Goal: Task Accomplishment & Management: Use online tool/utility

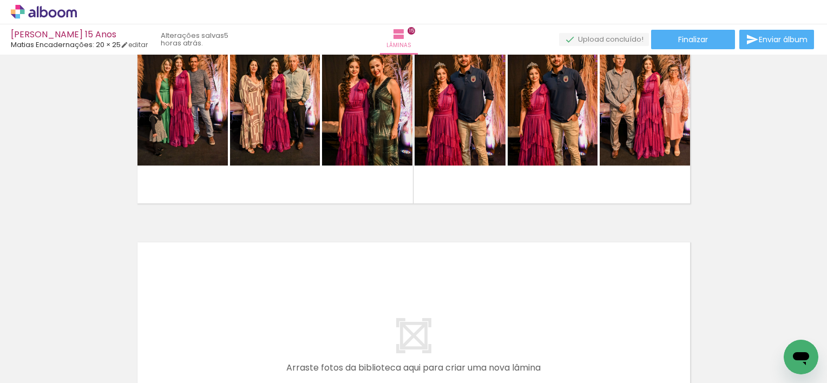
scroll to position [3551, 0]
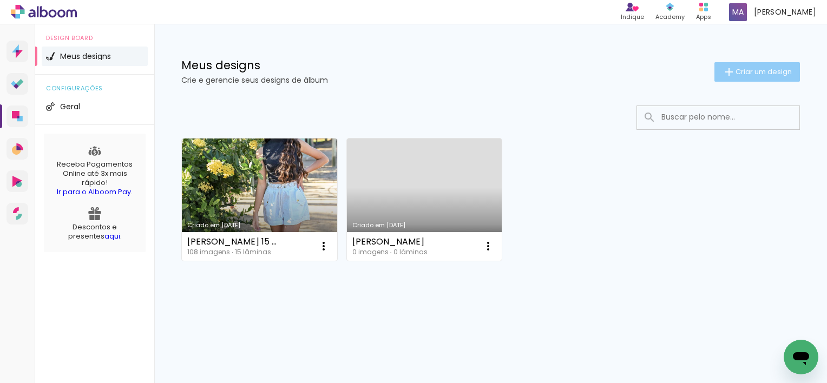
click at [746, 71] on span "Criar um design" at bounding box center [763, 71] width 56 height 7
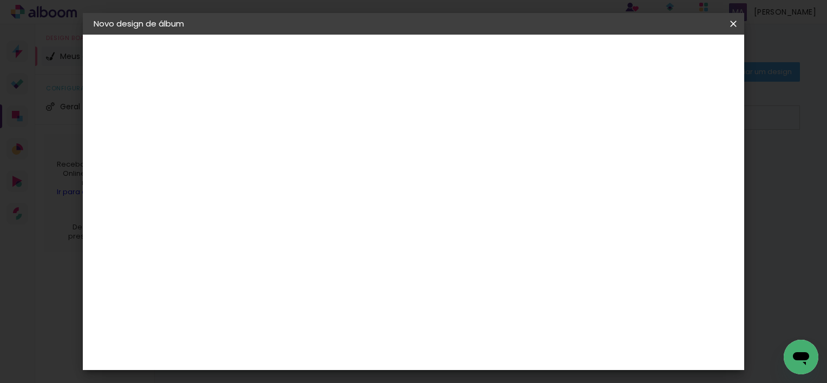
click at [271, 147] on input at bounding box center [271, 145] width 0 height 17
type input "A"
type input "Album Nádia e"
type paper-input "Album Nádia e"
type input "Album Nádia e [PERSON_NAME]"
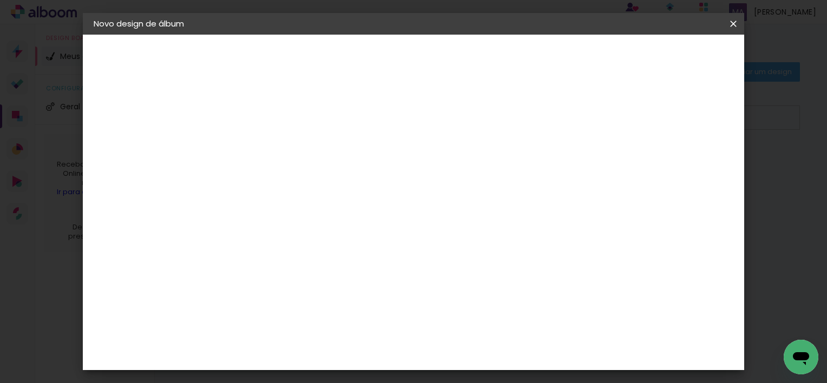
type paper-input "Album Nádia e [PERSON_NAME]"
click at [0, 0] on slot "Avançar" at bounding box center [0, 0] width 0 height 0
click at [341, 172] on input "[GEOGRAPHIC_DATA]" at bounding box center [293, 173] width 101 height 14
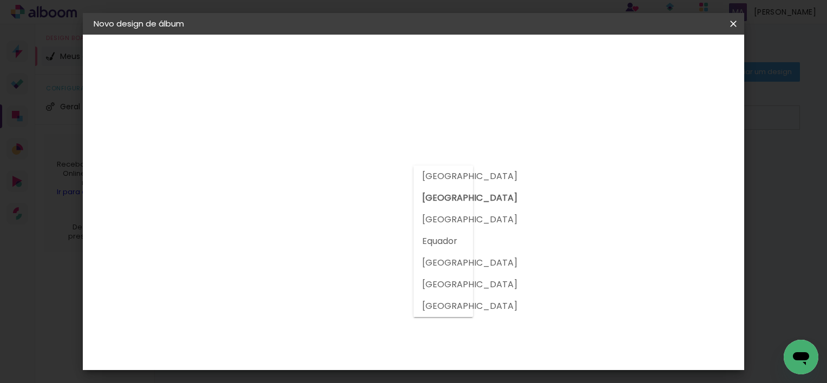
click at [341, 172] on input "[GEOGRAPHIC_DATA]" at bounding box center [293, 173] width 101 height 14
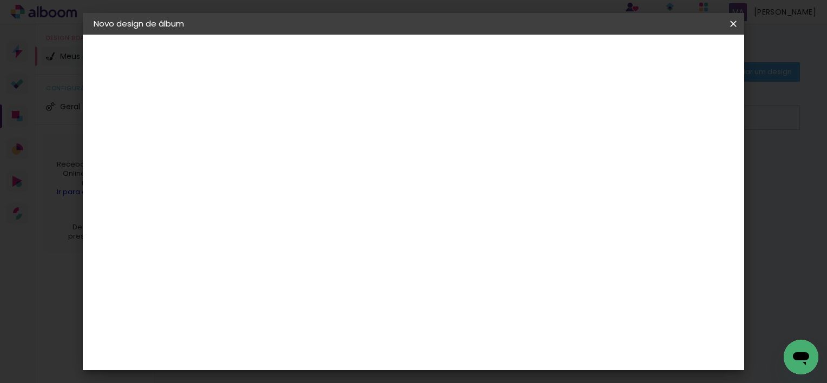
click at [347, 206] on input at bounding box center [297, 206] width 109 height 14
type input "mat"
type paper-input "mat"
click at [330, 238] on div "Matias Encadernações" at bounding box center [296, 246] width 67 height 17
click at [0, 0] on slot "Tamanho Livre" at bounding box center [0, 0] width 0 height 0
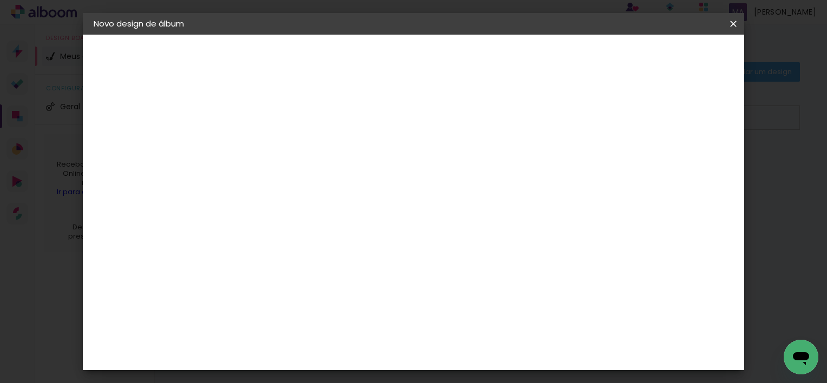
click at [444, 63] on paper-button "Avançar" at bounding box center [417, 57] width 53 height 18
click at [161, 110] on div "2. Especificações" at bounding box center [153, 110] width 118 height 13
click at [600, 63] on paper-button "Voltar" at bounding box center [578, 57] width 44 height 18
click at [286, 208] on input "mat" at bounding box center [287, 206] width 88 height 14
click at [286, 242] on div "Matias Encadernações" at bounding box center [296, 246] width 67 height 17
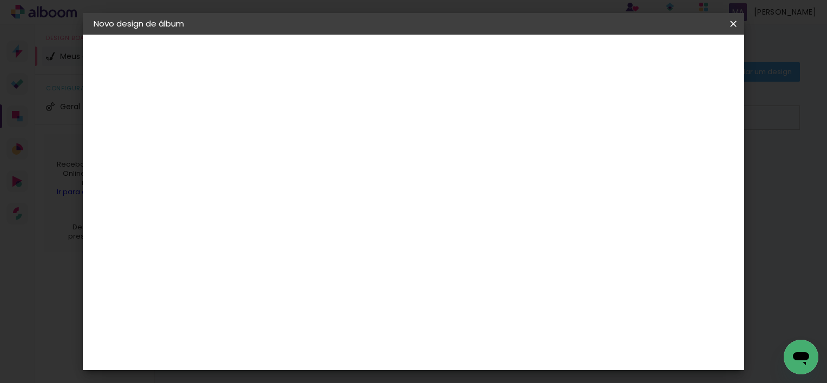
click at [298, 245] on div "Matias Encadernações" at bounding box center [296, 246] width 67 height 17
click at [439, 223] on div "Sugerir uma encadernadora" at bounding box center [405, 225] width 67 height 17
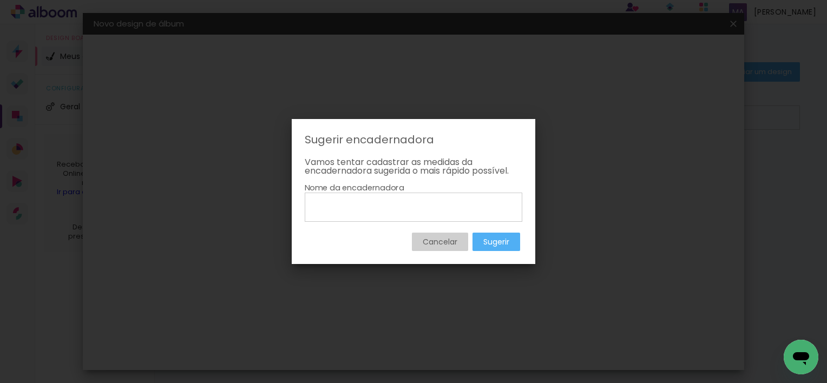
click at [420, 235] on paper-button "Cancelar" at bounding box center [440, 242] width 56 height 18
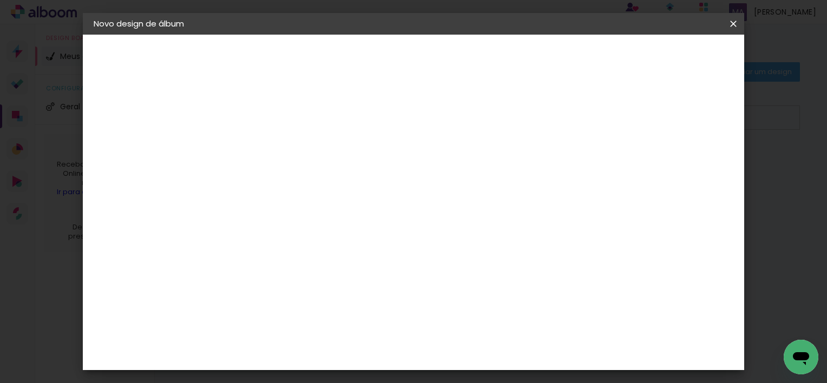
click at [0, 0] on slot "Tamanho Livre" at bounding box center [0, 0] width 0 height 0
click at [316, 247] on div "Matias Encadernações" at bounding box center [296, 246] width 67 height 17
click at [267, 204] on input "mat" at bounding box center [287, 206] width 88 height 14
type input "matias"
type paper-input "matias"
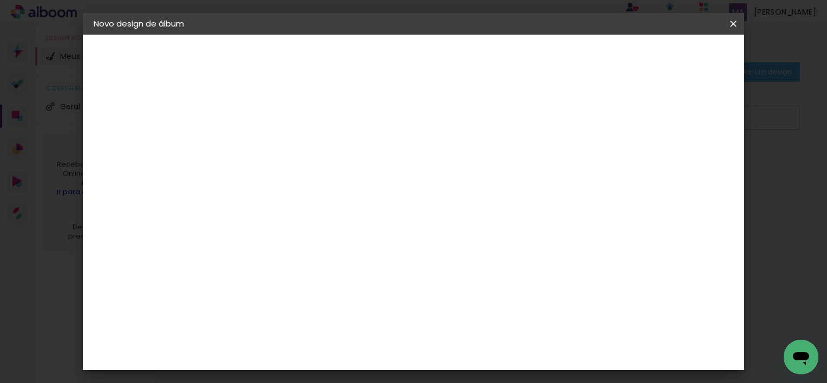
click at [279, 249] on paper-item "Matias Encadernações" at bounding box center [288, 247] width 96 height 28
click at [0, 0] on slot "Avançar" at bounding box center [0, 0] width 0 height 0
click at [313, 181] on input "text" at bounding box center [292, 188] width 42 height 17
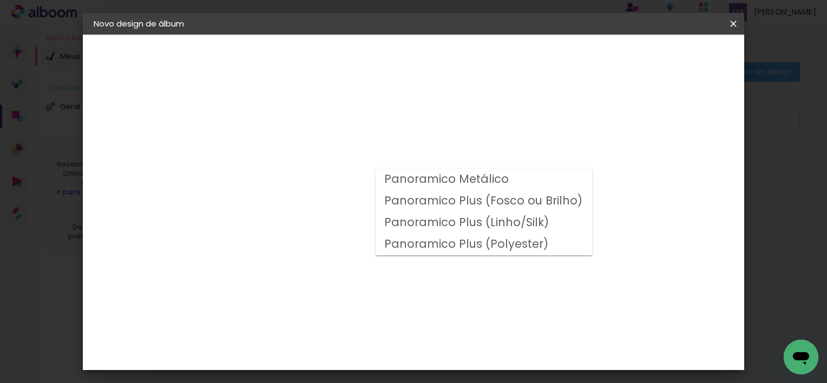
click at [0, 0] on slot "Panoramico Plus (Fosco ou Brilho)" at bounding box center [0, 0] width 0 height 0
type input "Panoramico Plus (Fosco ou Brilho)"
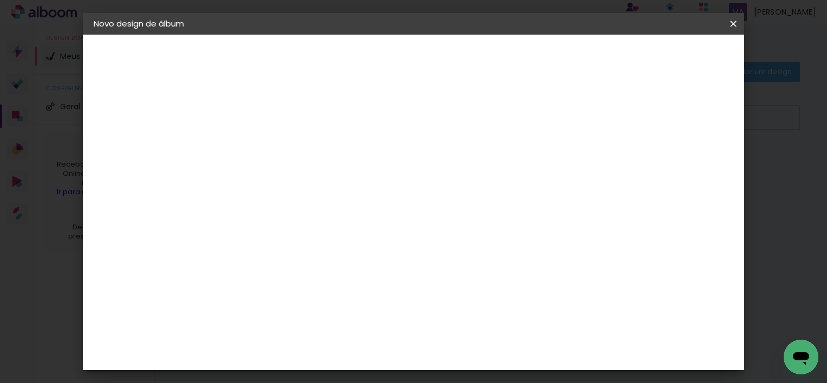
scroll to position [54, 0]
click at [403, 128] on input "Panoramico Plus (Fosco ou Brilho)" at bounding box center [337, 123] width 133 height 17
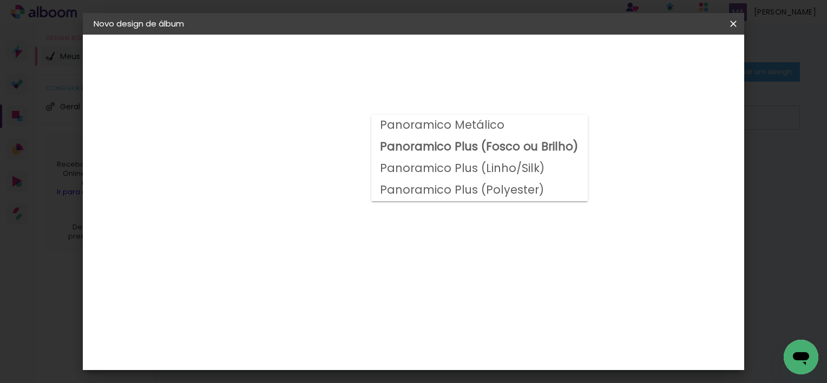
click at [0, 0] on slot "Panoramico Plus (Fosco ou Brilho)" at bounding box center [0, 0] width 0 height 0
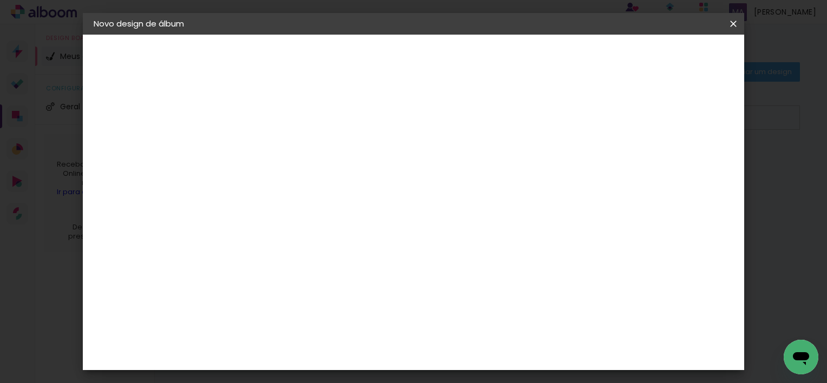
scroll to position [325, 0]
click at [0, 0] on slot "Avançar" at bounding box center [0, 0] width 0 height 0
click at [554, 62] on paper-button "Iniciar design" at bounding box center [518, 57] width 71 height 18
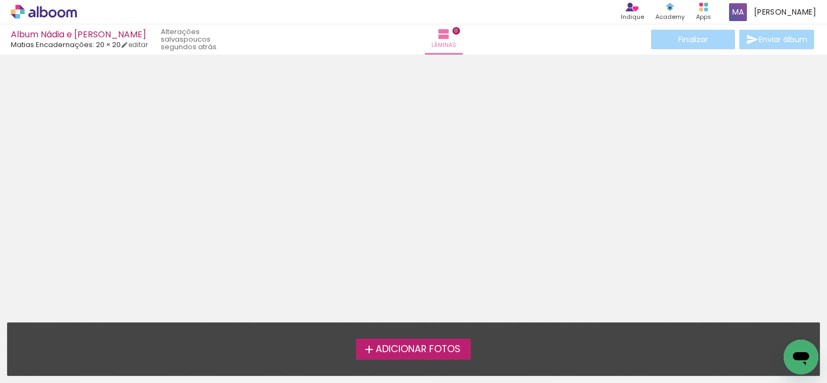
click at [420, 346] on span "Adicionar Fotos" at bounding box center [418, 350] width 85 height 10
click at [0, 0] on input "file" at bounding box center [0, 0] width 0 height 0
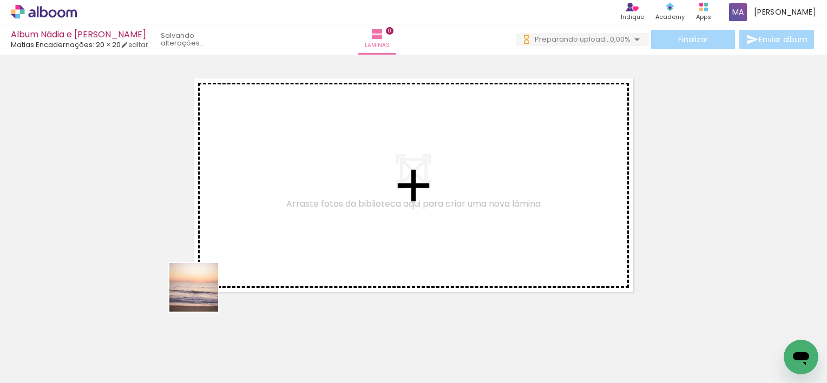
drag, startPoint x: 130, startPoint y: 349, endPoint x: 256, endPoint y: 247, distance: 162.0
click at [256, 247] on quentale-workspace at bounding box center [413, 191] width 827 height 383
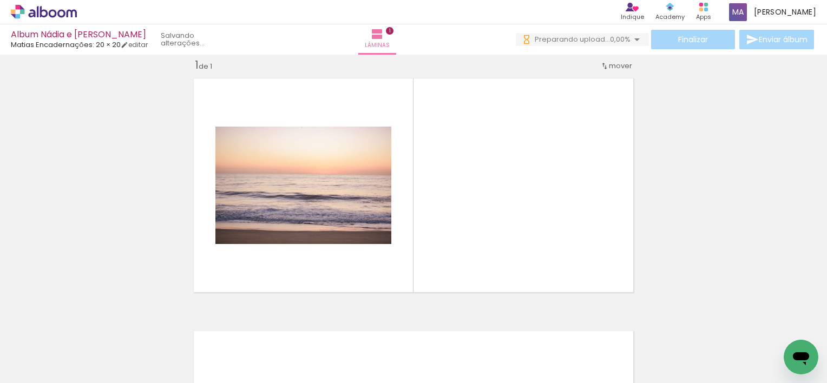
scroll to position [14, 0]
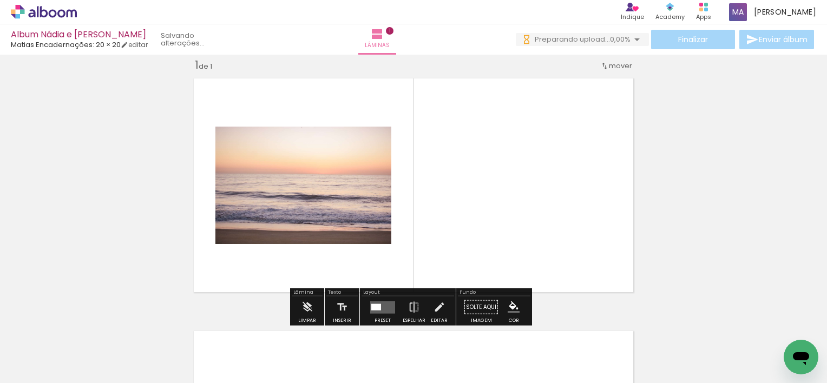
click at [177, 357] on div at bounding box center [169, 347] width 36 height 54
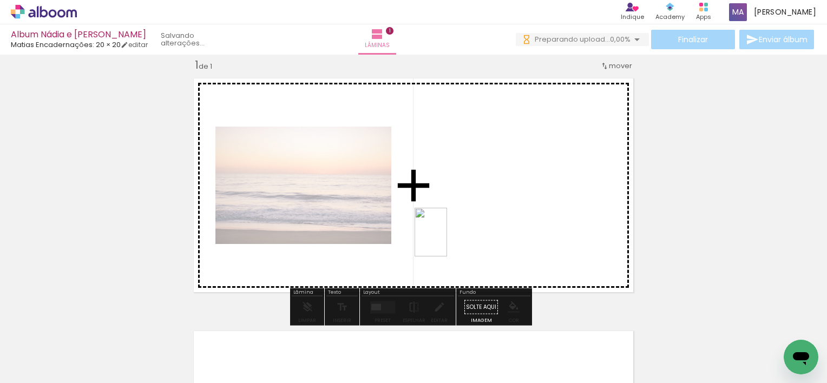
drag, startPoint x: 196, startPoint y: 340, endPoint x: 447, endPoint y: 240, distance: 270.1
click at [447, 240] on quentale-workspace at bounding box center [413, 191] width 827 height 383
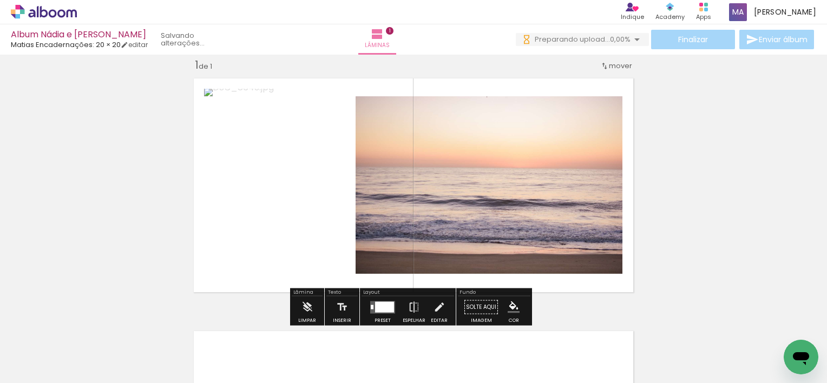
click at [381, 309] on div at bounding box center [384, 306] width 19 height 11
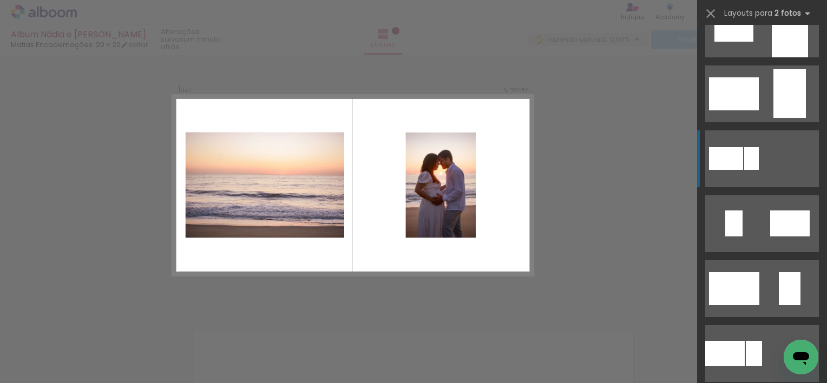
scroll to position [0, 0]
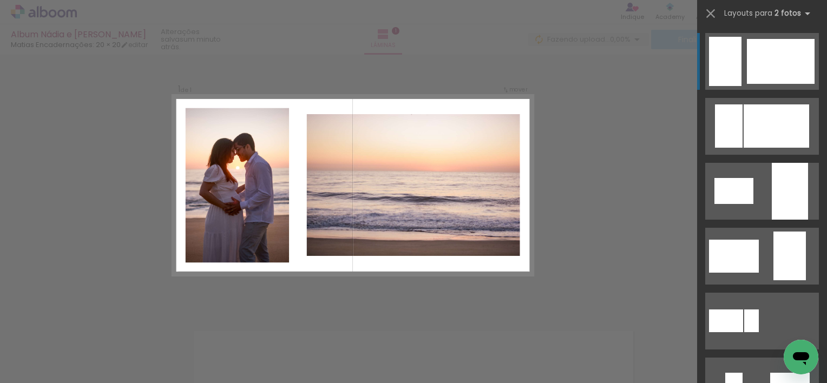
click at [758, 61] on div at bounding box center [781, 61] width 68 height 45
click at [747, 73] on div at bounding box center [781, 61] width 68 height 45
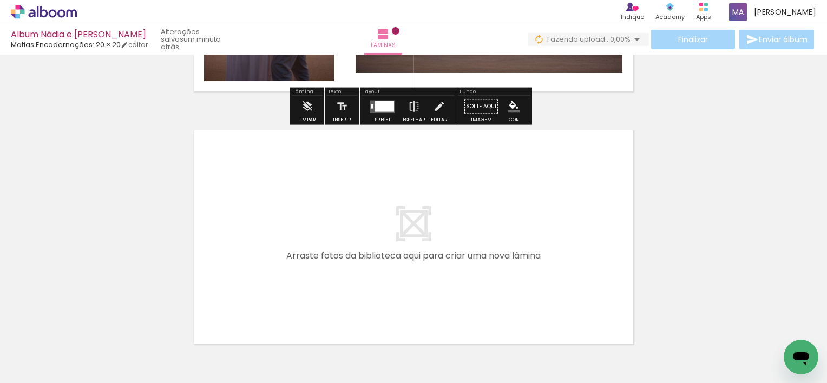
scroll to position [230, 0]
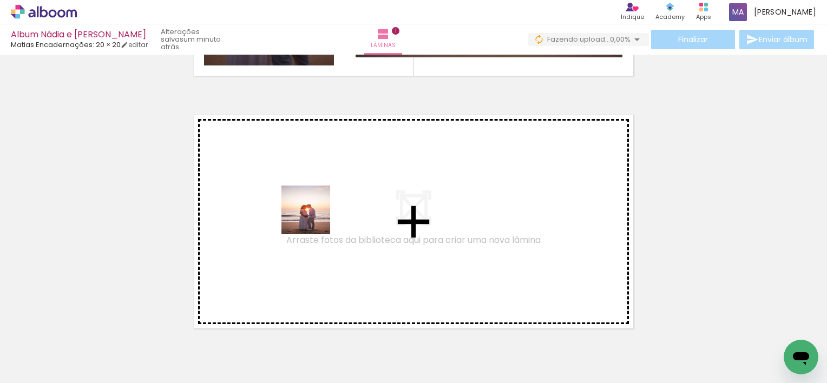
drag, startPoint x: 233, startPoint y: 347, endPoint x: 329, endPoint y: 199, distance: 176.0
click at [329, 199] on quentale-workspace at bounding box center [413, 191] width 827 height 383
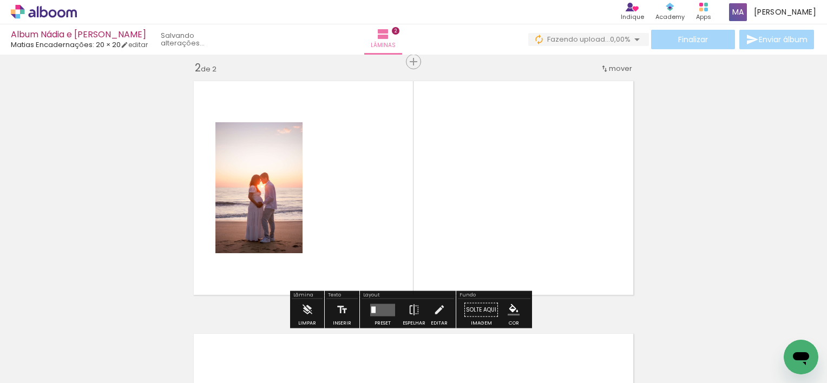
scroll to position [266, 0]
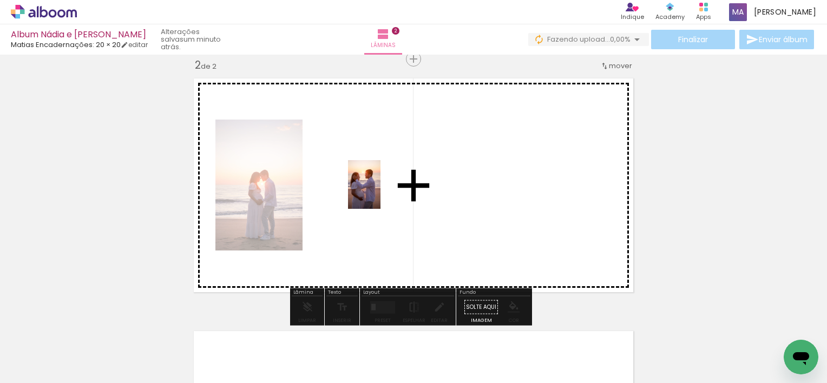
drag, startPoint x: 297, startPoint y: 347, endPoint x: 381, endPoint y: 192, distance: 176.0
click at [381, 192] on quentale-workspace at bounding box center [413, 191] width 827 height 383
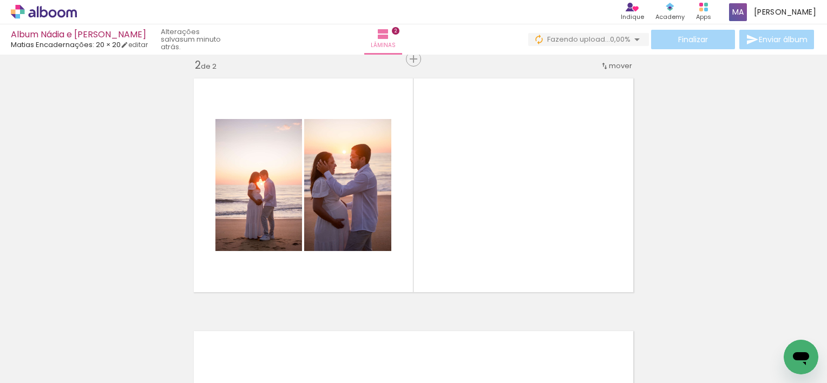
click at [355, 362] on div at bounding box center [351, 347] width 36 height 54
click at [340, 183] on quentale-photo at bounding box center [347, 185] width 87 height 132
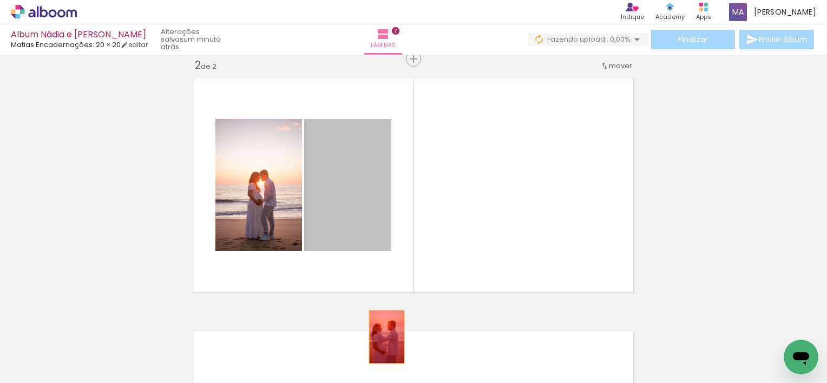
drag, startPoint x: 355, startPoint y: 188, endPoint x: 383, endPoint y: 337, distance: 151.3
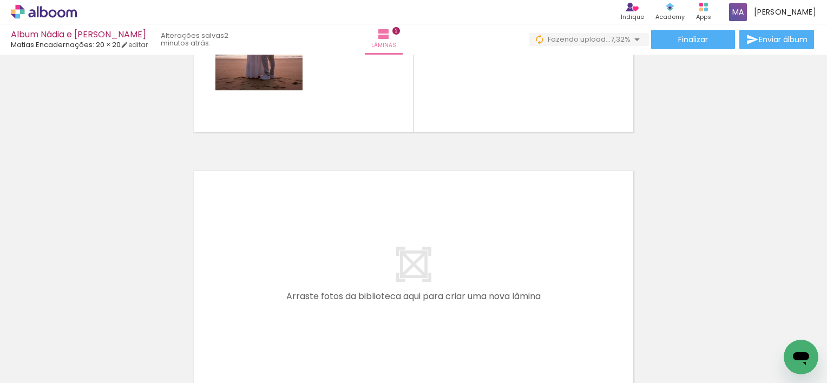
scroll to position [483, 0]
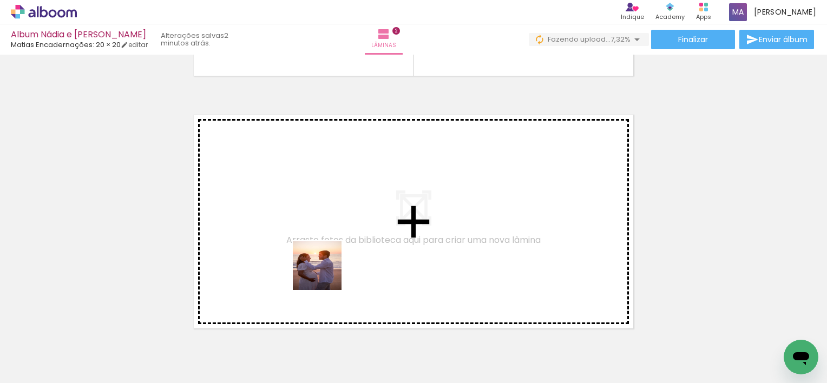
drag, startPoint x: 286, startPoint y: 347, endPoint x: 344, endPoint y: 236, distance: 125.1
click at [344, 236] on quentale-workspace at bounding box center [413, 191] width 827 height 383
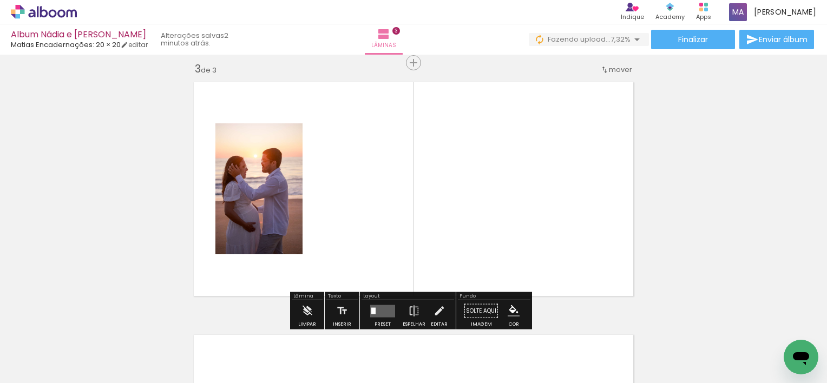
scroll to position [519, 0]
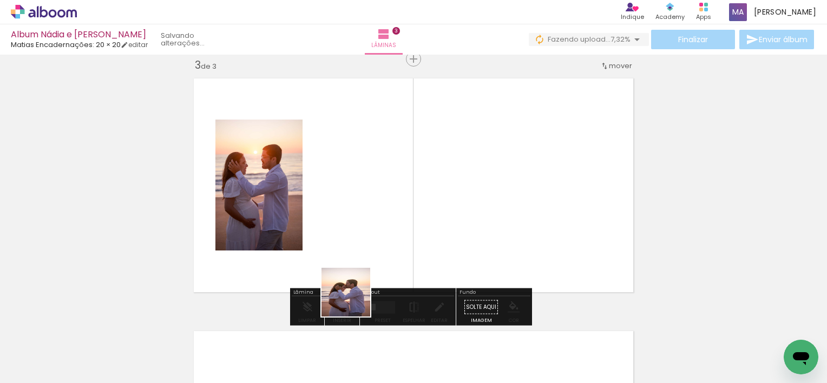
drag, startPoint x: 354, startPoint y: 300, endPoint x: 368, endPoint y: 292, distance: 16.2
click at [370, 223] on quentale-workspace at bounding box center [413, 191] width 827 height 383
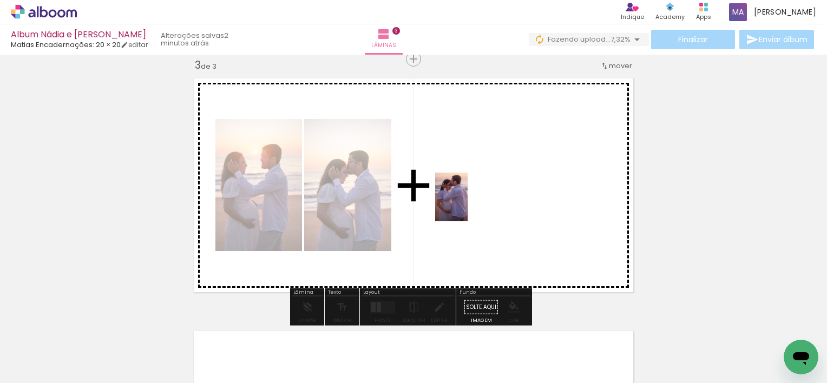
drag, startPoint x: 403, startPoint y: 348, endPoint x: 467, endPoint y: 205, distance: 157.4
click at [467, 205] on quentale-workspace at bounding box center [413, 191] width 827 height 383
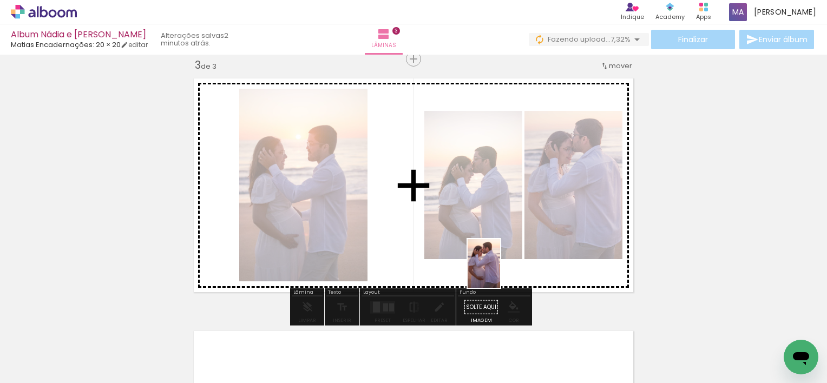
drag, startPoint x: 488, startPoint y: 330, endPoint x: 502, endPoint y: 272, distance: 60.1
click at [502, 272] on quentale-workspace at bounding box center [413, 191] width 827 height 383
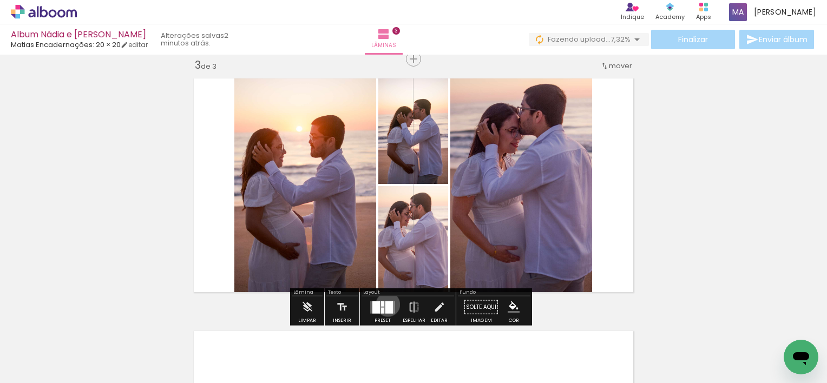
click at [385, 304] on div at bounding box center [389, 307] width 8 height 12
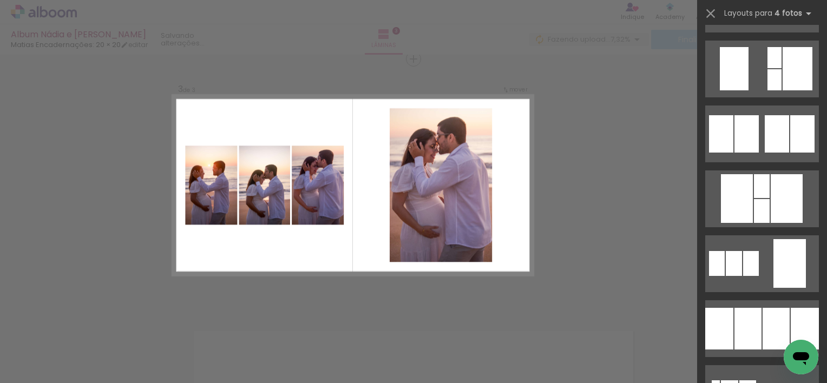
scroll to position [920, 0]
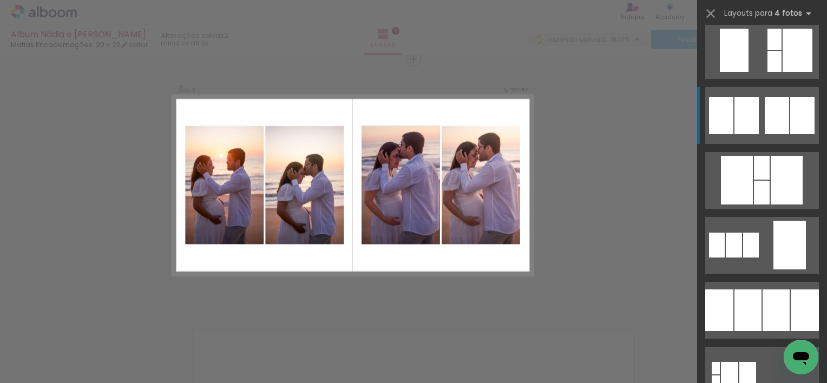
click at [775, 122] on div at bounding box center [777, 115] width 24 height 37
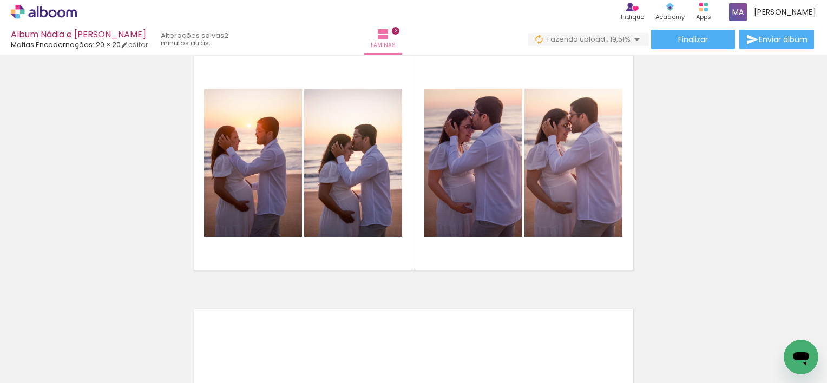
scroll to position [595, 0]
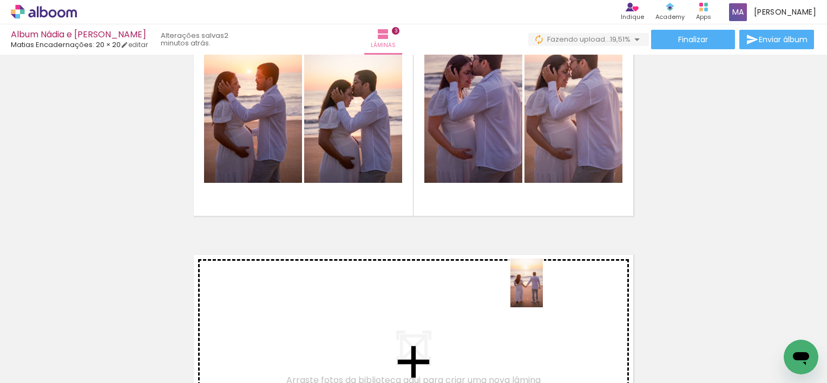
drag, startPoint x: 535, startPoint y: 340, endPoint x: 543, endPoint y: 290, distance: 51.1
click at [543, 290] on quentale-workspace at bounding box center [413, 191] width 827 height 383
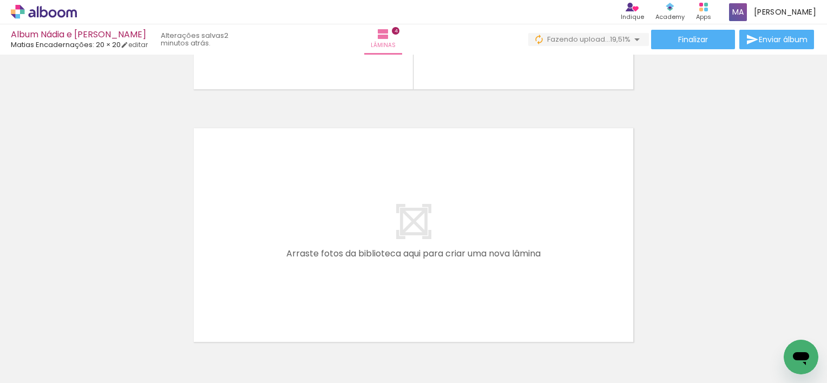
scroll to position [1042, 0]
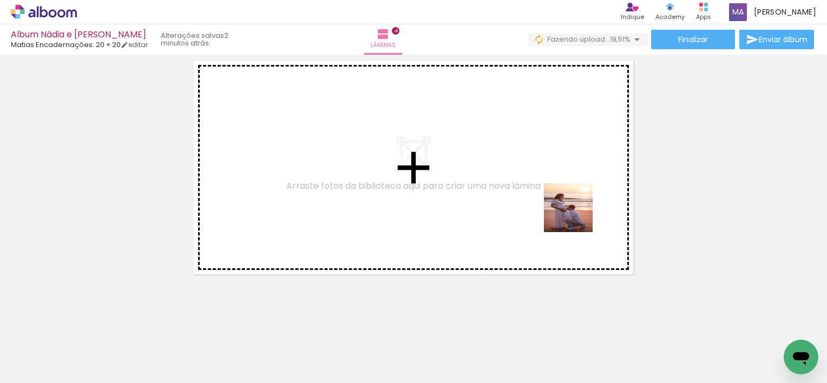
drag, startPoint x: 601, startPoint y: 350, endPoint x: 568, endPoint y: 174, distance: 178.9
click at [568, 174] on quentale-workspace at bounding box center [413, 191] width 827 height 383
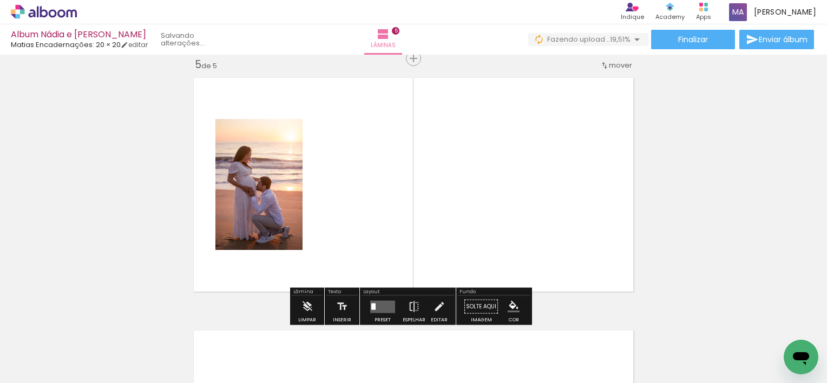
scroll to position [1024, 0]
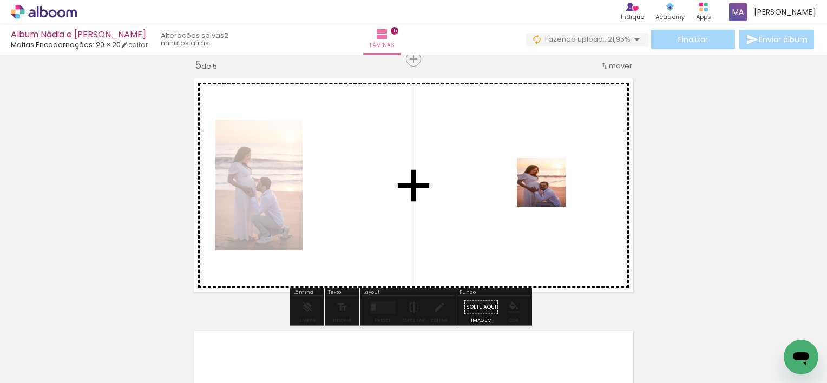
drag, startPoint x: 653, startPoint y: 352, endPoint x: 549, endPoint y: 190, distance: 191.5
click at [549, 190] on quentale-workspace at bounding box center [413, 191] width 827 height 383
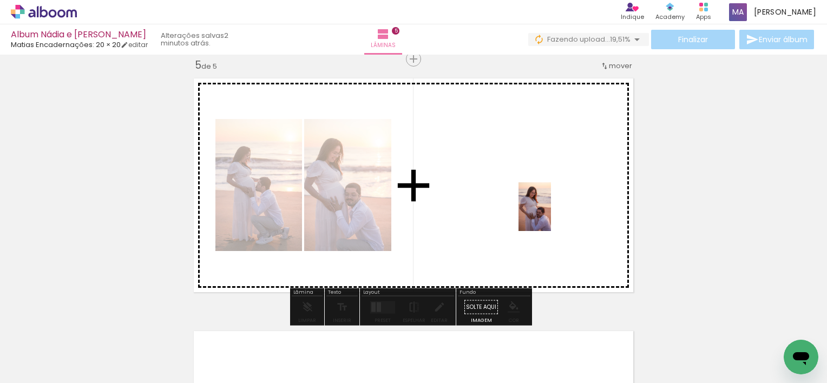
drag, startPoint x: 722, startPoint y: 350, endPoint x: 547, endPoint y: 212, distance: 223.1
click at [547, 212] on quentale-workspace at bounding box center [413, 191] width 827 height 383
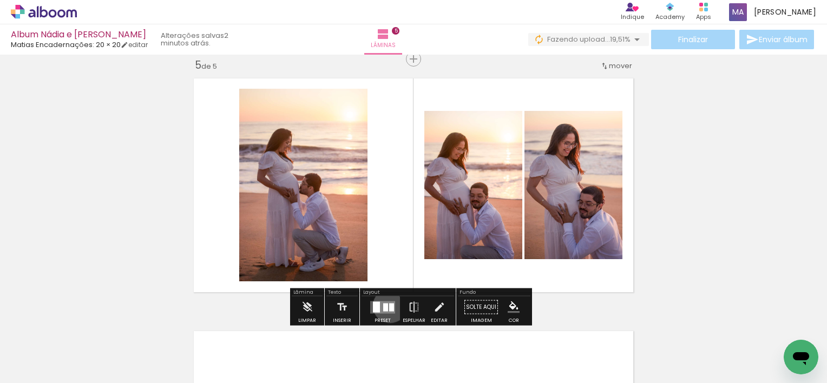
click at [389, 305] on div at bounding box center [391, 307] width 5 height 8
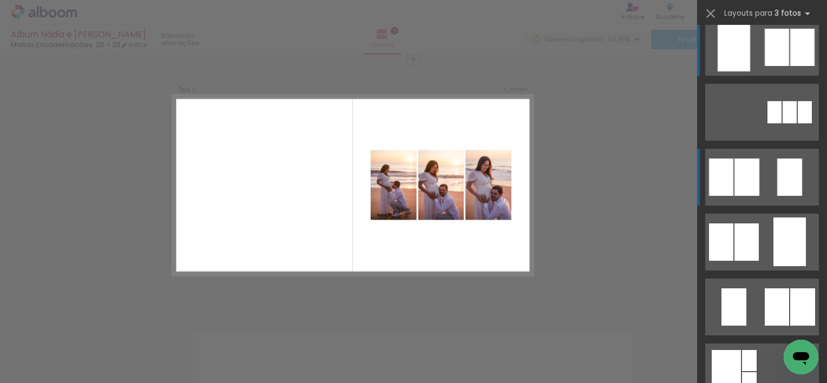
scroll to position [0, 0]
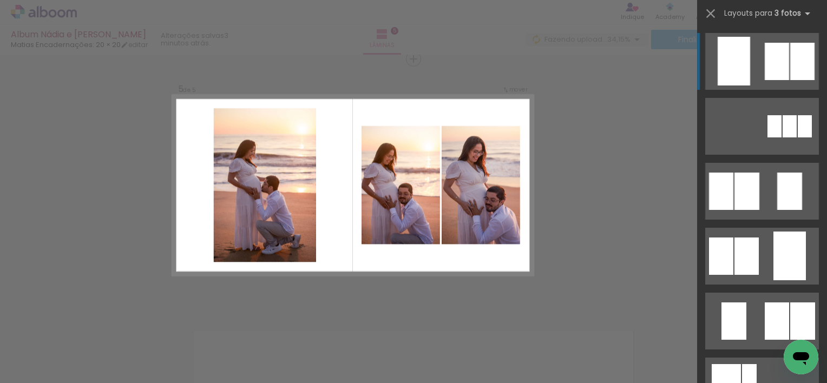
click at [772, 67] on div at bounding box center [777, 61] width 24 height 37
click at [765, 71] on div at bounding box center [777, 61] width 24 height 37
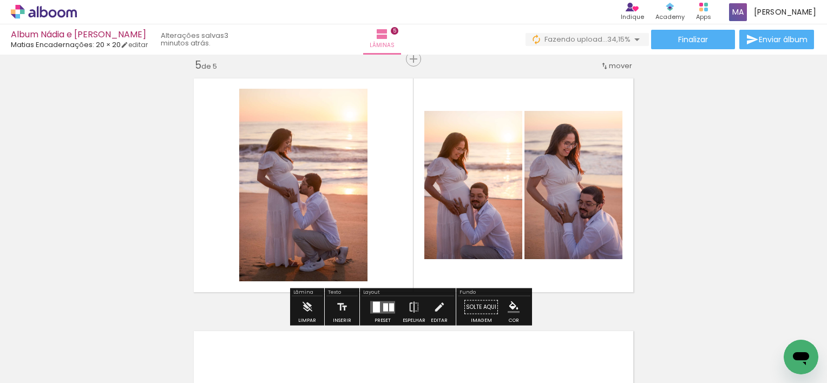
click at [359, 201] on quentale-photo at bounding box center [303, 185] width 128 height 193
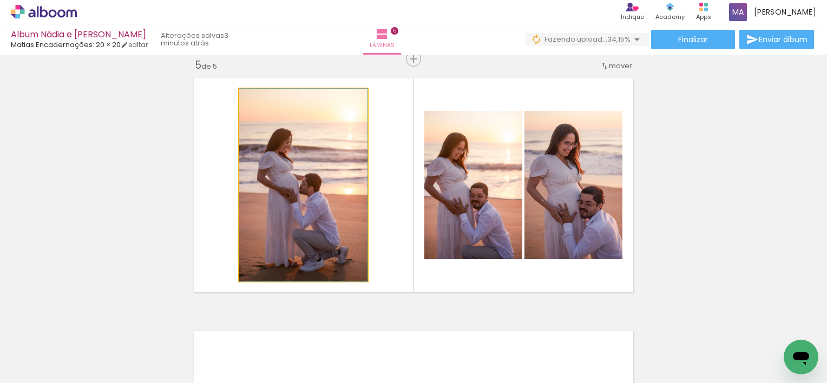
click at [337, 227] on quentale-photo at bounding box center [303, 185] width 128 height 193
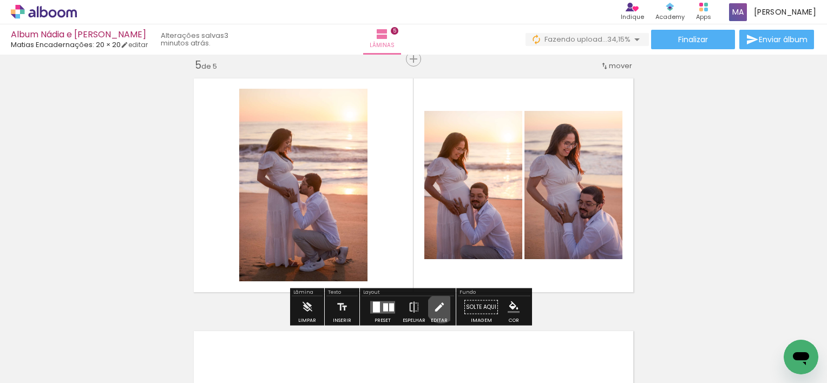
click at [438, 308] on iron-icon at bounding box center [439, 308] width 12 height 22
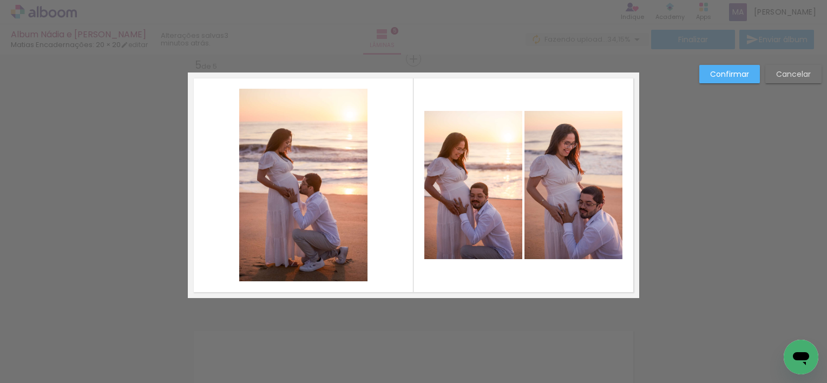
click at [331, 139] on quentale-photo at bounding box center [303, 185] width 128 height 193
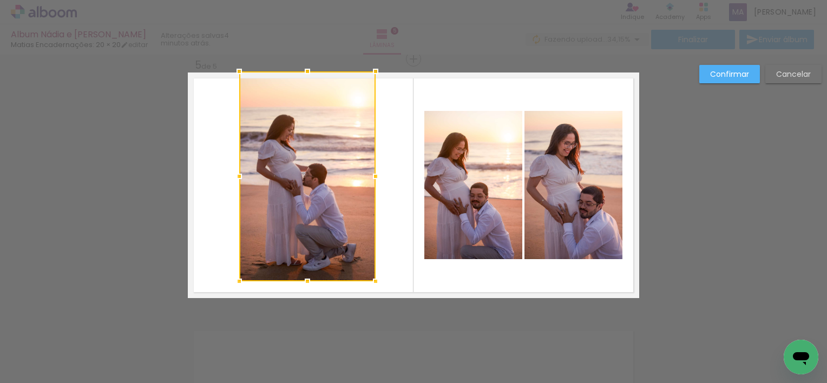
drag, startPoint x: 364, startPoint y: 89, endPoint x: 372, endPoint y: 71, distance: 20.3
click at [372, 71] on div at bounding box center [376, 72] width 22 height 22
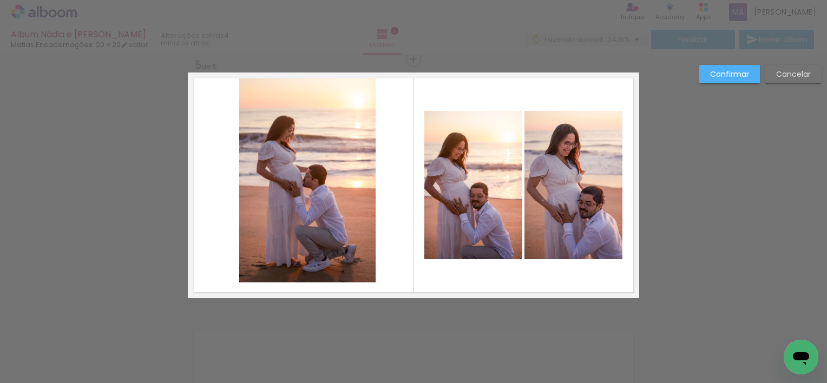
click at [240, 271] on quentale-photo at bounding box center [307, 178] width 136 height 210
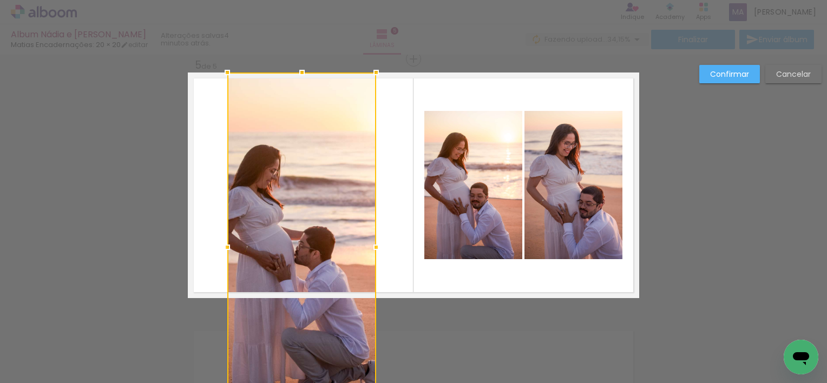
drag, startPoint x: 233, startPoint y: 281, endPoint x: 222, endPoint y: 253, distance: 30.0
click at [227, 254] on div at bounding box center [301, 247] width 149 height 349
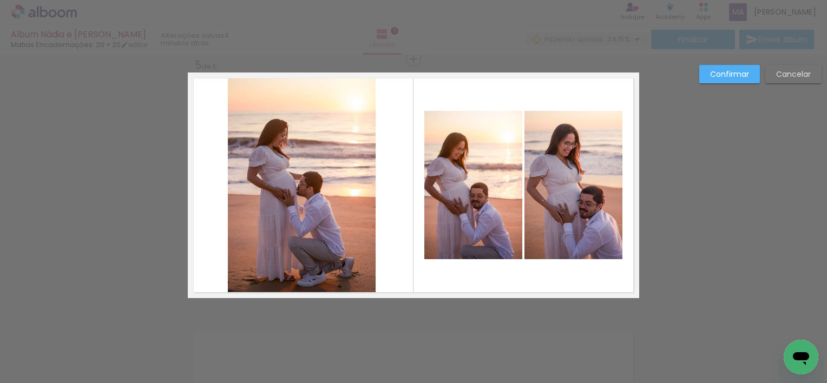
click at [240, 255] on quentale-photo at bounding box center [302, 186] width 148 height 226
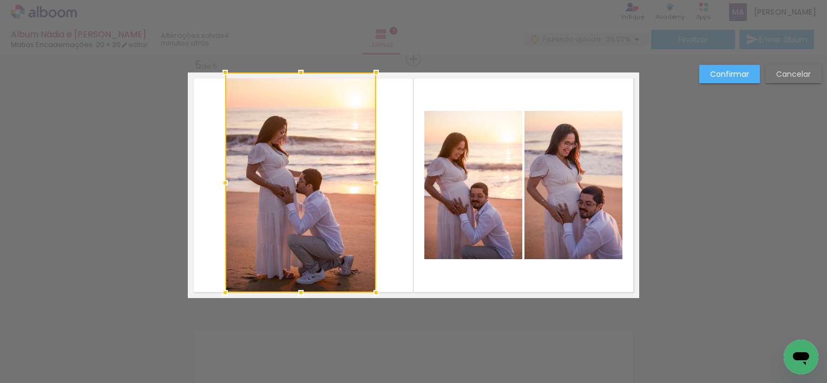
drag, startPoint x: 223, startPoint y: 295, endPoint x: 221, endPoint y: 290, distance: 6.0
click at [221, 290] on div at bounding box center [225, 293] width 22 height 22
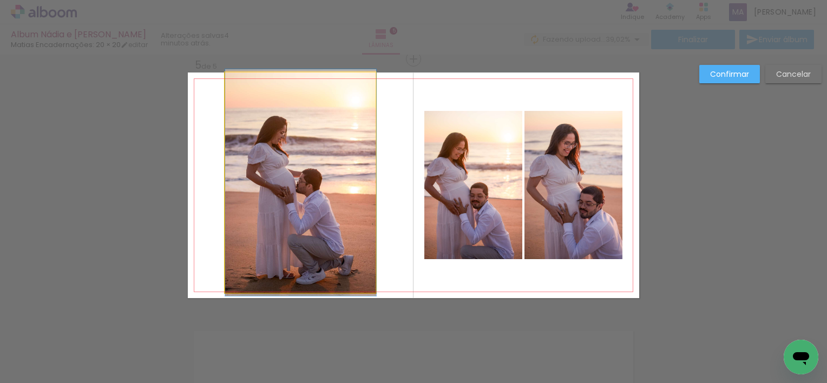
drag, startPoint x: 333, startPoint y: 220, endPoint x: 345, endPoint y: 220, distance: 12.4
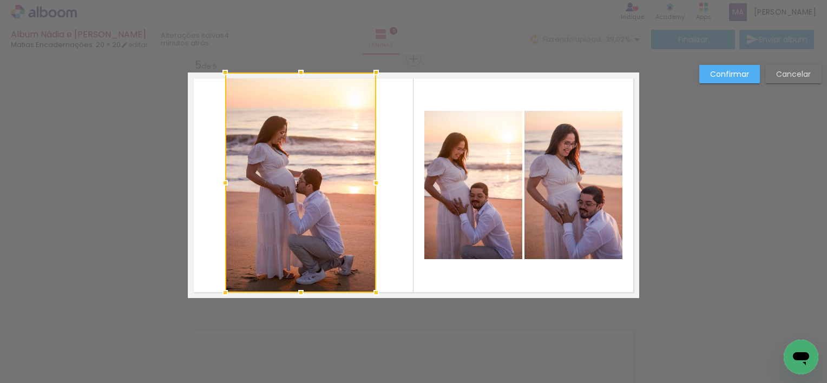
click at [0, 0] on slot "Confirmar" at bounding box center [0, 0] width 0 height 0
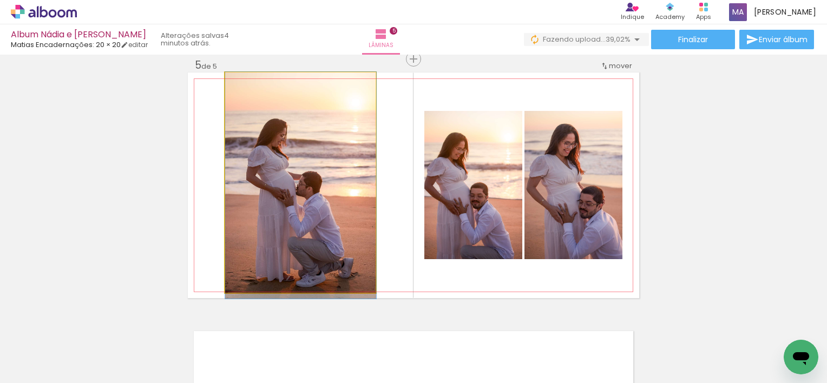
drag, startPoint x: 318, startPoint y: 199, endPoint x: 325, endPoint y: 202, distance: 7.5
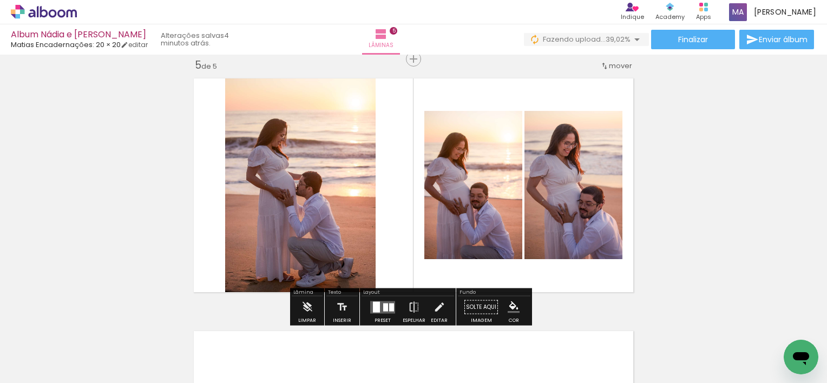
click at [339, 193] on quentale-photo at bounding box center [300, 183] width 151 height 220
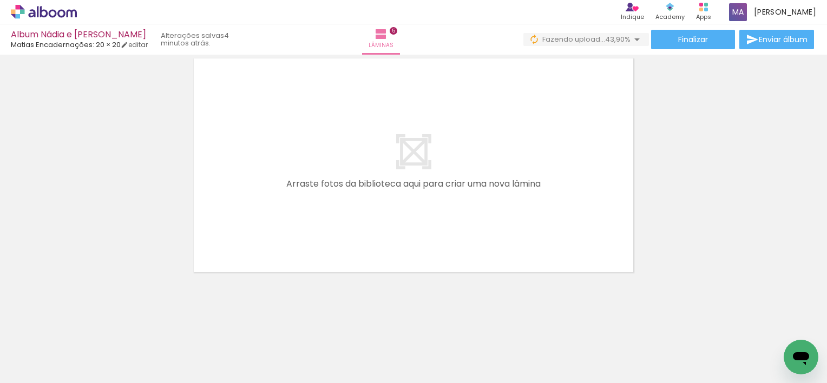
scroll to position [0, 463]
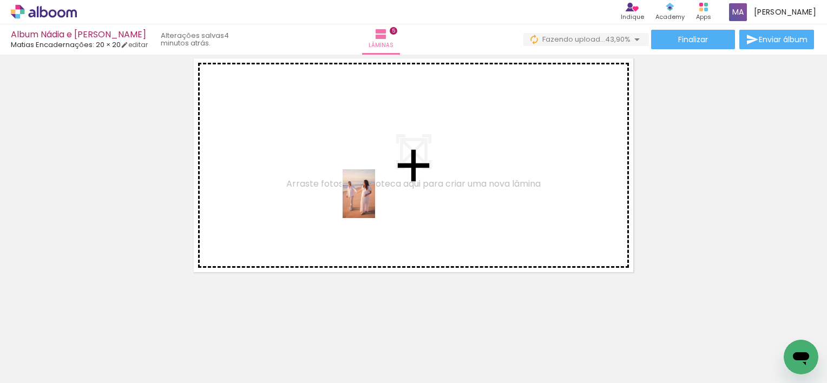
drag, startPoint x: 320, startPoint y: 348, endPoint x: 376, endPoint y: 225, distance: 135.1
click at [377, 197] on quentale-workspace at bounding box center [413, 191] width 827 height 383
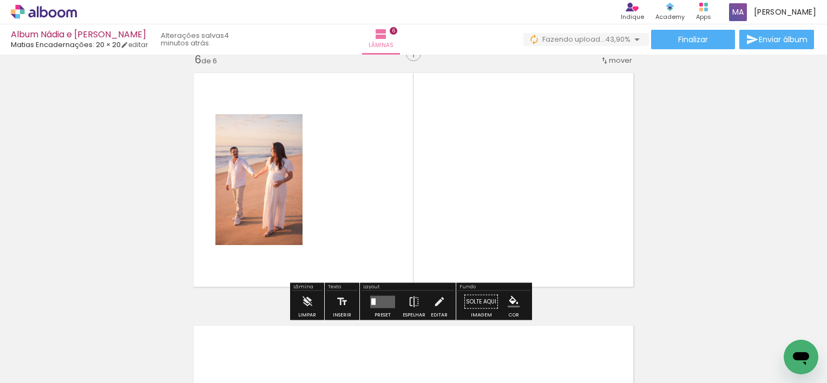
scroll to position [1277, 0]
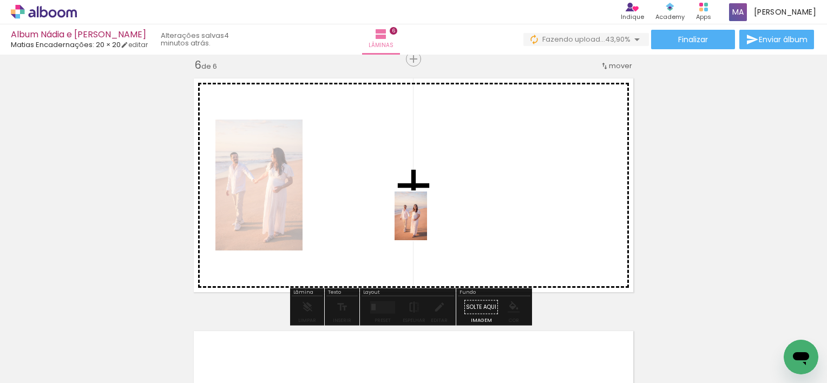
drag, startPoint x: 371, startPoint y: 348, endPoint x: 439, endPoint y: 256, distance: 114.8
click at [429, 220] on quentale-workspace at bounding box center [413, 191] width 827 height 383
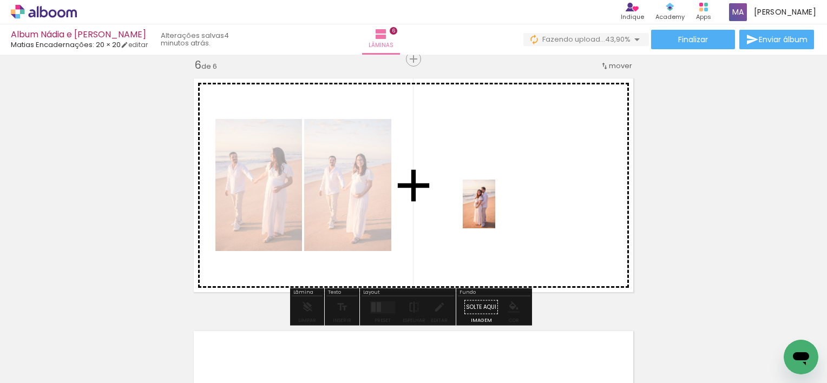
drag, startPoint x: 439, startPoint y: 363, endPoint x: 495, endPoint y: 212, distance: 160.9
click at [495, 212] on quentale-workspace at bounding box center [413, 191] width 827 height 383
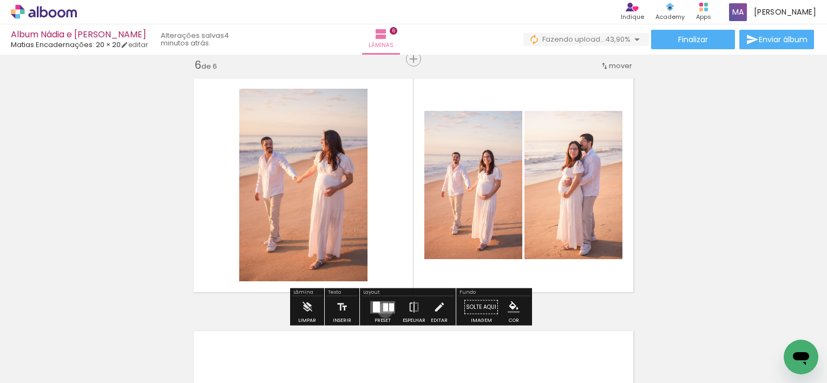
click at [383, 309] on div at bounding box center [385, 307] width 5 height 8
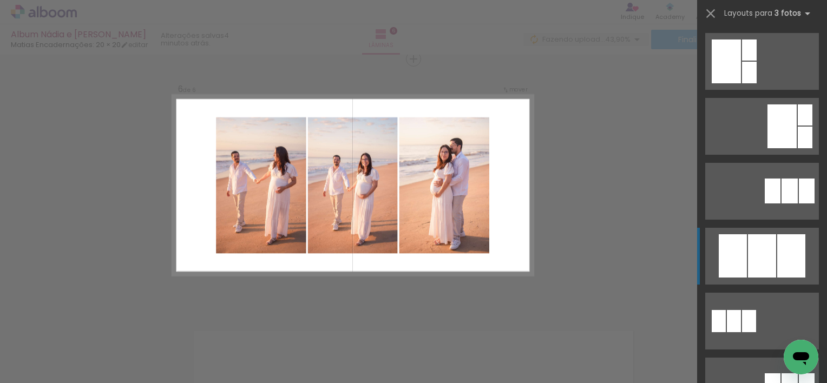
scroll to position [487, 0]
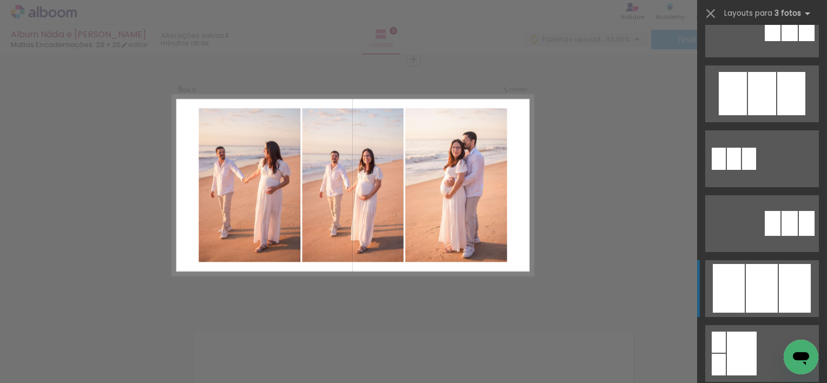
click at [773, 293] on div at bounding box center [762, 288] width 32 height 49
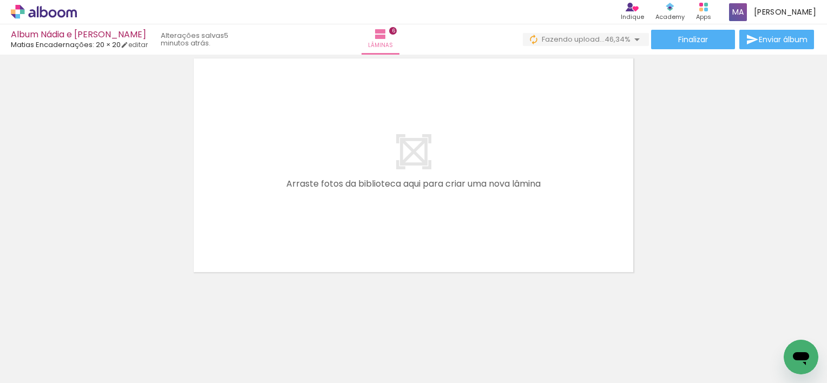
scroll to position [1550, 0]
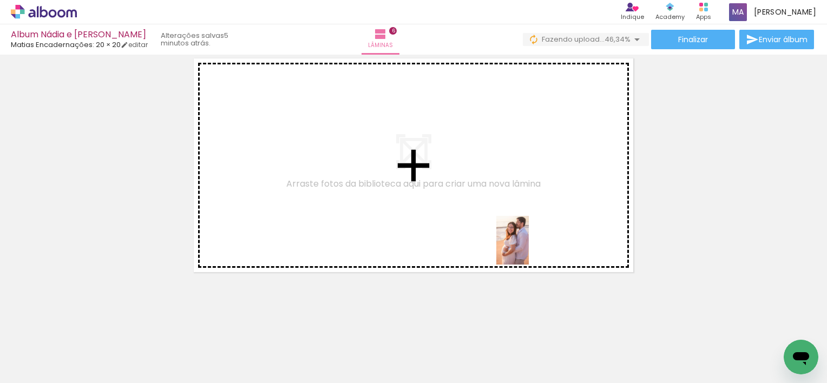
drag, startPoint x: 506, startPoint y: 351, endPoint x: 529, endPoint y: 241, distance: 112.2
click at [529, 241] on quentale-workspace at bounding box center [413, 191] width 827 height 383
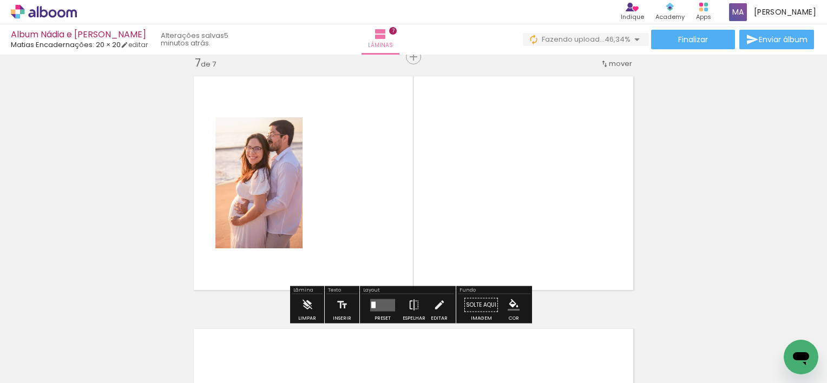
scroll to position [1530, 0]
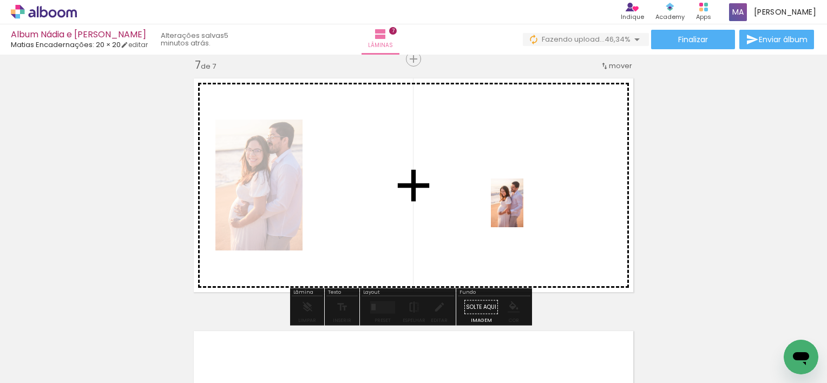
drag, startPoint x: 556, startPoint y: 337, endPoint x: 523, endPoint y: 211, distance: 130.2
click at [523, 211] on quentale-workspace at bounding box center [413, 191] width 827 height 383
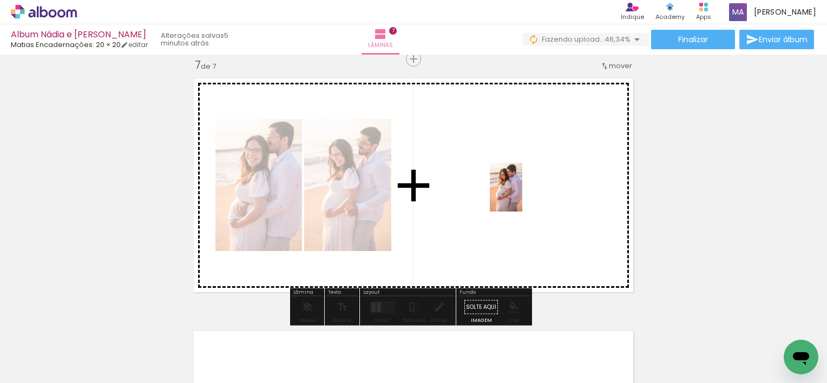
drag, startPoint x: 617, startPoint y: 351, endPoint x: 522, endPoint y: 195, distance: 181.9
click at [522, 195] on quentale-workspace at bounding box center [413, 191] width 827 height 383
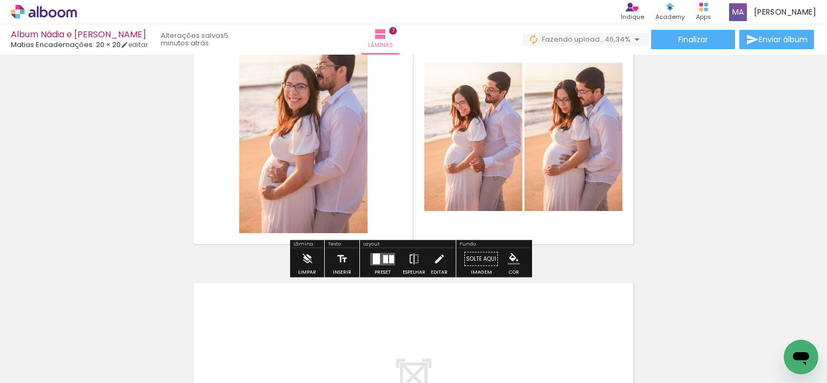
scroll to position [1584, 0]
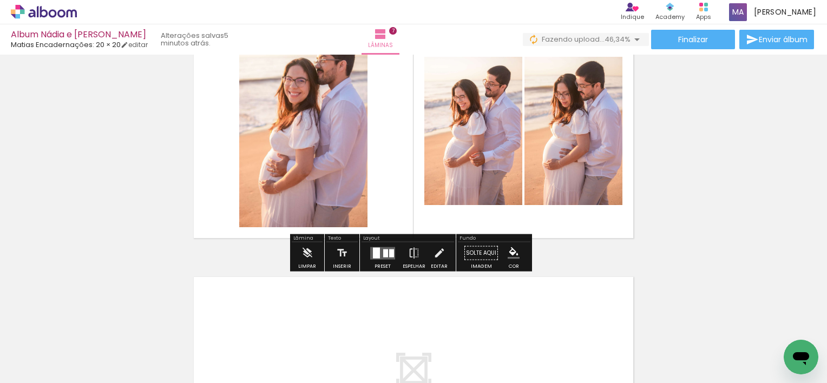
click at [383, 254] on div at bounding box center [385, 253] width 5 height 8
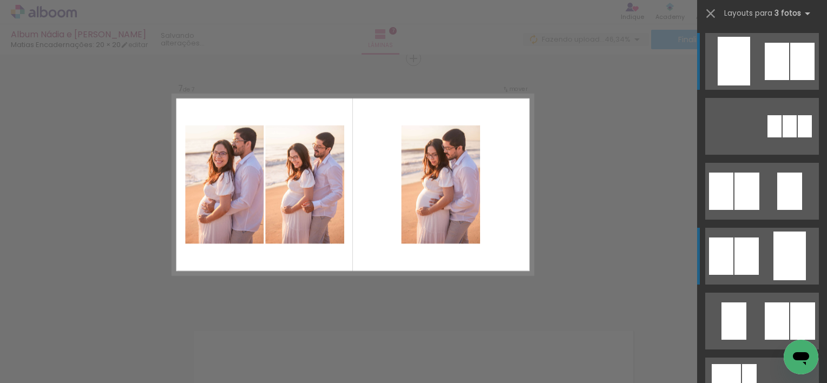
scroll to position [1530, 0]
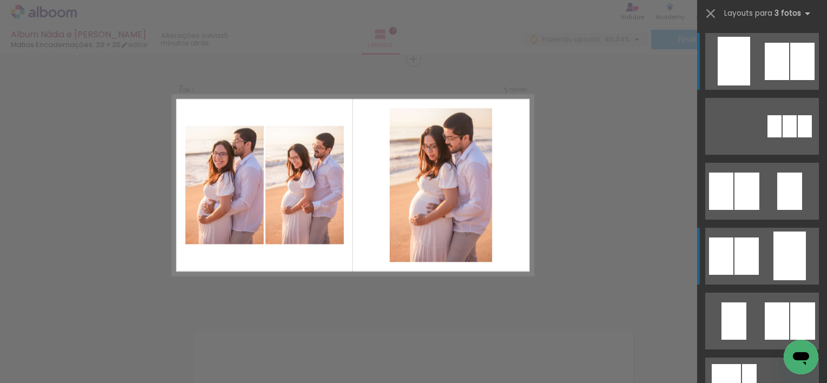
click at [749, 265] on div at bounding box center [746, 256] width 24 height 37
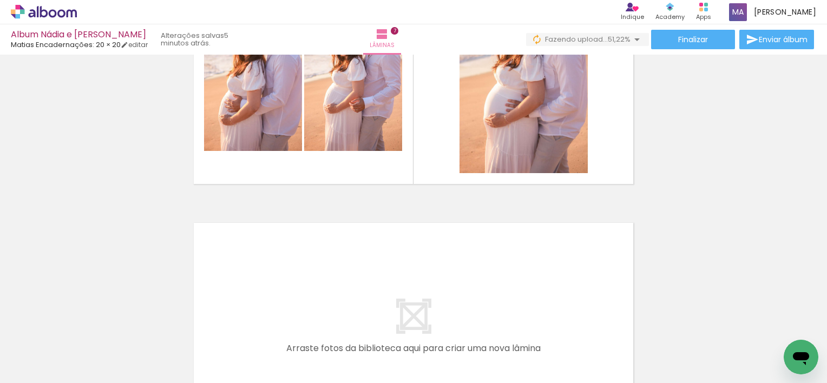
scroll to position [0, 984]
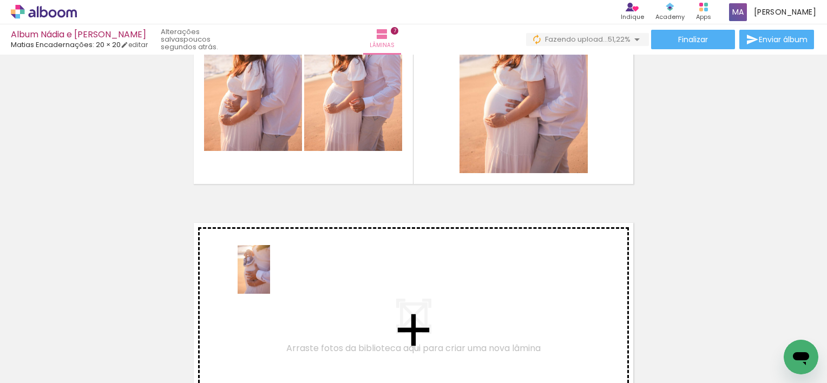
drag, startPoint x: 164, startPoint y: 346, endPoint x: 271, endPoint y: 278, distance: 126.8
click at [271, 278] on quentale-workspace at bounding box center [413, 191] width 827 height 383
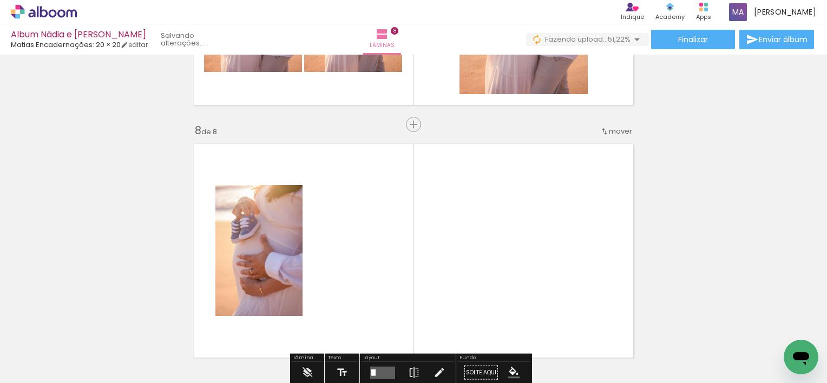
scroll to position [1782, 0]
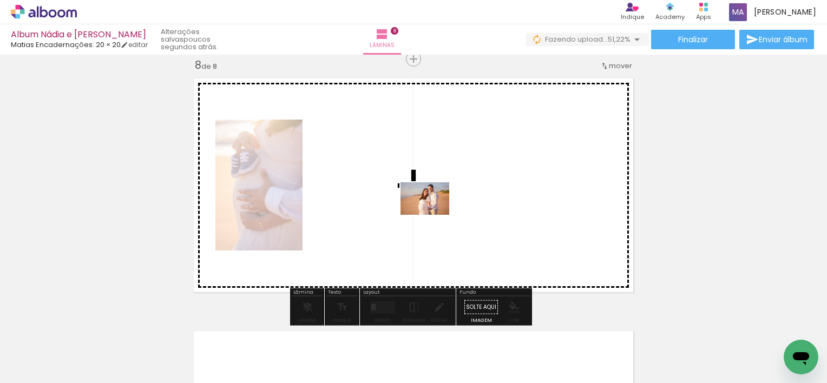
drag, startPoint x: 274, startPoint y: 348, endPoint x: 433, endPoint y: 215, distance: 207.3
click at [433, 215] on quentale-workspace at bounding box center [413, 191] width 827 height 383
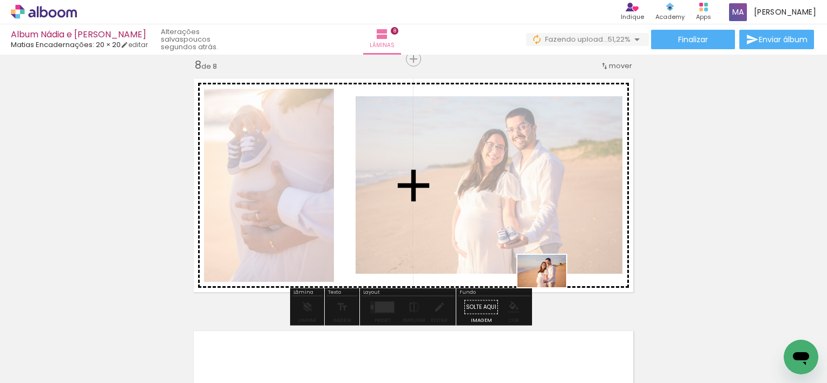
drag, startPoint x: 337, startPoint y: 353, endPoint x: 550, endPoint y: 287, distance: 222.5
click at [550, 287] on quentale-workspace at bounding box center [413, 191] width 827 height 383
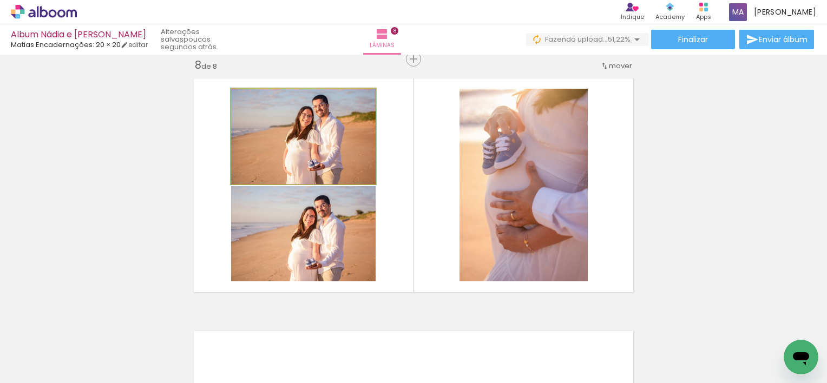
click at [328, 152] on quentale-photo at bounding box center [303, 136] width 144 height 95
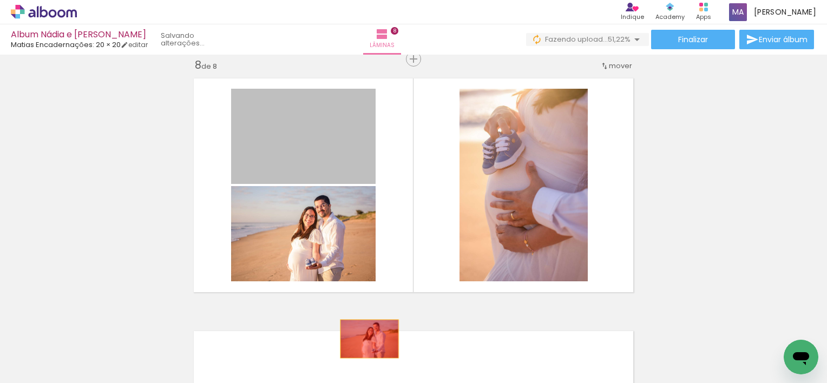
drag, startPoint x: 326, startPoint y: 153, endPoint x: 366, endPoint y: 339, distance: 189.7
click at [365, 339] on quentale-workspace at bounding box center [413, 191] width 827 height 383
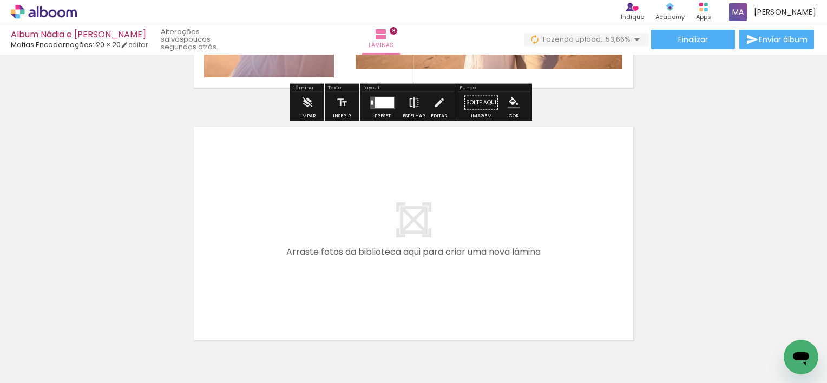
scroll to position [1999, 0]
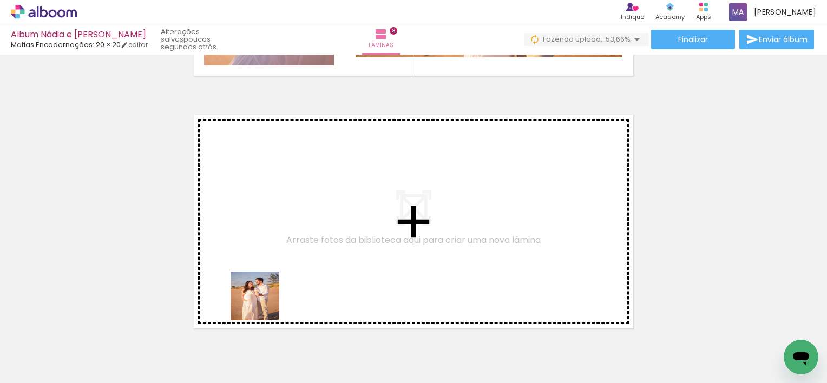
drag, startPoint x: 226, startPoint y: 346, endPoint x: 300, endPoint y: 228, distance: 140.1
click at [300, 228] on quentale-workspace at bounding box center [413, 191] width 827 height 383
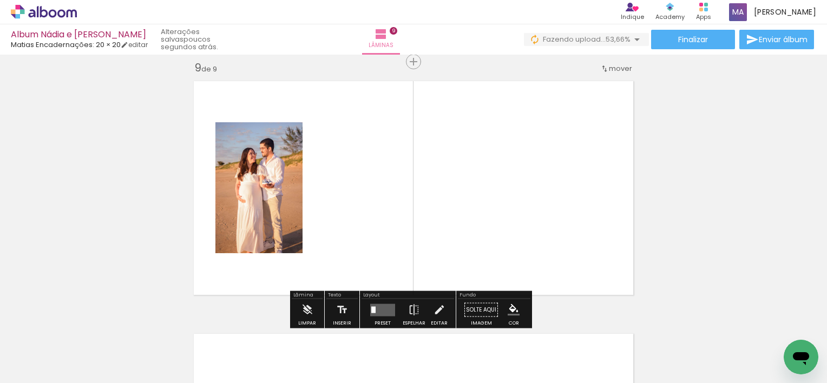
scroll to position [2035, 0]
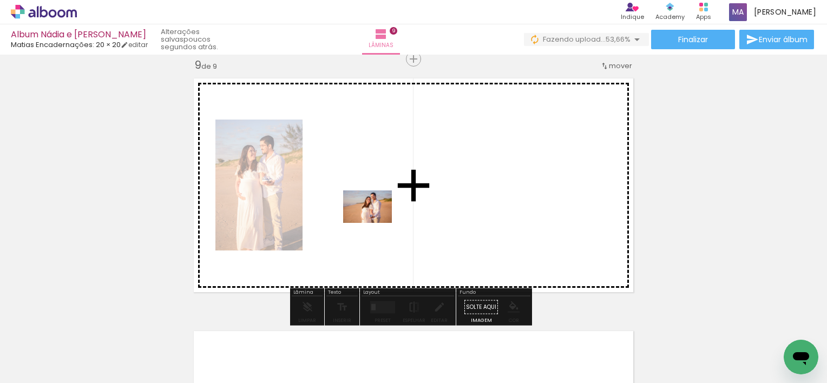
drag, startPoint x: 271, startPoint y: 353, endPoint x: 394, endPoint y: 194, distance: 201.0
click at [394, 194] on quentale-workspace at bounding box center [413, 191] width 827 height 383
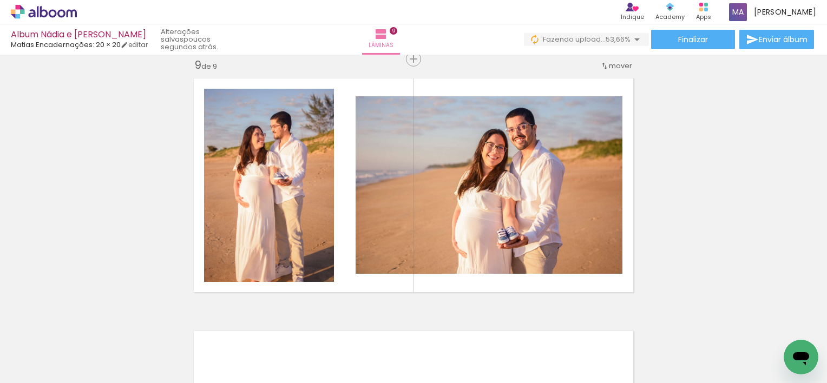
scroll to position [0, 984]
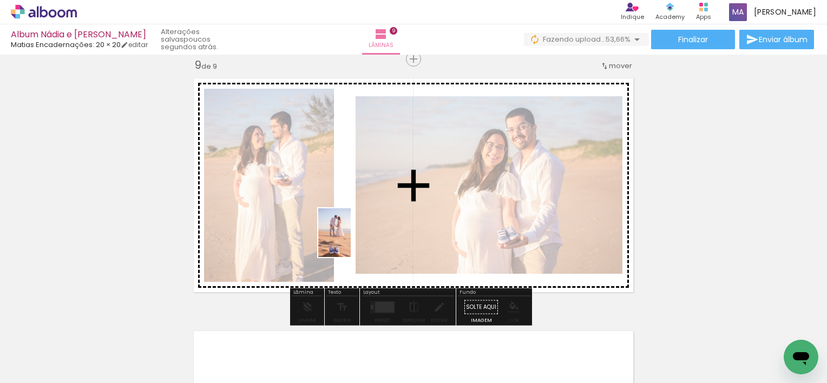
drag, startPoint x: 638, startPoint y: 357, endPoint x: 351, endPoint y: 241, distance: 310.5
click at [351, 241] on quentale-workspace at bounding box center [413, 191] width 827 height 383
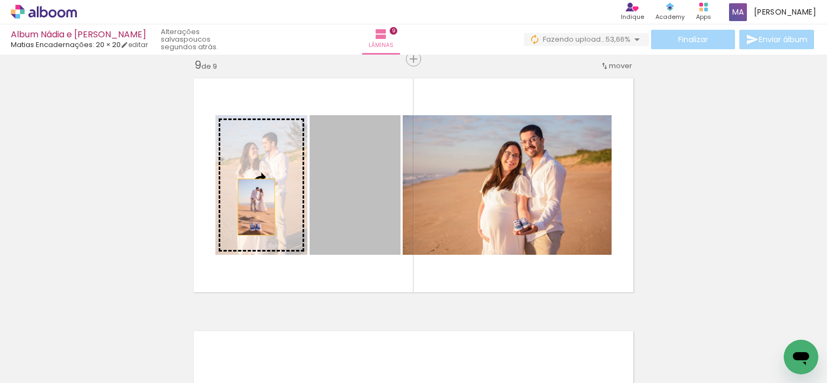
drag, startPoint x: 366, startPoint y: 217, endPoint x: 252, endPoint y: 207, distance: 114.1
click at [0, 0] on slot at bounding box center [0, 0] width 0 height 0
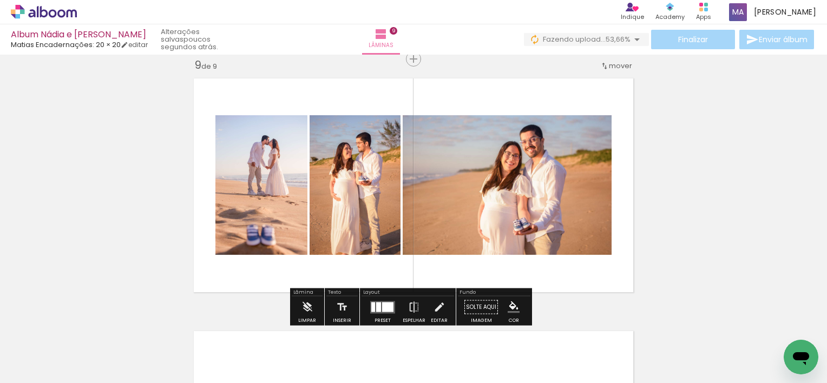
click at [371, 307] on div at bounding box center [373, 307] width 4 height 10
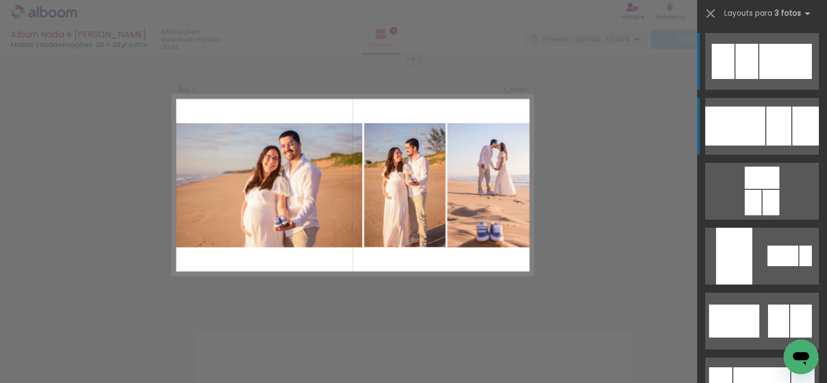
click at [782, 136] on div at bounding box center [778, 126] width 25 height 39
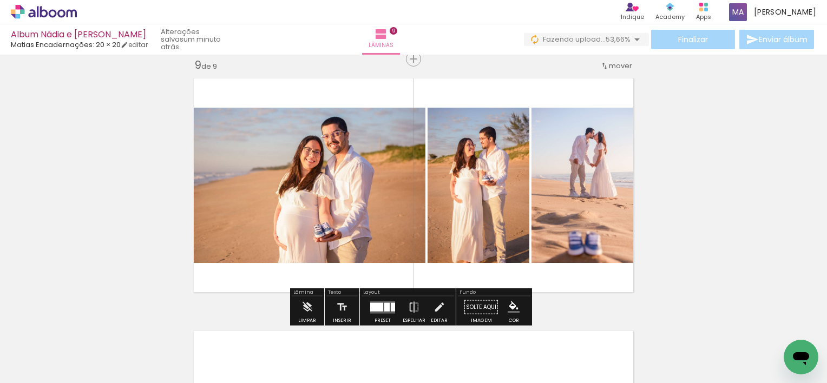
click at [372, 300] on div at bounding box center [382, 308] width 29 height 22
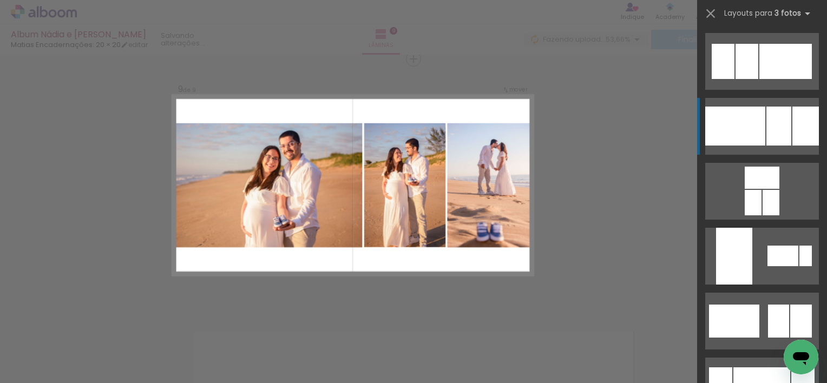
scroll to position [65, 0]
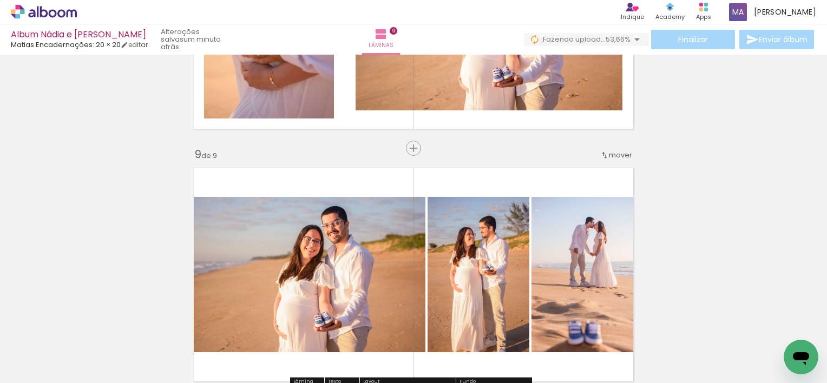
scroll to position [2035, 0]
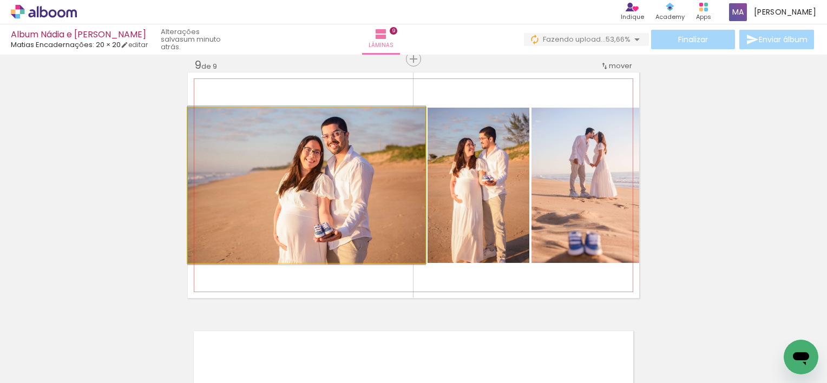
drag, startPoint x: 208, startPoint y: 119, endPoint x: 193, endPoint y: 124, distance: 15.6
type paper-slider "100"
click at [193, 124] on div at bounding box center [228, 119] width 75 height 16
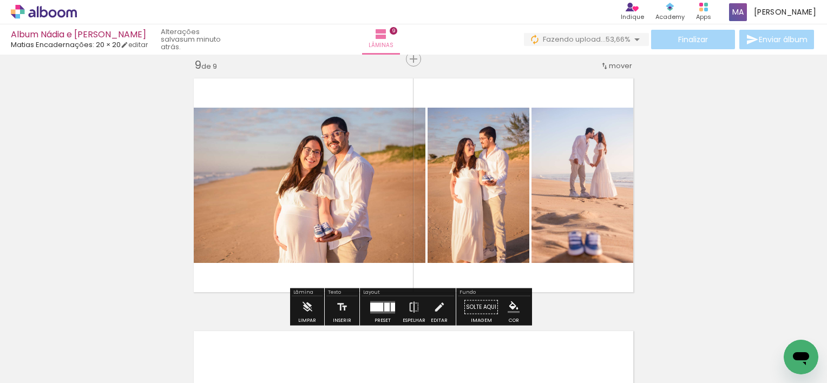
click at [619, 148] on quentale-photo at bounding box center [585, 185] width 108 height 155
click at [384, 307] on div at bounding box center [386, 306] width 5 height 9
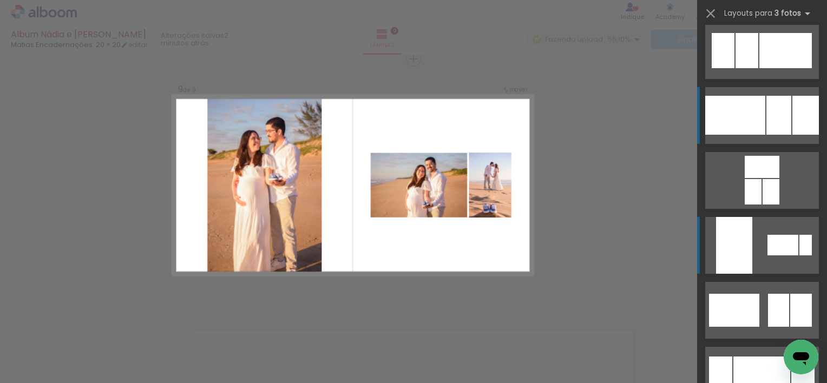
scroll to position [0, 0]
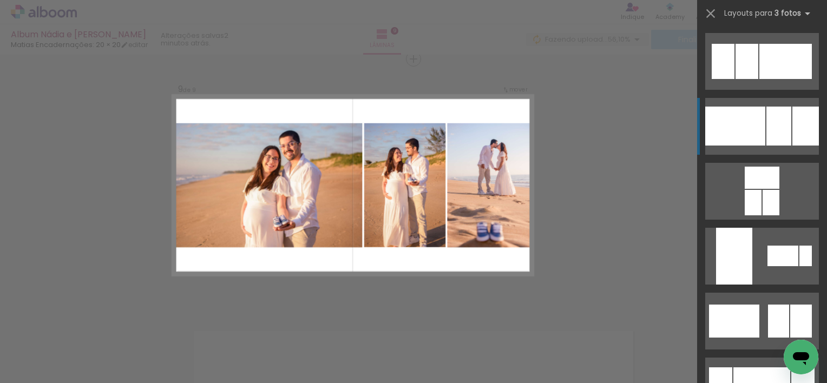
click at [761, 121] on quentale-layouter at bounding box center [762, 126] width 114 height 57
click at [760, 126] on div at bounding box center [735, 126] width 60 height 39
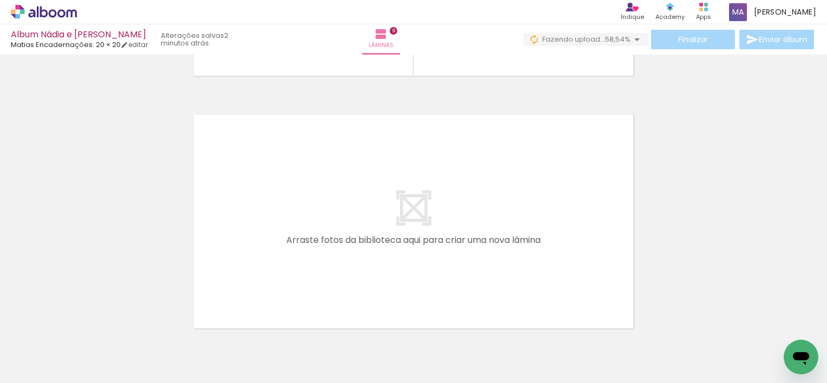
scroll to position [2305, 0]
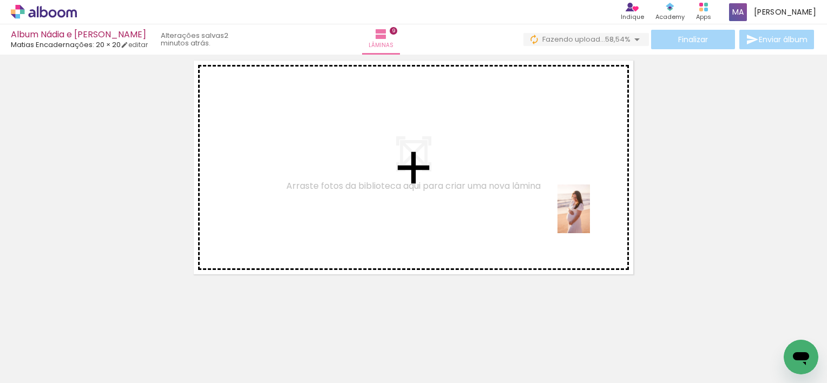
drag, startPoint x: 591, startPoint y: 338, endPoint x: 589, endPoint y: 210, distance: 127.2
click at [589, 210] on quentale-workspace at bounding box center [413, 191] width 827 height 383
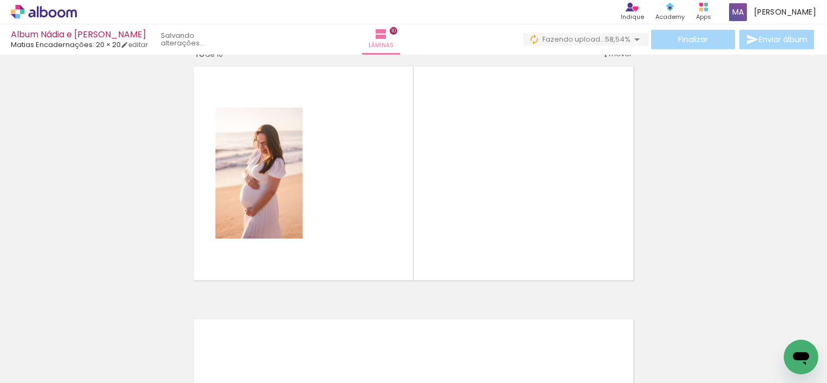
scroll to position [2288, 0]
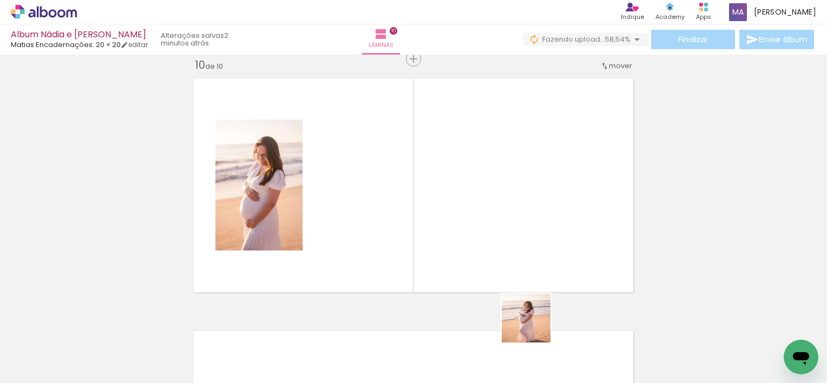
drag, startPoint x: 532, startPoint y: 352, endPoint x: 479, endPoint y: 348, distance: 53.2
click at [536, 238] on quentale-workspace at bounding box center [413, 191] width 827 height 383
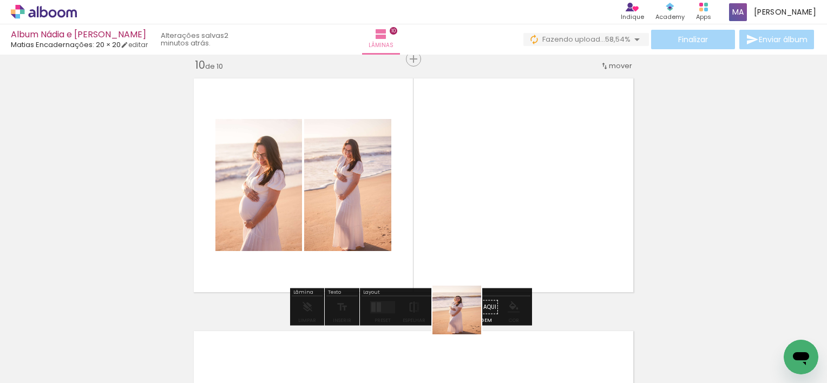
drag, startPoint x: 462, startPoint y: 346, endPoint x: 431, endPoint y: 318, distance: 41.4
click at [483, 227] on quentale-workspace at bounding box center [413, 191] width 827 height 383
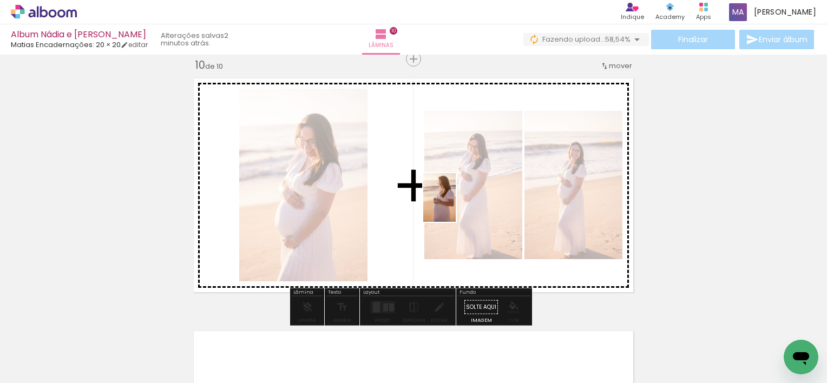
drag, startPoint x: 407, startPoint y: 334, endPoint x: 456, endPoint y: 208, distance: 135.1
click at [456, 205] on quentale-workspace at bounding box center [413, 191] width 827 height 383
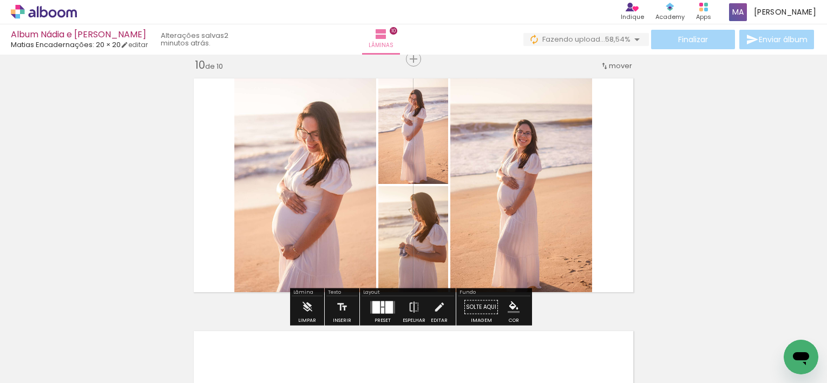
drag, startPoint x: 388, startPoint y: 304, endPoint x: 416, endPoint y: 290, distance: 31.0
click at [388, 305] on div at bounding box center [389, 307] width 8 height 12
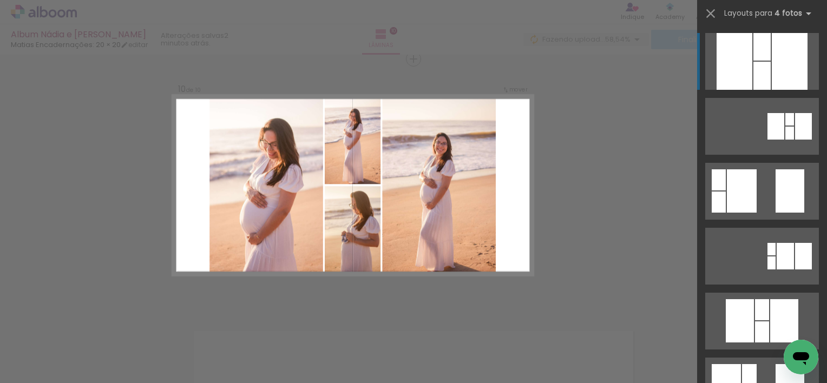
click at [753, 73] on div at bounding box center [761, 76] width 17 height 28
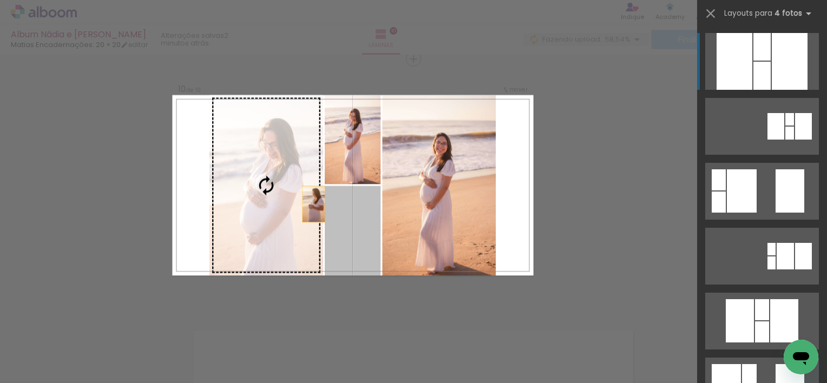
drag, startPoint x: 360, startPoint y: 220, endPoint x: 278, endPoint y: 197, distance: 85.8
click at [0, 0] on slot at bounding box center [0, 0] width 0 height 0
drag, startPoint x: 352, startPoint y: 226, endPoint x: 273, endPoint y: 213, distance: 80.6
click at [0, 0] on slot at bounding box center [0, 0] width 0 height 0
drag, startPoint x: 347, startPoint y: 225, endPoint x: 247, endPoint y: 182, distance: 109.3
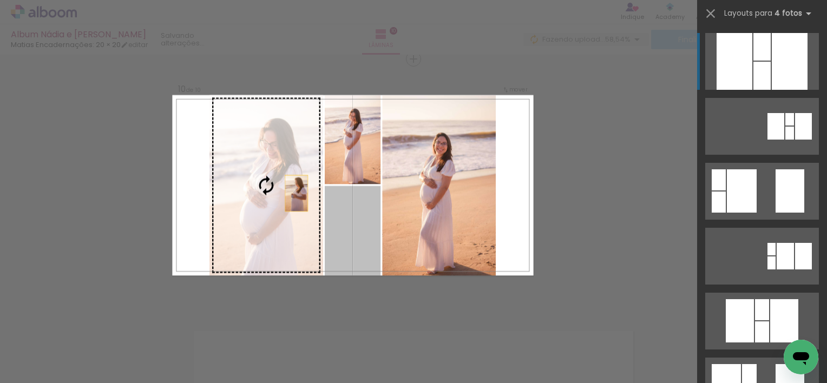
click at [0, 0] on slot at bounding box center [0, 0] width 0 height 0
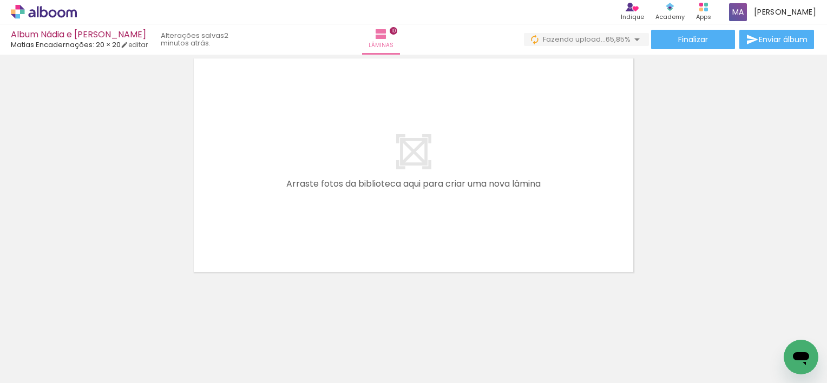
scroll to position [2560, 0]
drag, startPoint x: 241, startPoint y: 348, endPoint x: 298, endPoint y: 288, distance: 82.7
click at [298, 215] on quentale-workspace at bounding box center [413, 191] width 827 height 383
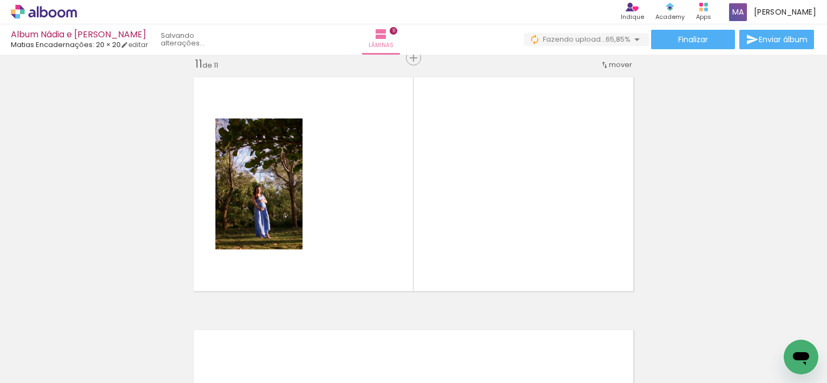
scroll to position [2540, 0]
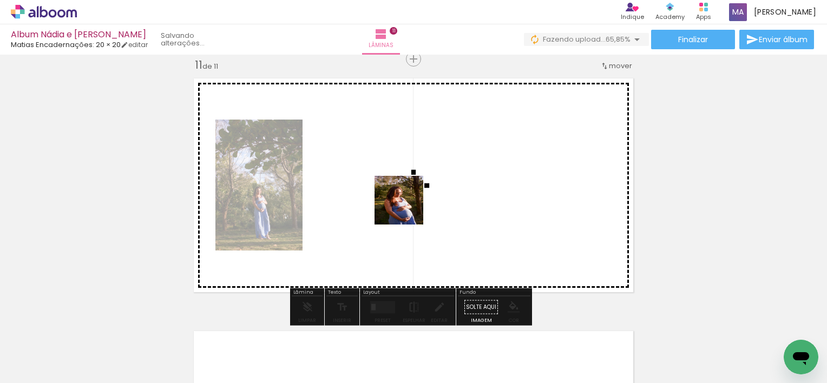
drag, startPoint x: 369, startPoint y: 262, endPoint x: 412, endPoint y: 202, distance: 73.7
click at [412, 202] on quentale-workspace at bounding box center [413, 191] width 827 height 383
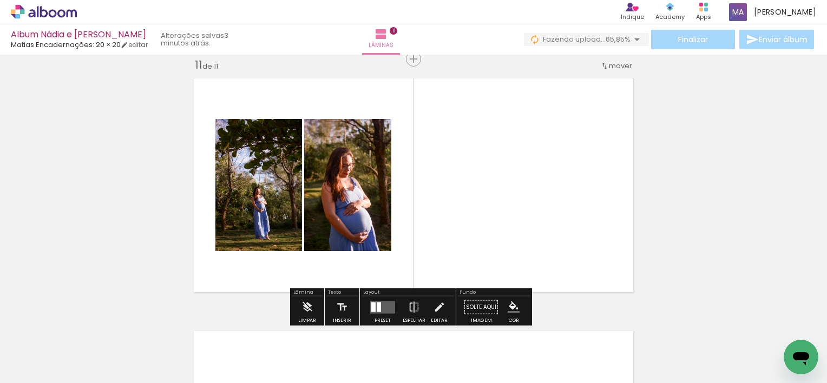
click at [379, 307] on quentale-layouter at bounding box center [382, 307] width 25 height 12
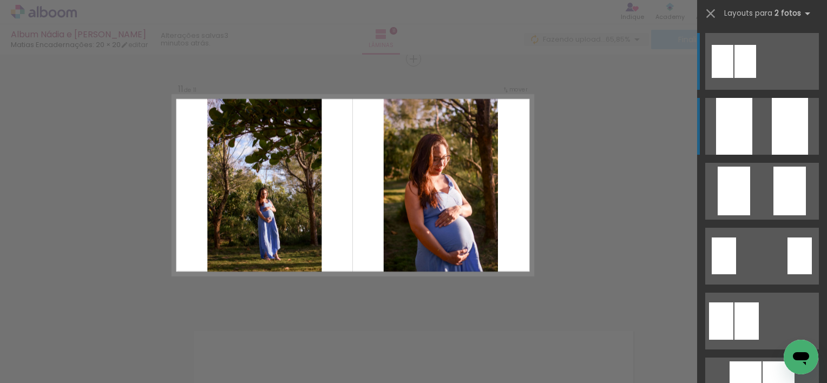
click at [783, 134] on div at bounding box center [790, 126] width 36 height 57
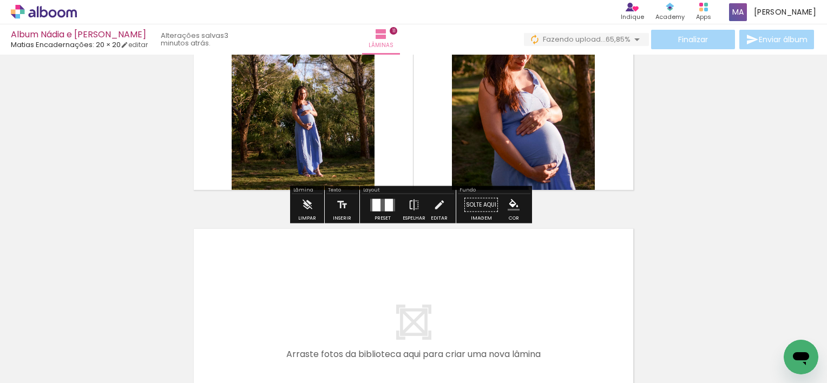
scroll to position [2703, 0]
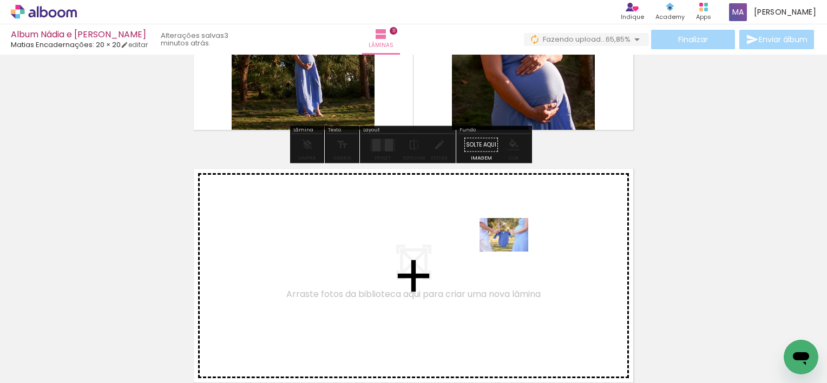
drag, startPoint x: 472, startPoint y: 347, endPoint x: 512, endPoint y: 251, distance: 104.1
click at [512, 251] on quentale-workspace at bounding box center [413, 191] width 827 height 383
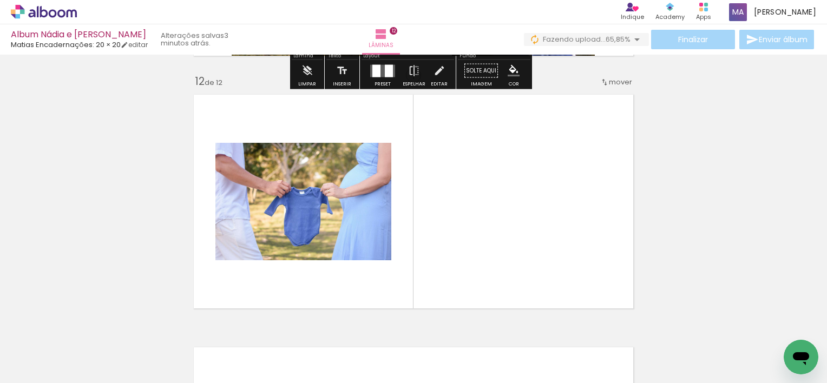
scroll to position [2793, 0]
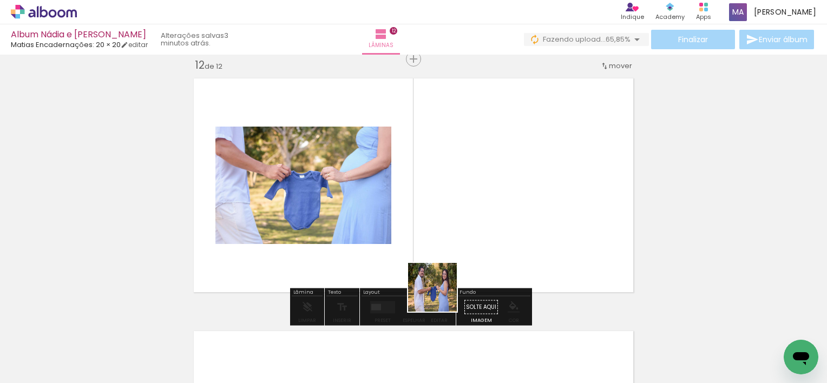
drag, startPoint x: 423, startPoint y: 335, endPoint x: 420, endPoint y: 312, distance: 24.0
click at [465, 243] on quentale-workspace at bounding box center [413, 191] width 827 height 383
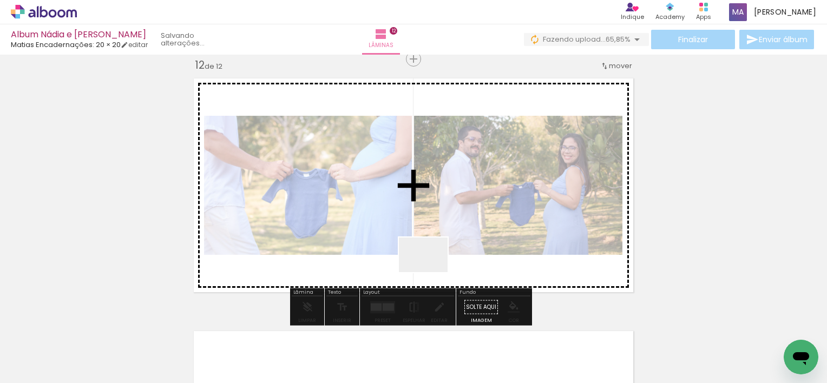
drag, startPoint x: 357, startPoint y: 337, endPoint x: 431, endPoint y: 270, distance: 100.0
click at [431, 270] on quentale-workspace at bounding box center [413, 191] width 827 height 383
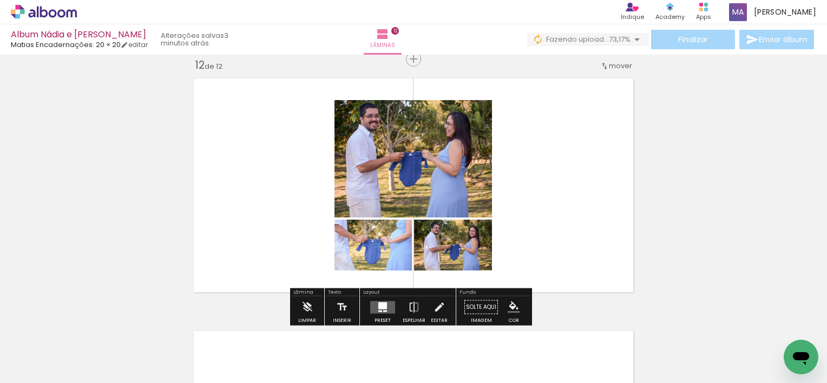
click at [380, 309] on quentale-layouter at bounding box center [382, 307] width 25 height 12
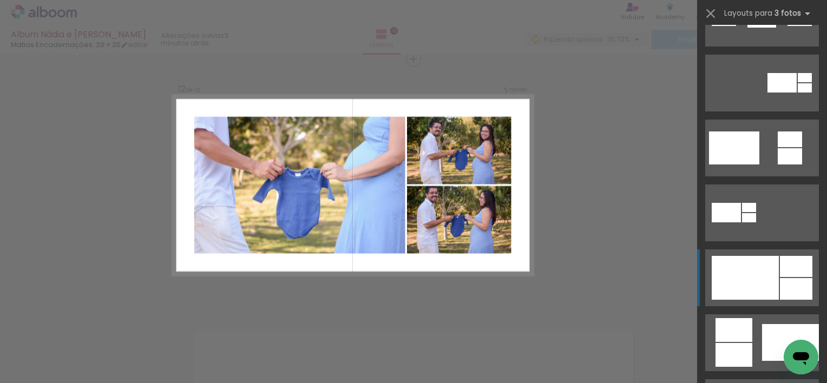
scroll to position [541, 0]
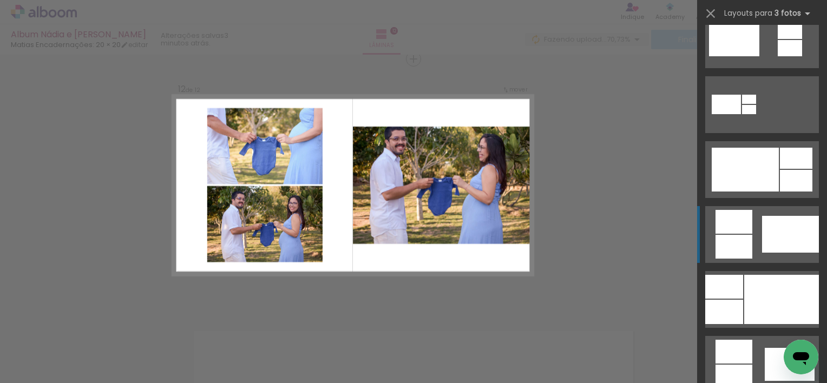
click at [748, 255] on quentale-layouter at bounding box center [762, 234] width 114 height 57
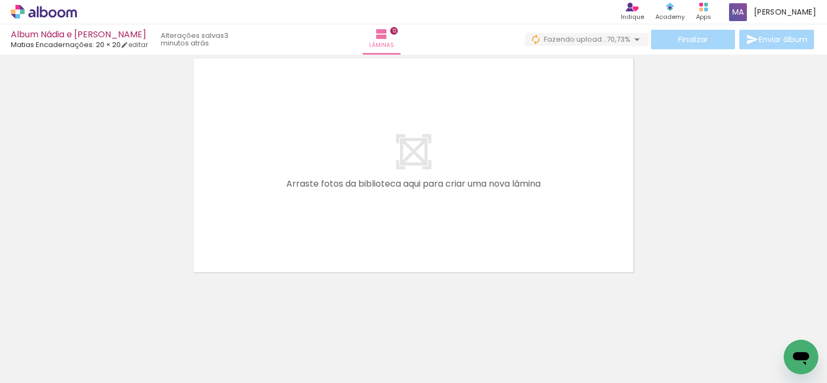
scroll to position [3066, 0]
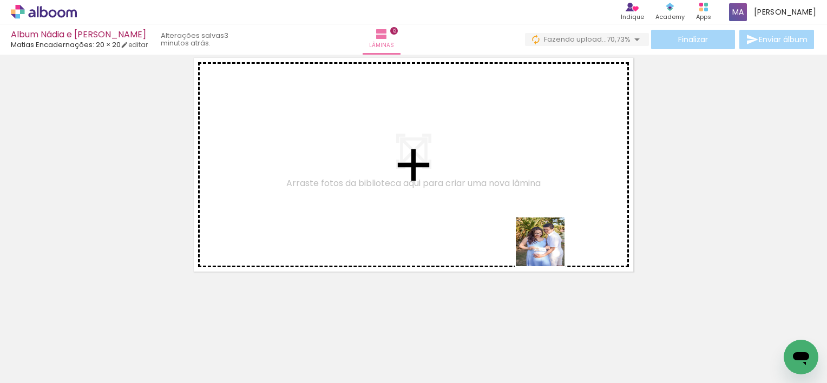
drag, startPoint x: 552, startPoint y: 351, endPoint x: 537, endPoint y: 309, distance: 44.3
click at [537, 212] on quentale-workspace at bounding box center [413, 191] width 827 height 383
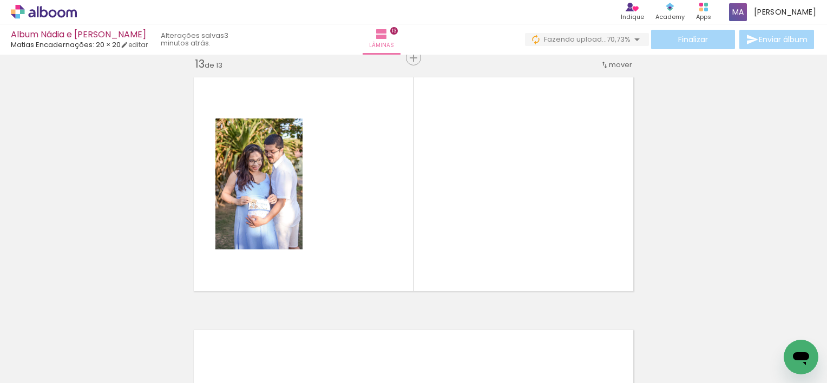
scroll to position [3046, 0]
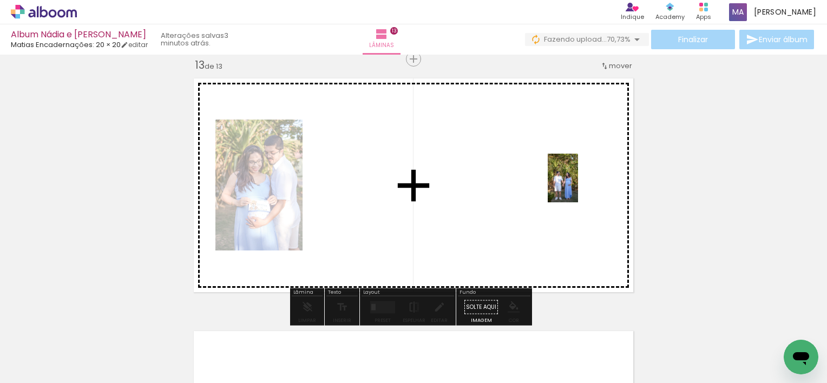
drag, startPoint x: 603, startPoint y: 344, endPoint x: 578, endPoint y: 183, distance: 162.6
click at [579, 182] on quentale-workspace at bounding box center [413, 191] width 827 height 383
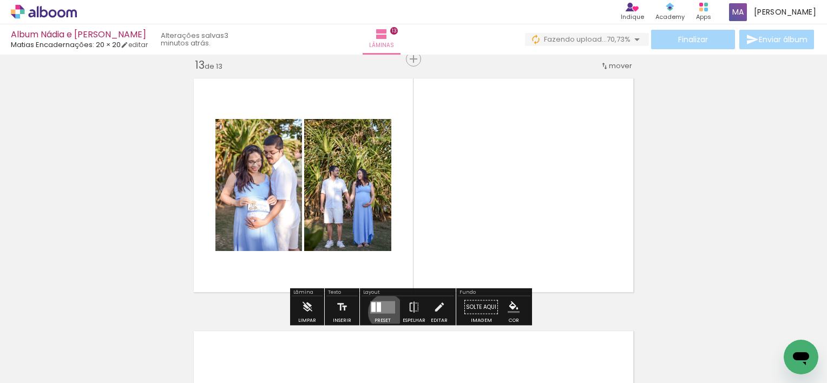
click at [384, 312] on quentale-layouter at bounding box center [382, 307] width 25 height 12
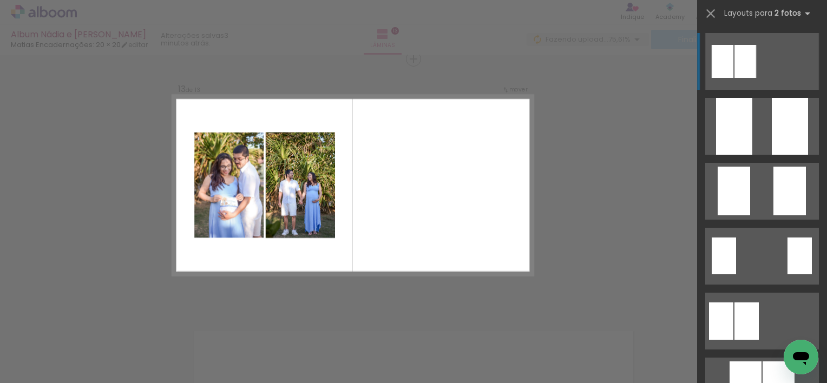
scroll to position [0, 1749]
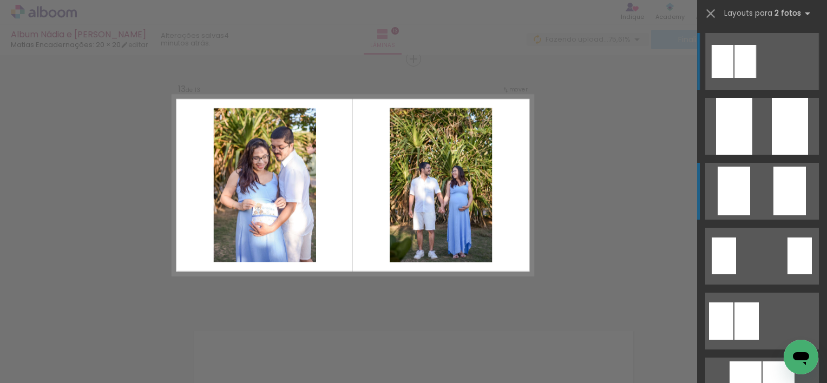
click at [792, 208] on div at bounding box center [789, 191] width 32 height 49
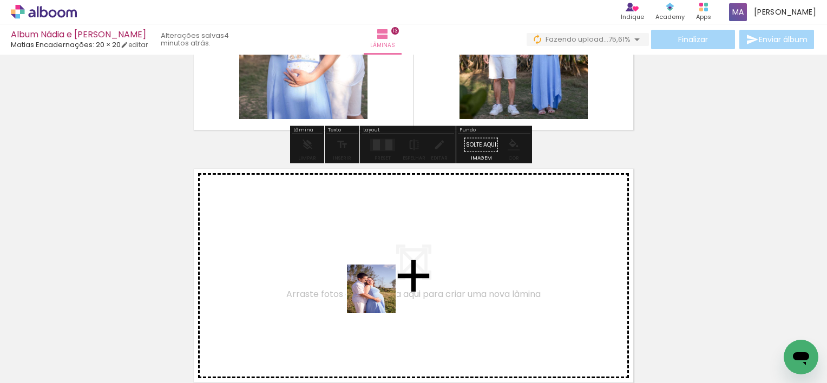
drag, startPoint x: 358, startPoint y: 349, endPoint x: 403, endPoint y: 322, distance: 52.0
click at [387, 249] on quentale-workspace at bounding box center [413, 191] width 827 height 383
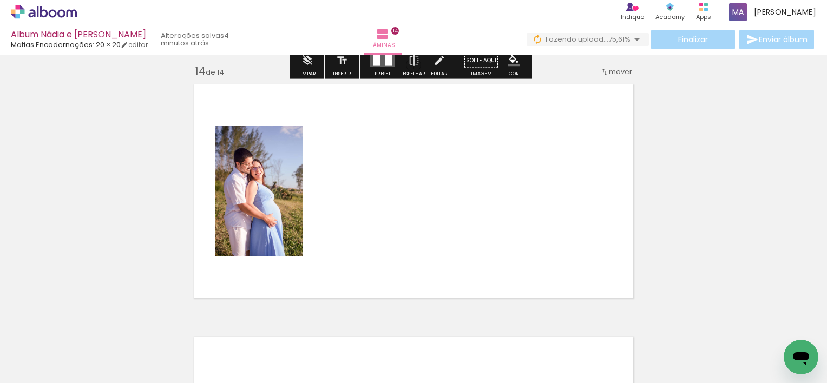
scroll to position [3298, 0]
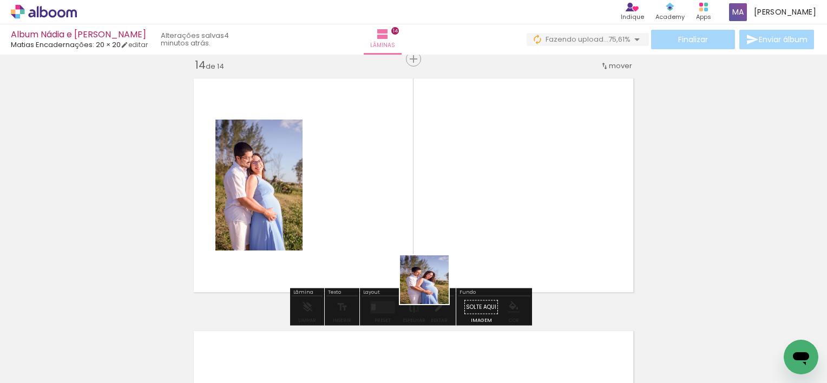
drag, startPoint x: 424, startPoint y: 309, endPoint x: 466, endPoint y: 272, distance: 56.4
click at [470, 209] on quentale-workspace at bounding box center [413, 191] width 827 height 383
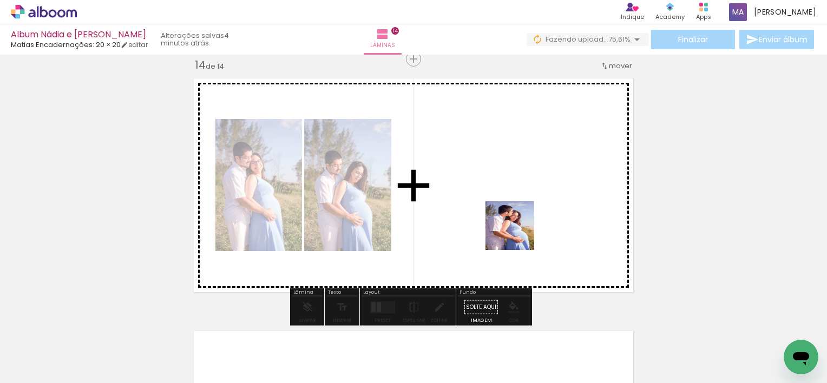
drag, startPoint x: 493, startPoint y: 305, endPoint x: 534, endPoint y: 192, distance: 120.7
click at [534, 192] on quentale-workspace at bounding box center [413, 191] width 827 height 383
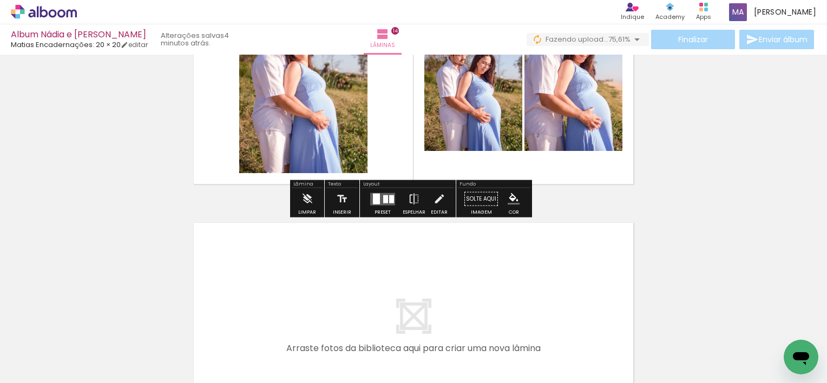
scroll to position [3569, 0]
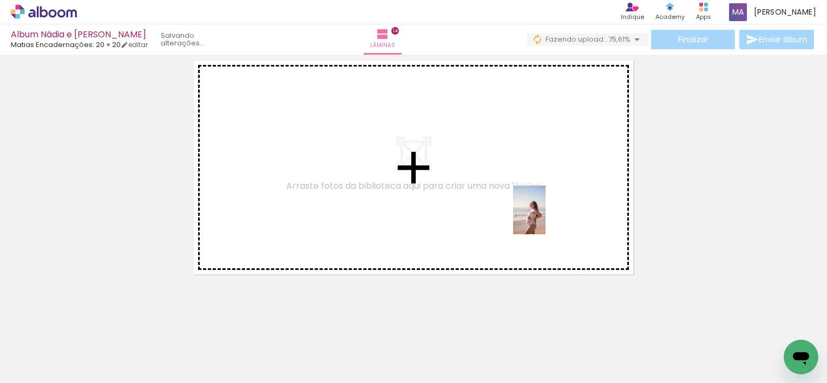
drag, startPoint x: 552, startPoint y: 339, endPoint x: 545, endPoint y: 214, distance: 125.2
click at [545, 214] on quentale-workspace at bounding box center [413, 191] width 827 height 383
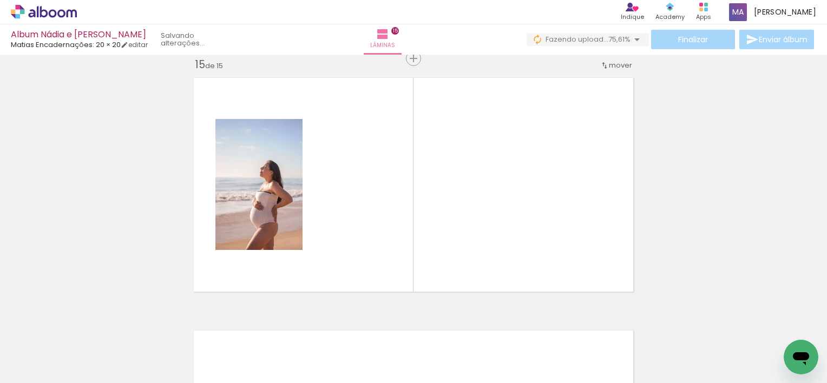
scroll to position [3551, 0]
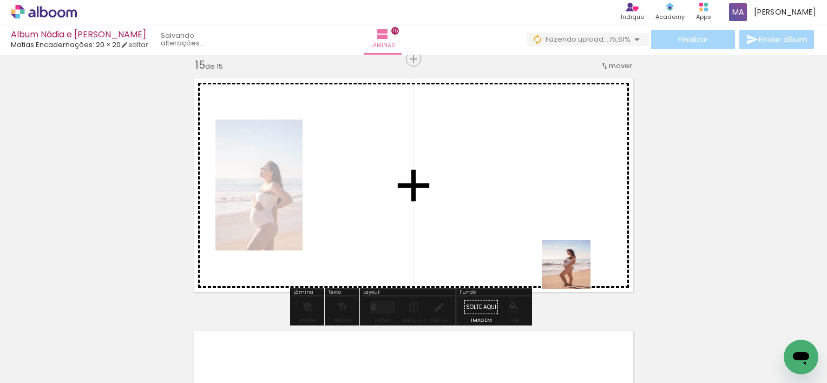
drag, startPoint x: 599, startPoint y: 342, endPoint x: 525, endPoint y: 305, distance: 82.5
click at [526, 210] on quentale-workspace at bounding box center [413, 191] width 827 height 383
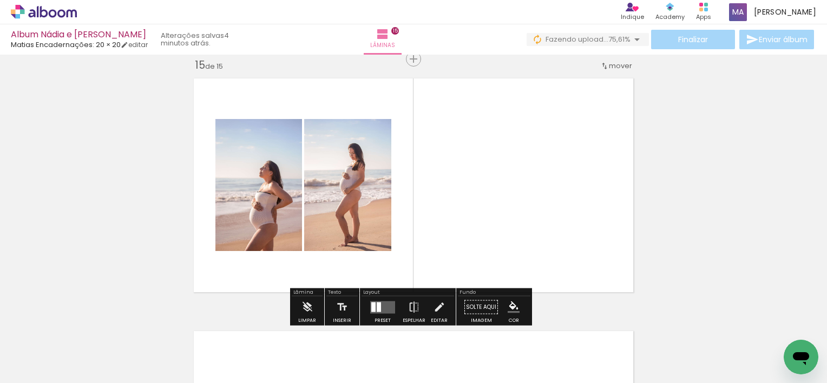
click at [606, 356] on div at bounding box center [601, 347] width 36 height 54
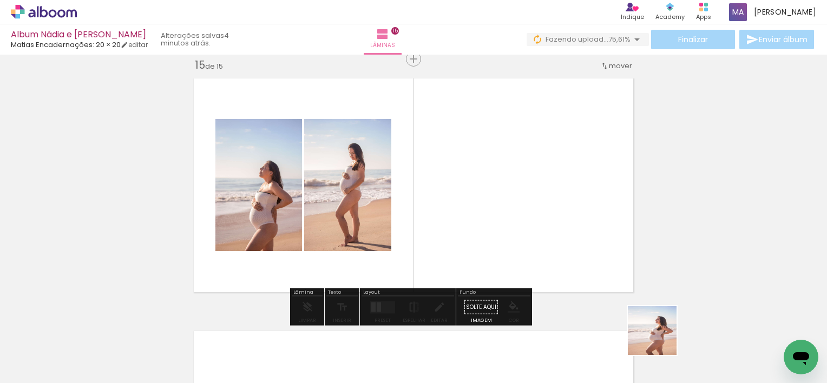
drag, startPoint x: 671, startPoint y: 354, endPoint x: 534, endPoint y: 248, distance: 173.3
click at [534, 248] on quentale-workspace at bounding box center [413, 191] width 827 height 383
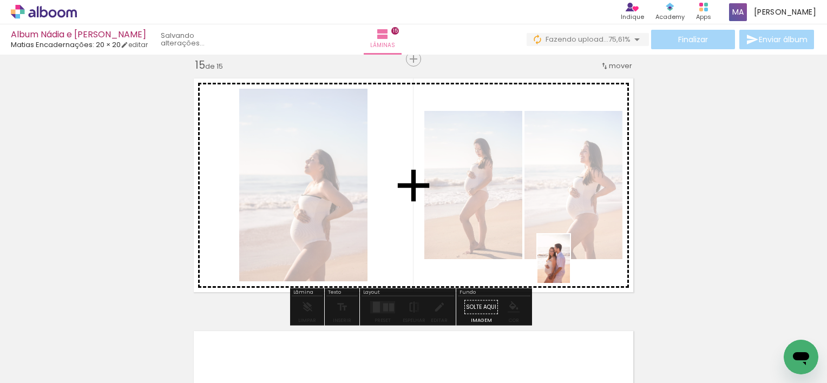
drag, startPoint x: 714, startPoint y: 344, endPoint x: 609, endPoint y: 286, distance: 120.6
click at [569, 267] on quentale-workspace at bounding box center [413, 191] width 827 height 383
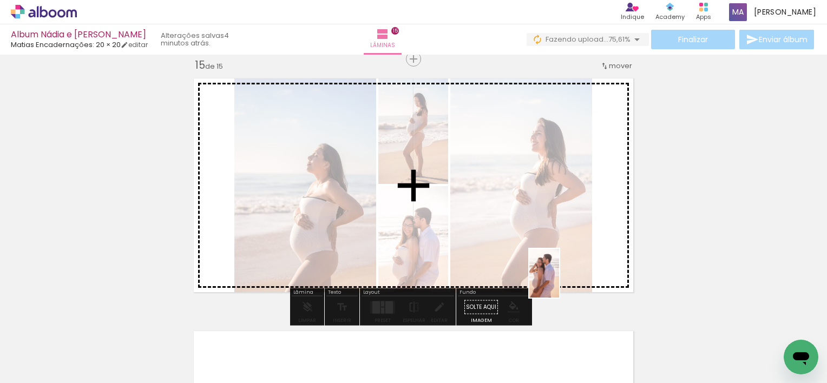
drag, startPoint x: 779, startPoint y: 337, endPoint x: 559, endPoint y: 280, distance: 227.4
click at [559, 280] on quentale-workspace at bounding box center [413, 191] width 827 height 383
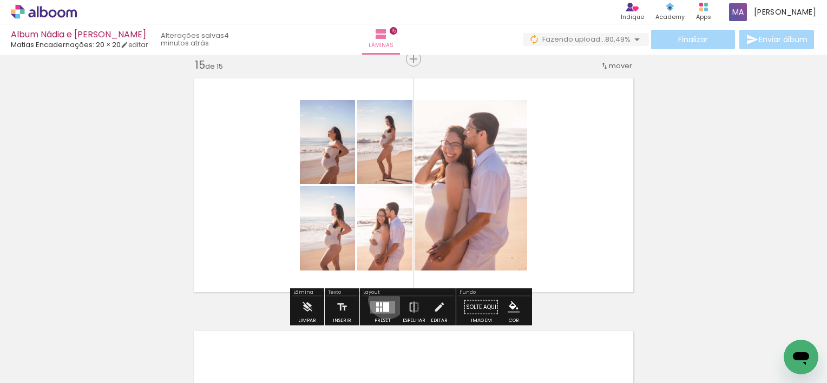
click at [385, 300] on div at bounding box center [382, 308] width 29 height 22
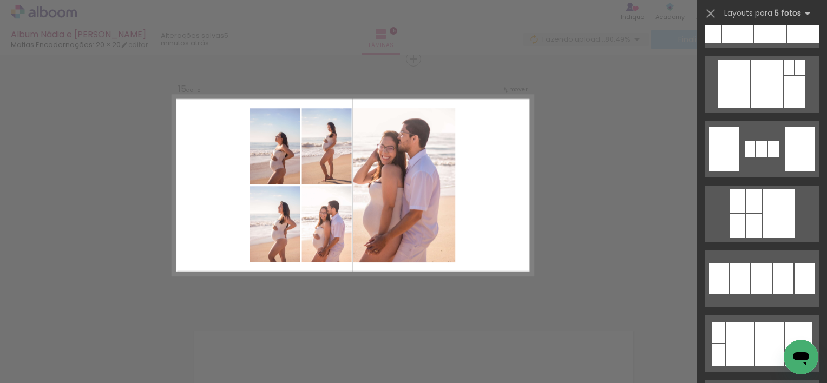
scroll to position [1407, 0]
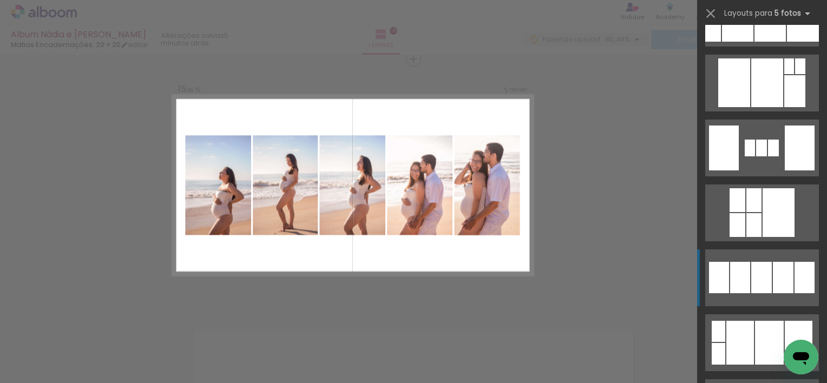
click at [751, 281] on div at bounding box center [761, 277] width 21 height 31
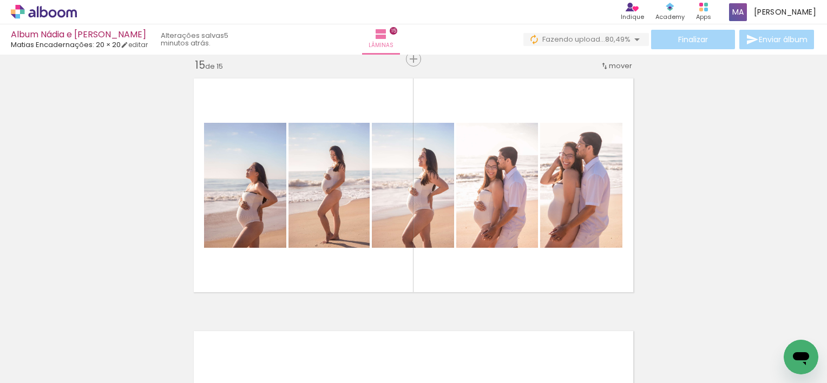
scroll to position [3389, 0]
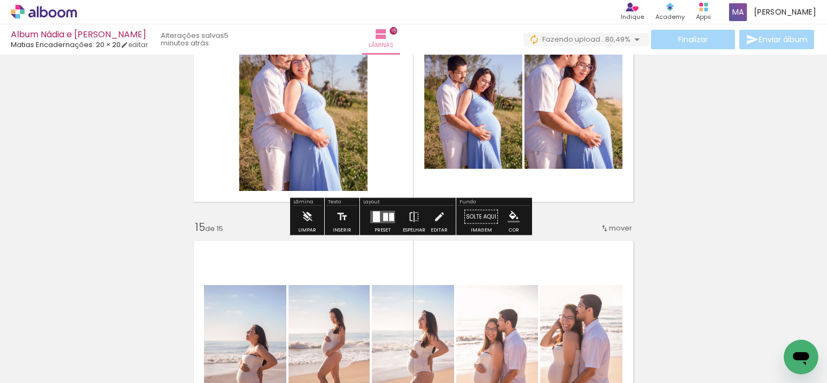
click at [710, 36] on div "Finalizar Enviar álbum" at bounding box center [669, 39] width 293 height 19
click at [754, 44] on div "Finalizar Enviar álbum" at bounding box center [669, 39] width 293 height 19
click at [634, 40] on iron-icon at bounding box center [636, 39] width 13 height 13
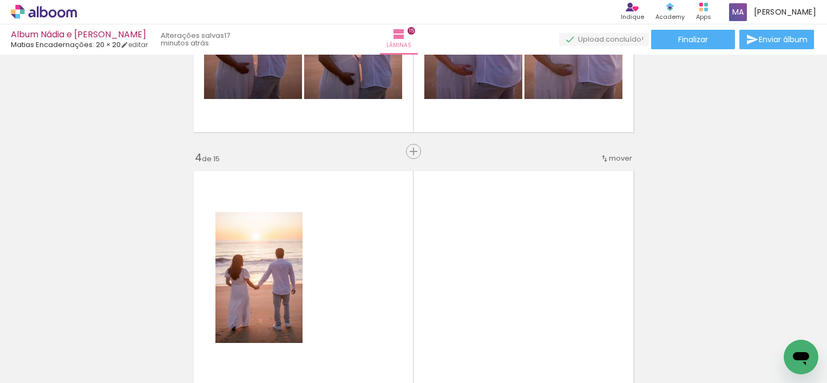
scroll to position [740, 0]
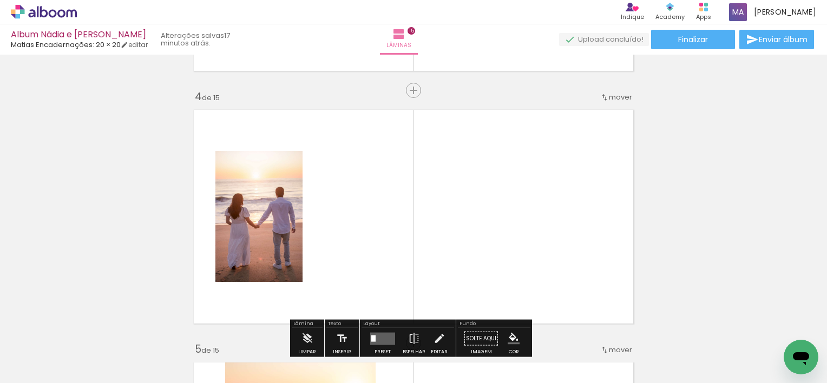
click at [273, 203] on quentale-photo at bounding box center [258, 216] width 87 height 131
click at [249, 236] on quentale-photo at bounding box center [258, 216] width 87 height 131
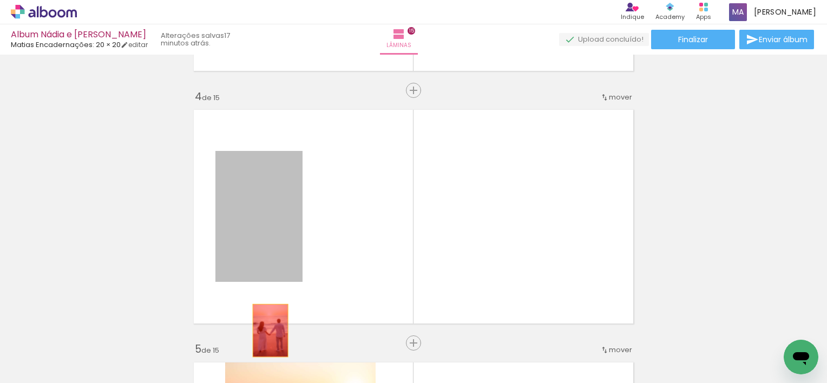
drag, startPoint x: 268, startPoint y: 207, endPoint x: 265, endPoint y: 332, distance: 125.0
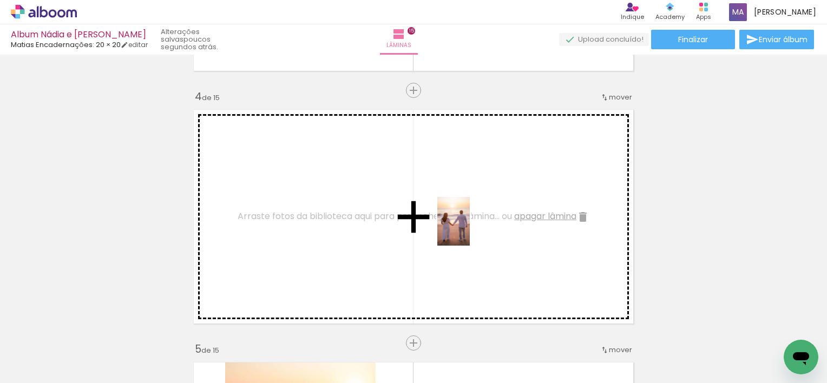
drag, startPoint x: 545, startPoint y: 354, endPoint x: 470, endPoint y: 229, distance: 145.7
click at [470, 229] on quentale-workspace at bounding box center [413, 191] width 827 height 383
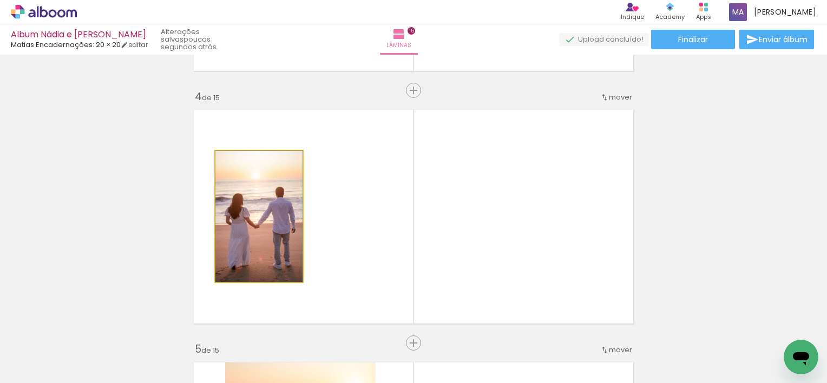
click at [268, 219] on quentale-photo at bounding box center [258, 216] width 87 height 131
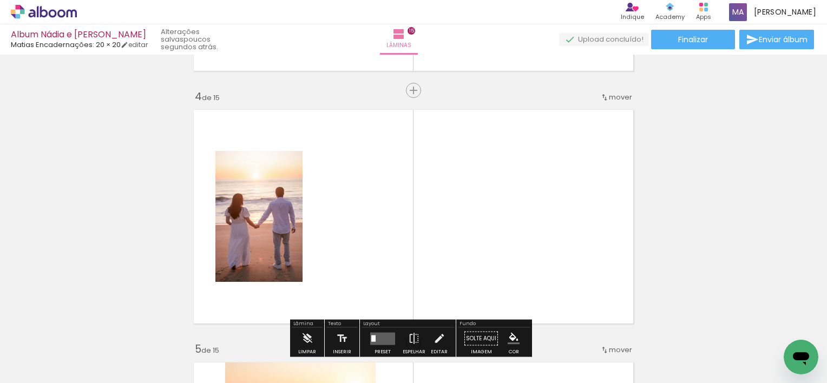
click at [253, 189] on quentale-photo at bounding box center [258, 216] width 87 height 131
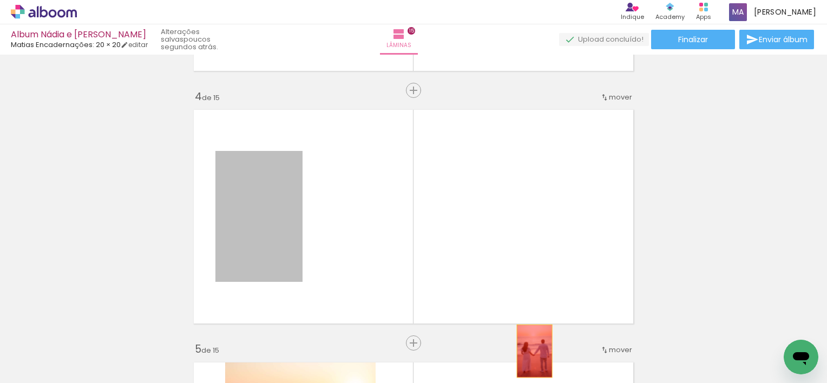
drag, startPoint x: 268, startPoint y: 207, endPoint x: 529, endPoint y: 351, distance: 298.1
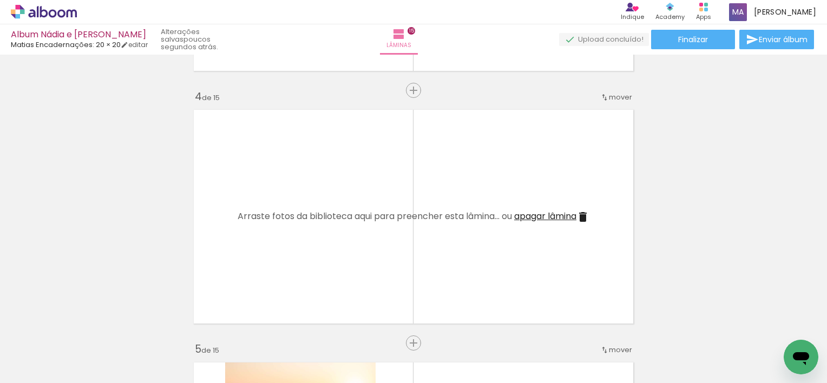
click at [511, 329] on iron-icon at bounding box center [508, 324] width 11 height 11
click at [209, 327] on iron-icon at bounding box center [205, 324] width 11 height 11
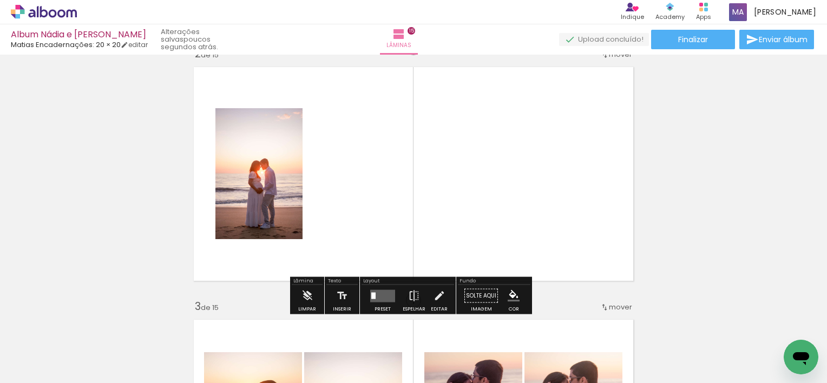
scroll to position [266, 0]
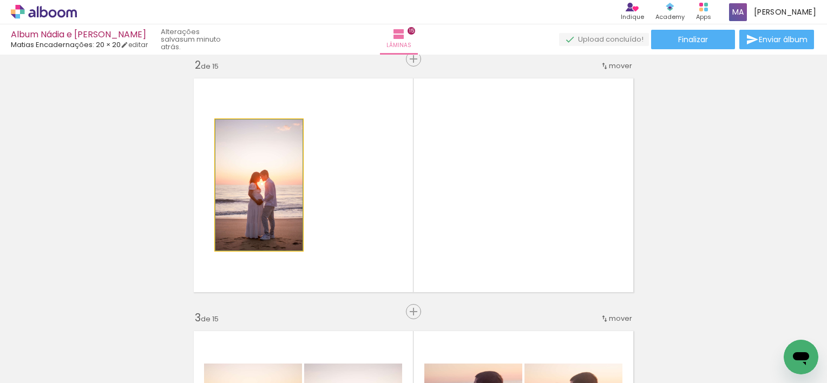
click at [254, 194] on quentale-photo at bounding box center [258, 185] width 87 height 131
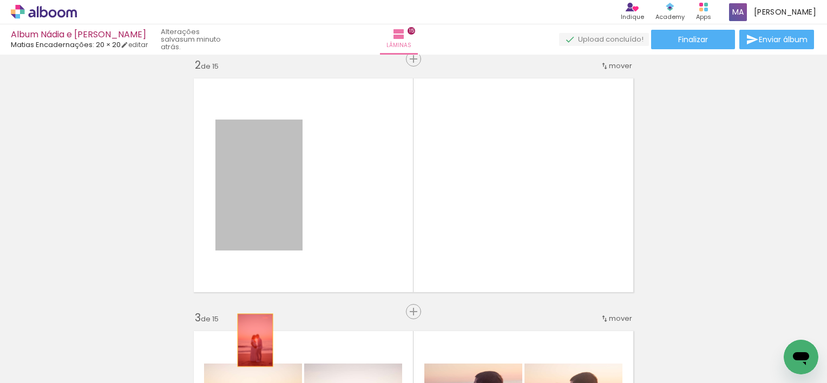
drag, startPoint x: 260, startPoint y: 186, endPoint x: 251, endPoint y: 341, distance: 155.5
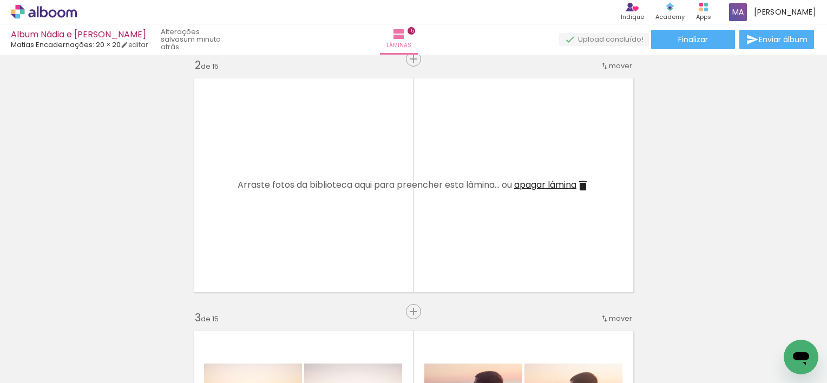
click at [209, 329] on iron-icon at bounding box center [205, 324] width 11 height 11
click at [33, 368] on span "Adicionar Fotos" at bounding box center [38, 369] width 32 height 12
click at [0, 0] on input "file" at bounding box center [0, 0] width 0 height 0
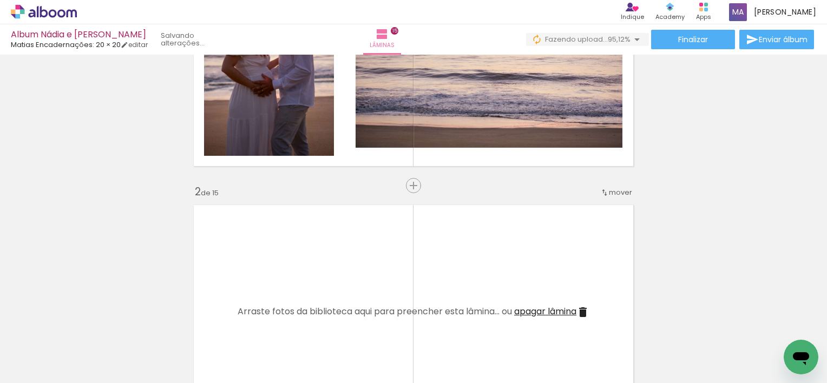
scroll to position [158, 0]
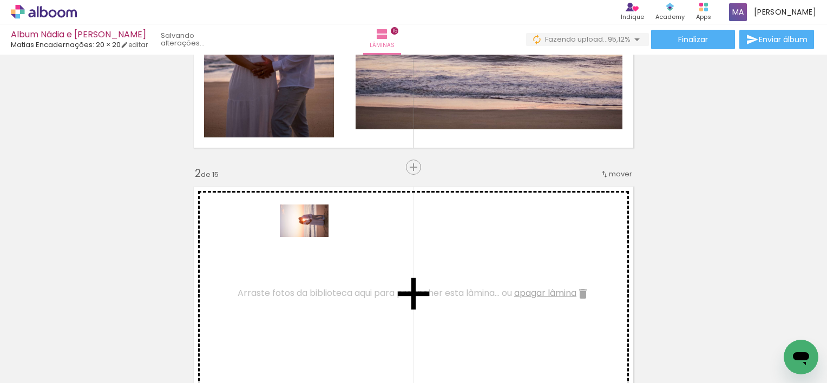
drag, startPoint x: 237, startPoint y: 351, endPoint x: 312, endPoint y: 237, distance: 136.3
click at [312, 237] on quentale-workspace at bounding box center [413, 191] width 827 height 383
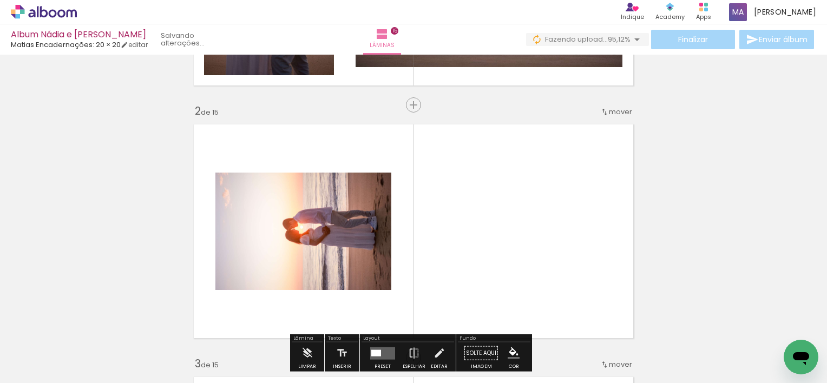
scroll to position [266, 0]
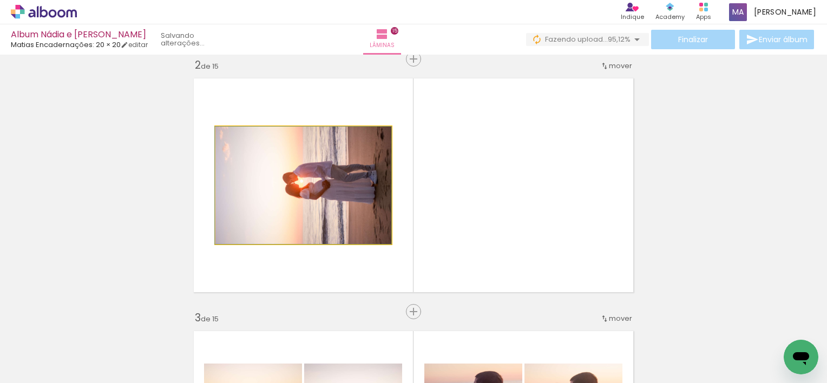
click at [351, 199] on quentale-photo at bounding box center [303, 185] width 176 height 117
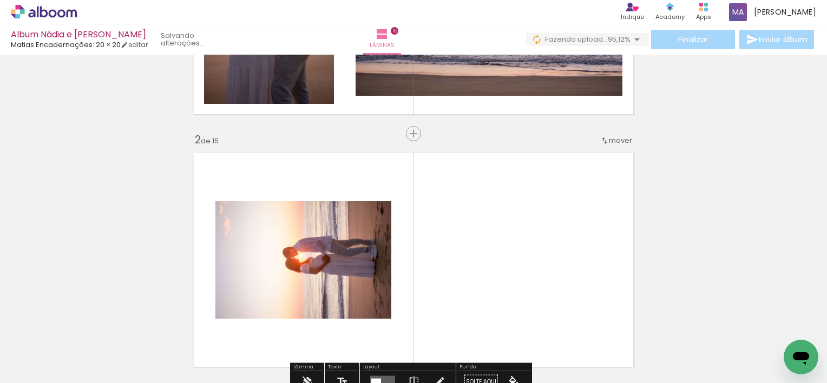
scroll to position [216, 0]
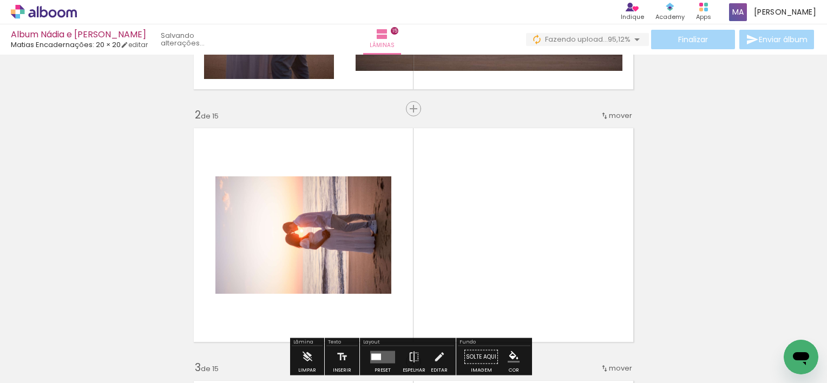
click at [312, 244] on quentale-photo at bounding box center [303, 234] width 176 height 117
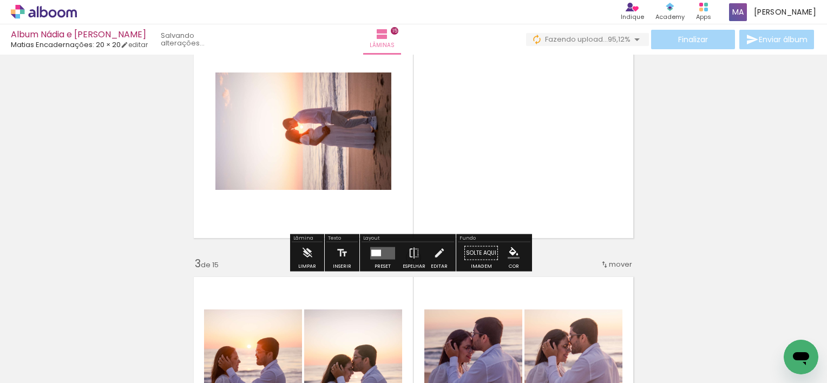
scroll to position [325, 0]
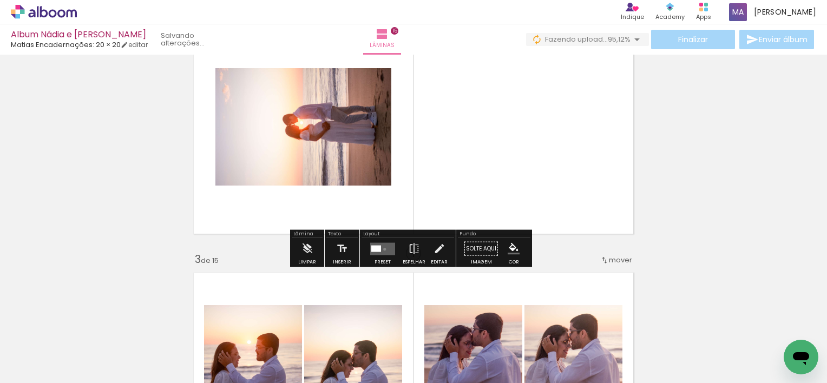
click at [382, 249] on quentale-layouter at bounding box center [382, 248] width 25 height 12
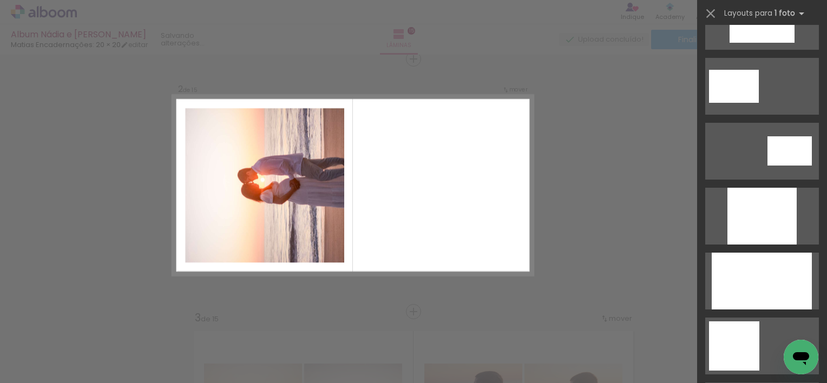
scroll to position [541, 0]
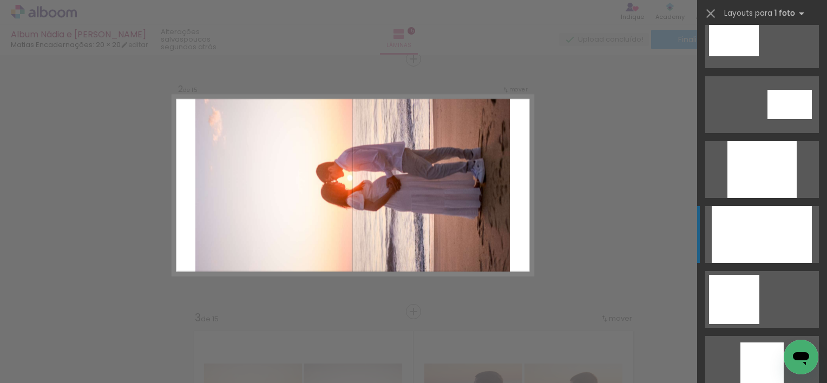
click at [759, 242] on div at bounding box center [762, 234] width 100 height 57
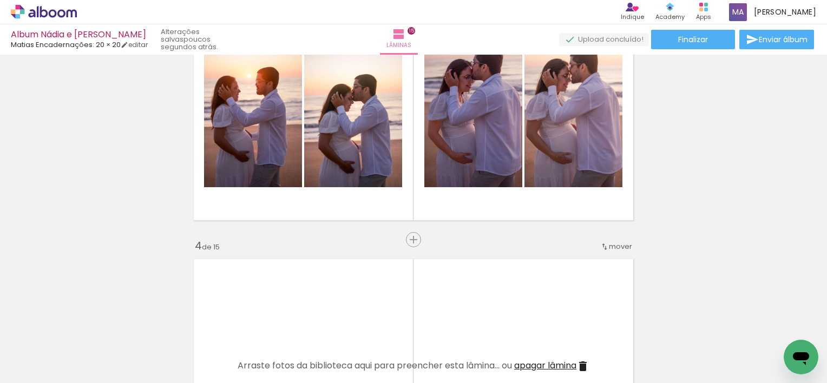
scroll to position [753, 0]
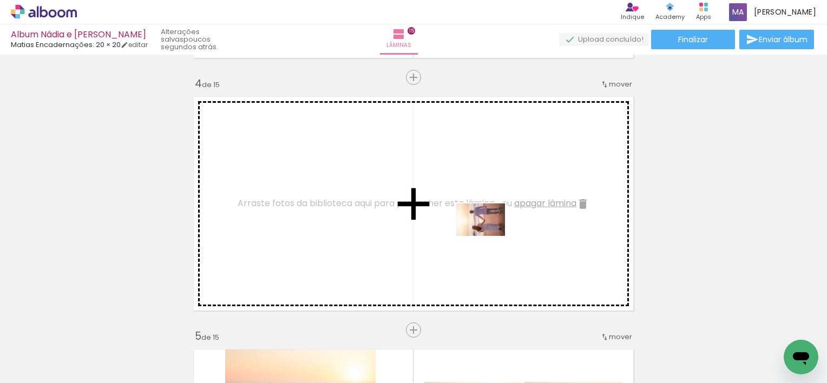
drag, startPoint x: 534, startPoint y: 337, endPoint x: 489, endPoint y: 236, distance: 110.9
click at [489, 236] on quentale-workspace at bounding box center [413, 191] width 827 height 383
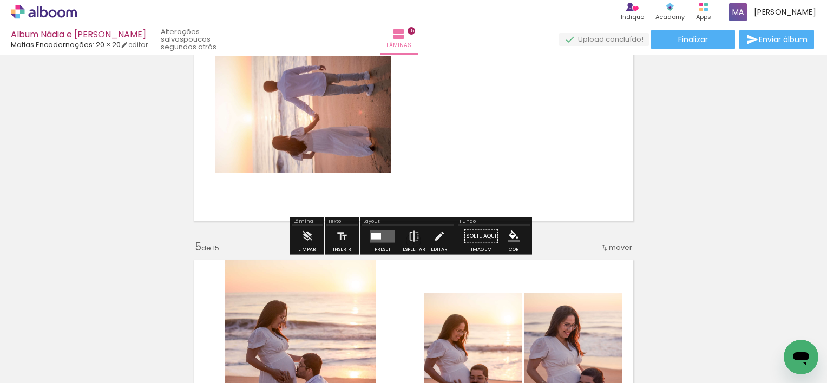
scroll to position [861, 0]
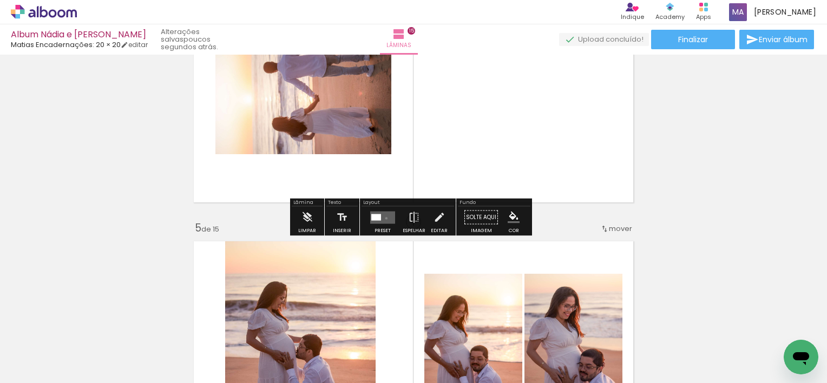
drag, startPoint x: 384, startPoint y: 218, endPoint x: 393, endPoint y: 216, distance: 9.8
click at [383, 218] on quentale-layouter at bounding box center [382, 217] width 25 height 12
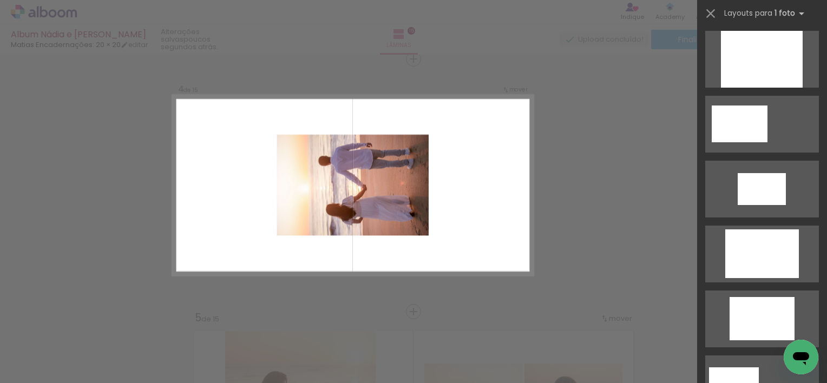
scroll to position [216, 0]
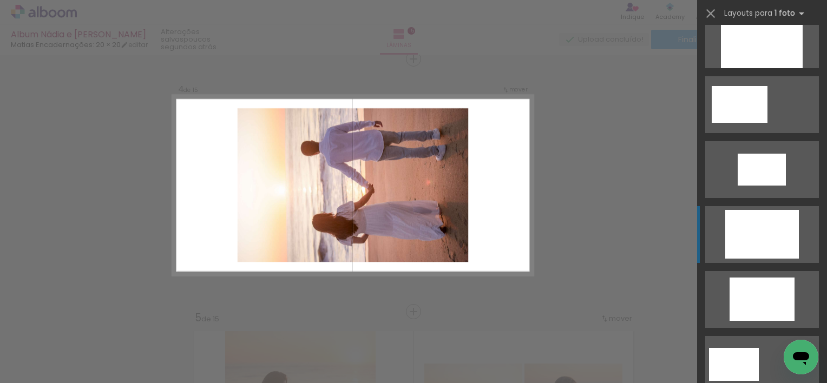
click at [765, 224] on div at bounding box center [762, 234] width 74 height 49
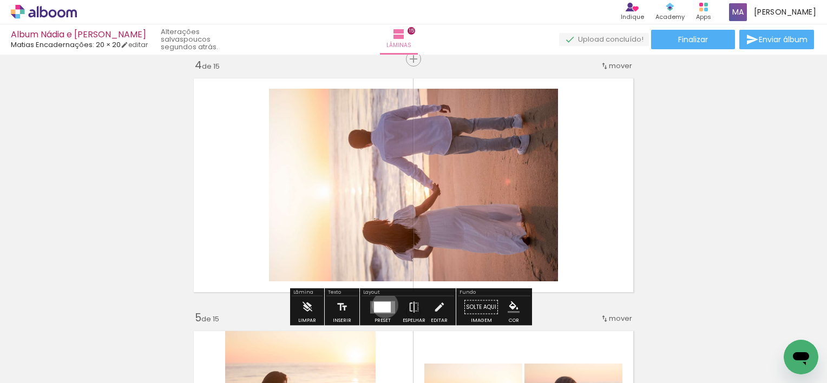
click at [383, 305] on div at bounding box center [382, 306] width 17 height 11
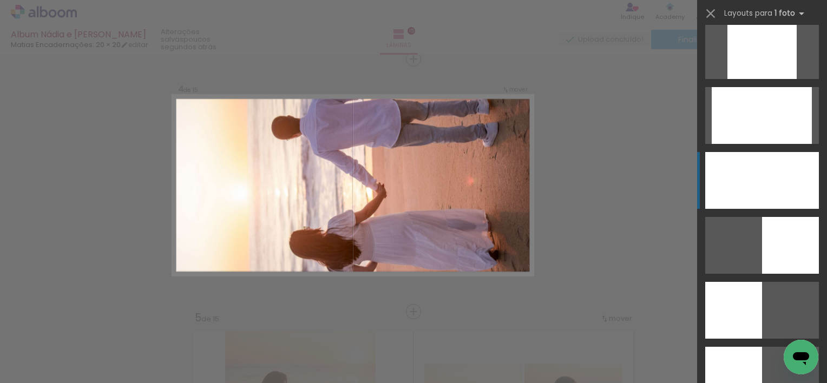
scroll to position [606, 0]
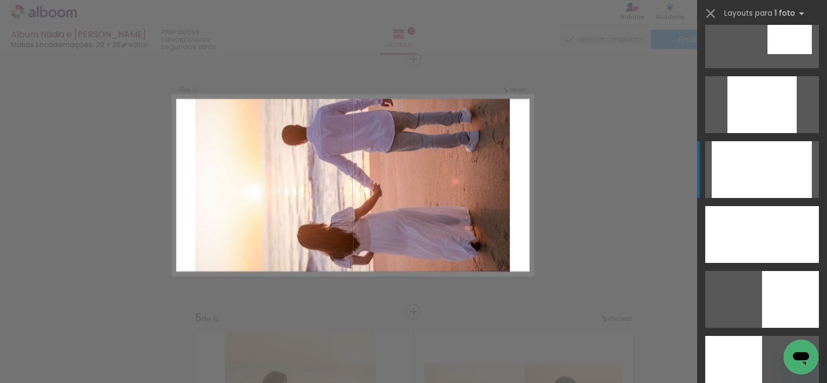
click at [759, 174] on div at bounding box center [762, 169] width 100 height 57
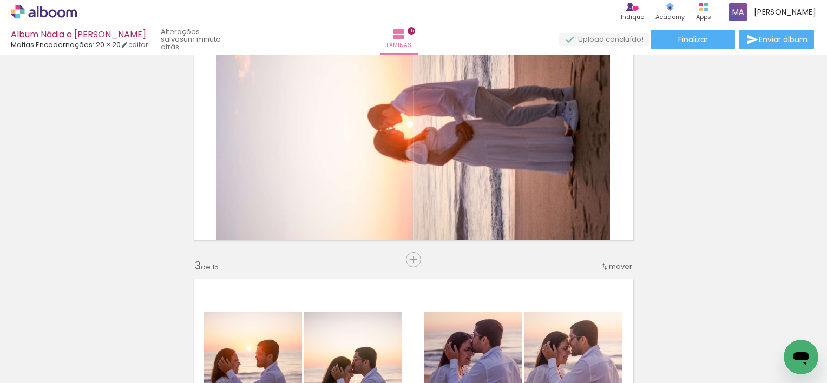
scroll to position [230, 0]
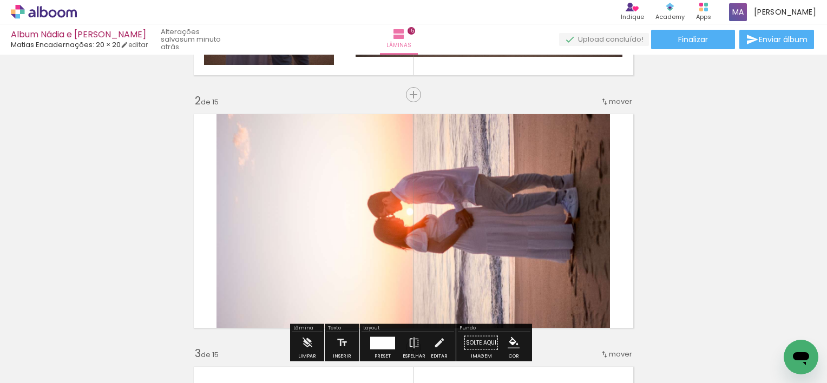
click at [530, 238] on quentale-photo at bounding box center [412, 221] width 393 height 226
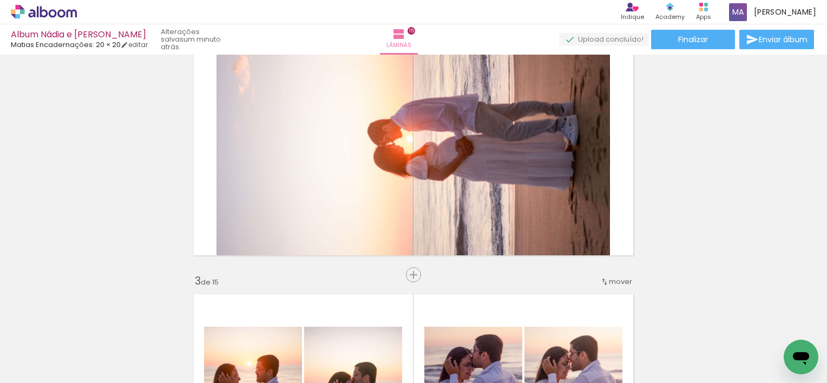
scroll to position [285, 0]
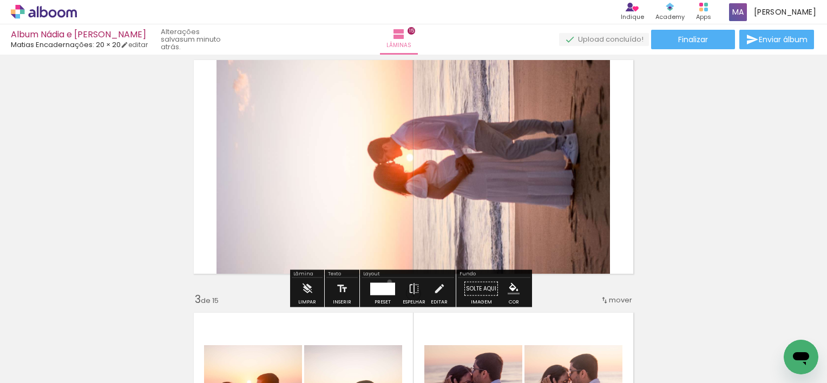
drag, startPoint x: 387, startPoint y: 281, endPoint x: 392, endPoint y: 281, distance: 5.4
click at [387, 282] on div at bounding box center [382, 288] width 25 height 12
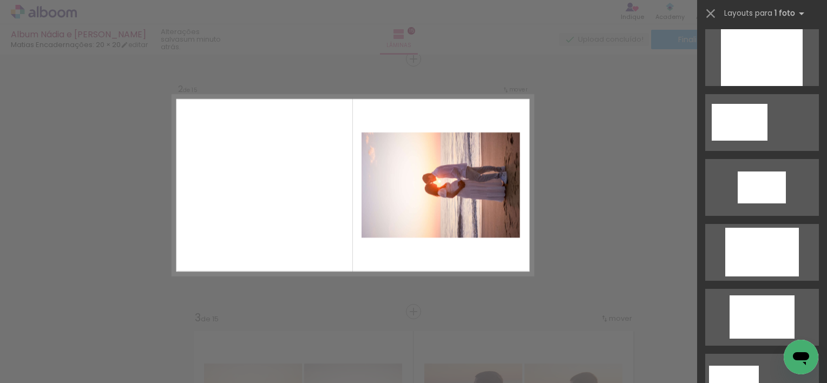
scroll to position [271, 0]
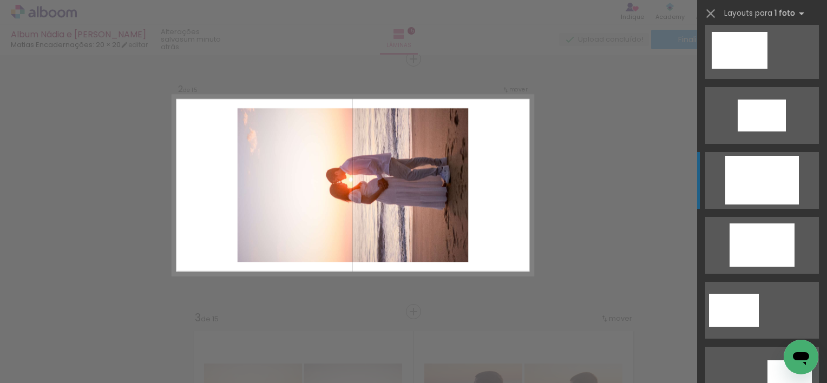
click at [756, 186] on div at bounding box center [762, 180] width 74 height 49
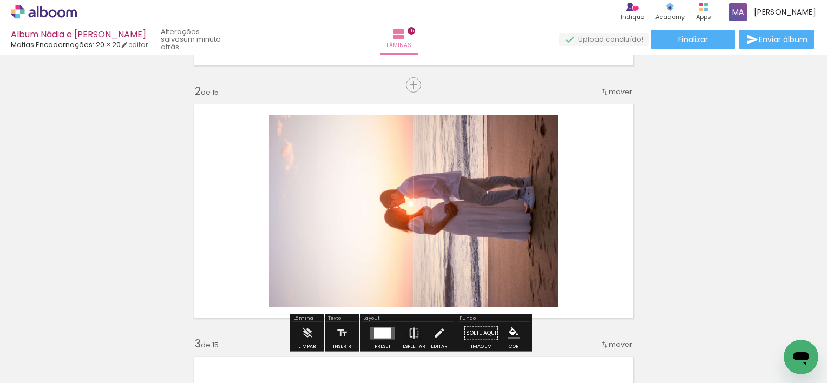
scroll to position [266, 0]
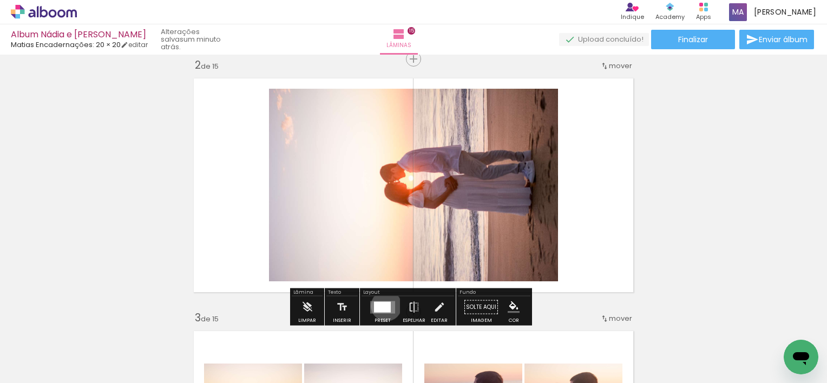
click at [384, 305] on div at bounding box center [382, 306] width 17 height 11
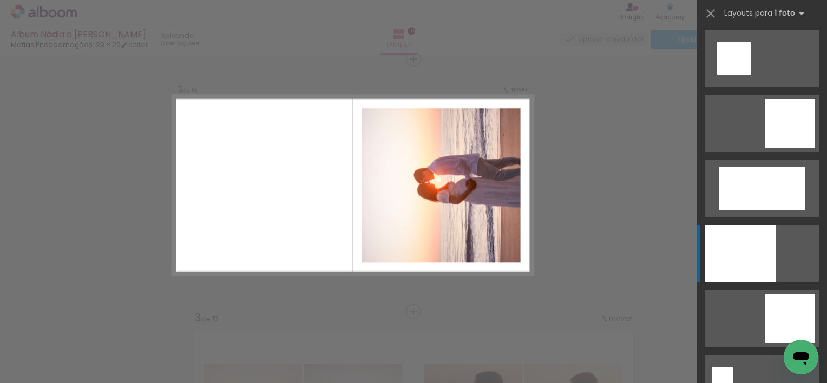
scroll to position [1634, 0]
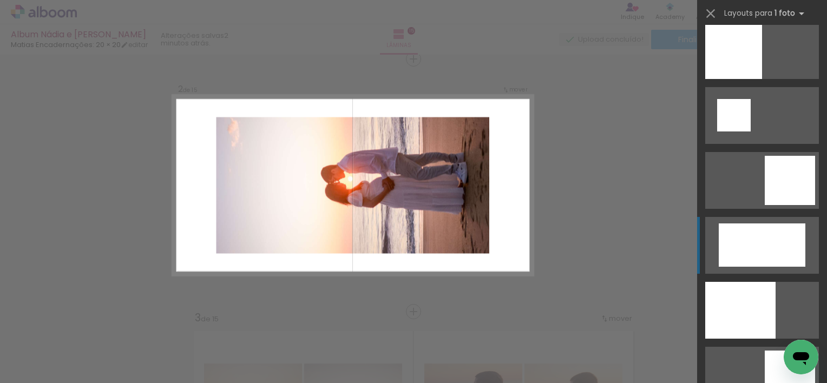
click at [768, 243] on div at bounding box center [762, 244] width 87 height 43
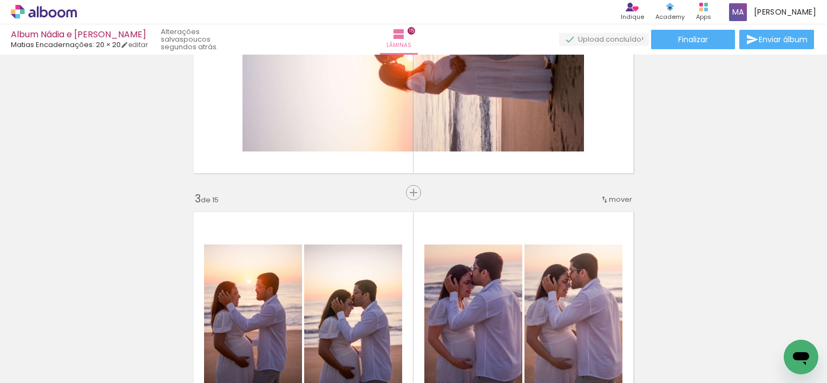
scroll to position [296, 0]
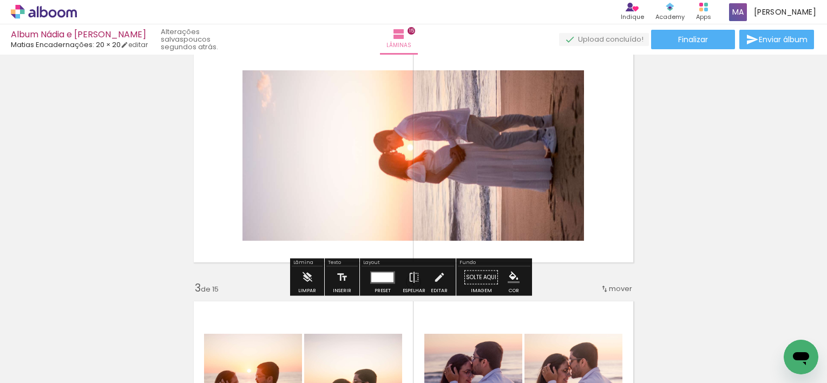
click at [574, 106] on quentale-photo at bounding box center [412, 155] width 341 height 170
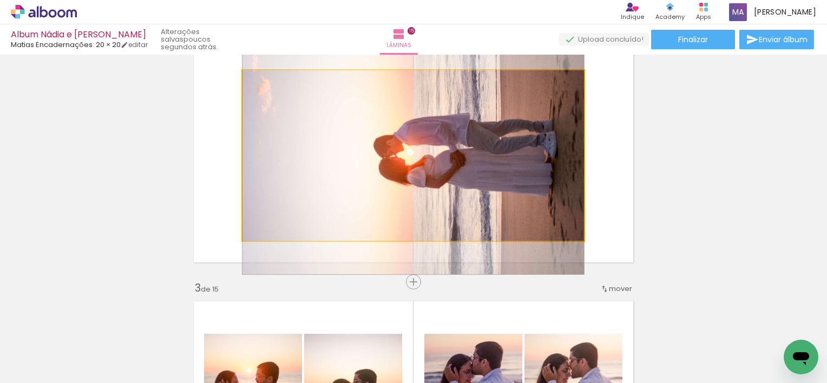
drag, startPoint x: 549, startPoint y: 151, endPoint x: 546, endPoint y: 156, distance: 5.6
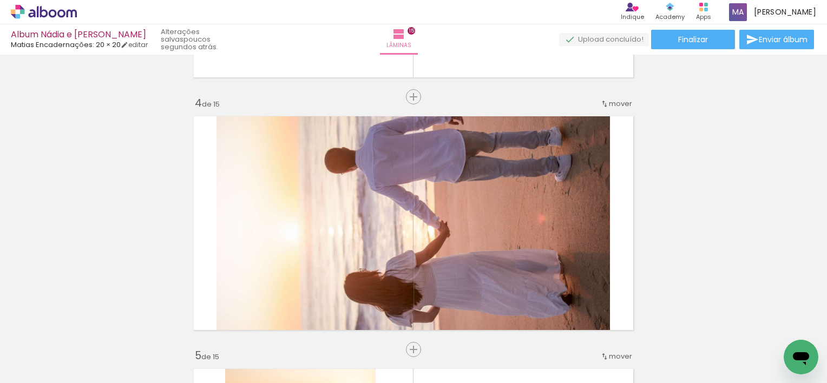
scroll to position [793, 0]
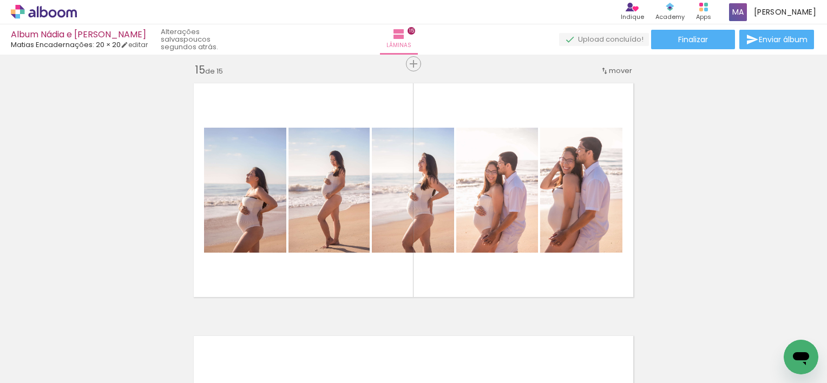
scroll to position [3534, 0]
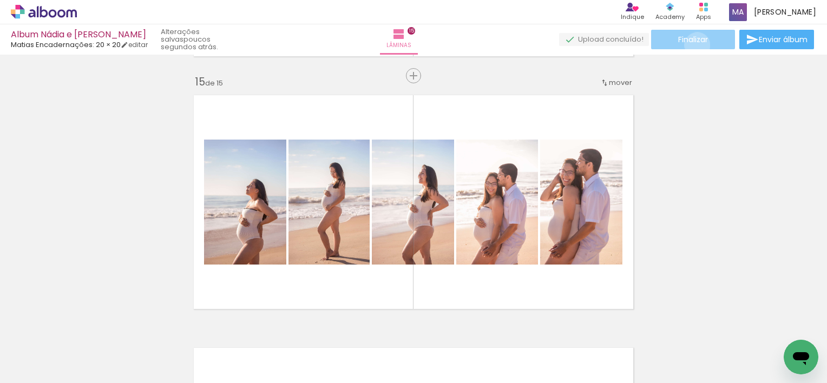
click at [693, 45] on paper-button "Finalizar" at bounding box center [693, 39] width 84 height 19
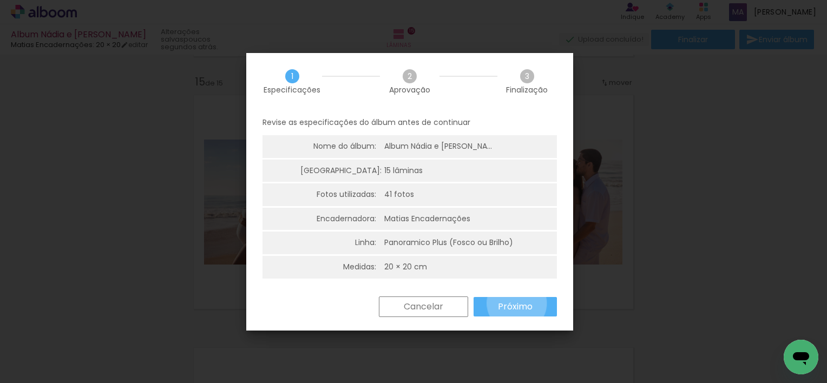
click at [0, 0] on slot "Próximo" at bounding box center [0, 0] width 0 height 0
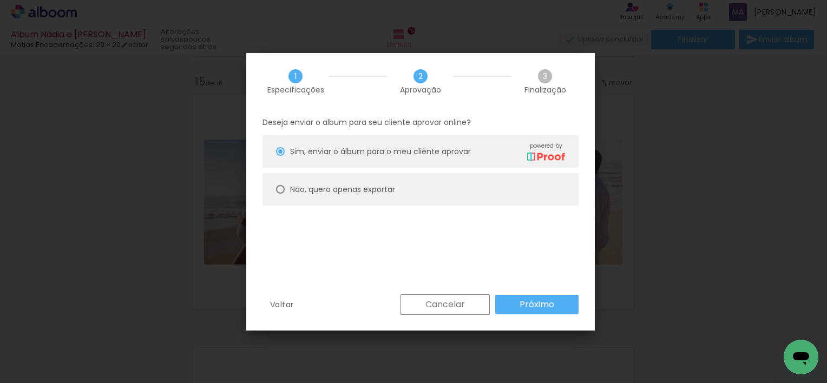
click at [286, 188] on paper-radio-button "Não, quero apenas exportar" at bounding box center [420, 189] width 316 height 32
type paper-radio-button "on"
click at [0, 0] on slot "Próximo" at bounding box center [0, 0] width 0 height 0
type input "Alta, 300 DPI"
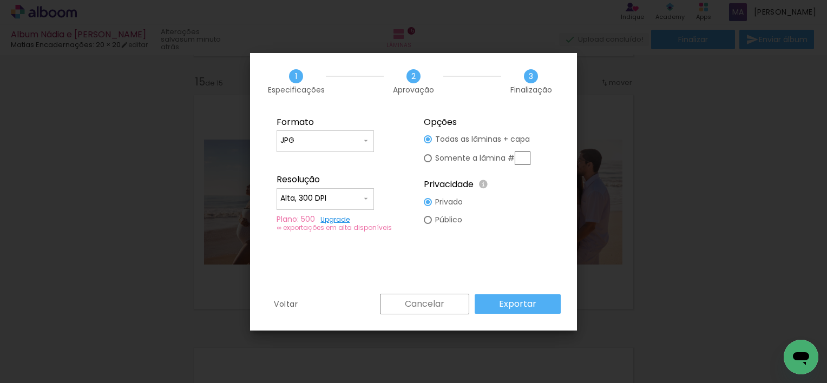
click at [429, 156] on div at bounding box center [428, 158] width 8 height 8
type paper-radio-button "on"
click at [367, 198] on iron-icon at bounding box center [365, 198] width 9 height 9
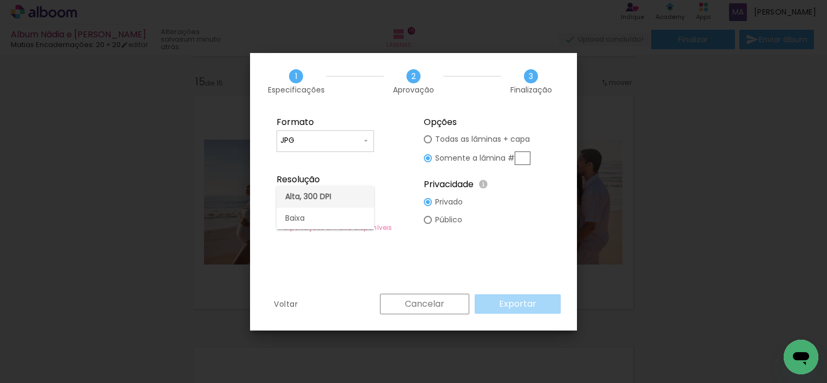
click at [331, 199] on paper-item "Alta, 300 DPI" at bounding box center [324, 197] width 97 height 22
click at [317, 141] on input "JPG" at bounding box center [320, 140] width 81 height 11
click at [317, 141] on paper-item "JPG" at bounding box center [324, 139] width 97 height 22
click at [430, 219] on div at bounding box center [428, 220] width 8 height 8
type paper-radio-button "on"
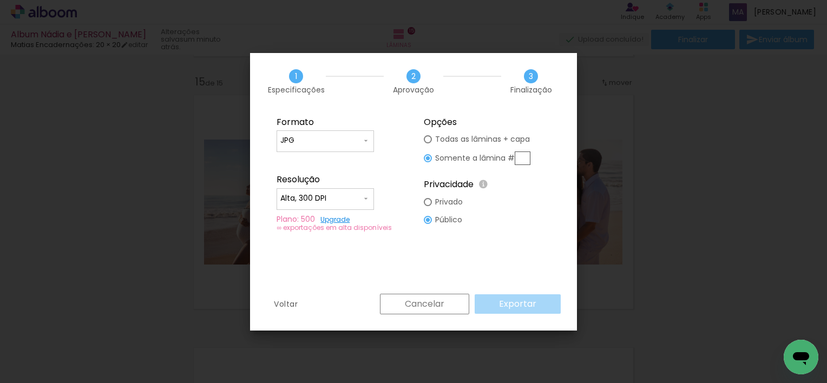
click at [430, 203] on div at bounding box center [428, 202] width 8 height 8
type paper-radio-button "on"
click at [495, 295] on div "Cancelar Exportar" at bounding box center [467, 304] width 186 height 21
click at [343, 201] on input "Alta, 300 DPI" at bounding box center [320, 198] width 81 height 11
click at [325, 220] on paper-item "Baixa" at bounding box center [324, 219] width 97 height 22
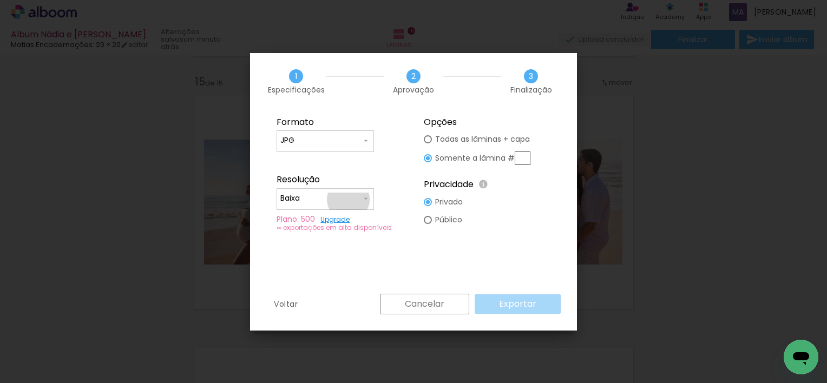
click at [348, 199] on input "Baixa" at bounding box center [320, 198] width 81 height 11
click at [0, 0] on slot "Alta, 300 DPI" at bounding box center [0, 0] width 0 height 0
type input "Alta, 300 DPI"
click at [309, 219] on div "Plano: 500 Upgrade" at bounding box center [339, 219] width 127 height 8
click at [307, 225] on div "∞ exportações em alta disponíveis" at bounding box center [339, 227] width 127 height 8
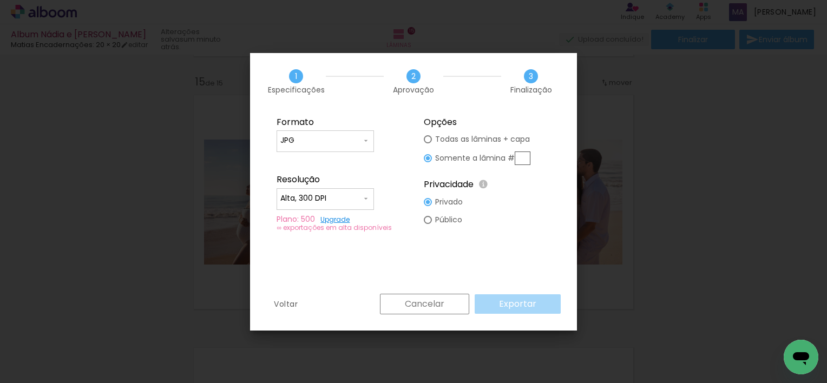
click at [312, 227] on div "∞ exportações em alta disponíveis" at bounding box center [339, 227] width 127 height 8
click at [314, 227] on div "∞ exportações em alta disponíveis" at bounding box center [339, 227] width 127 height 8
click at [341, 218] on link "Upgrade" at bounding box center [334, 219] width 29 height 9
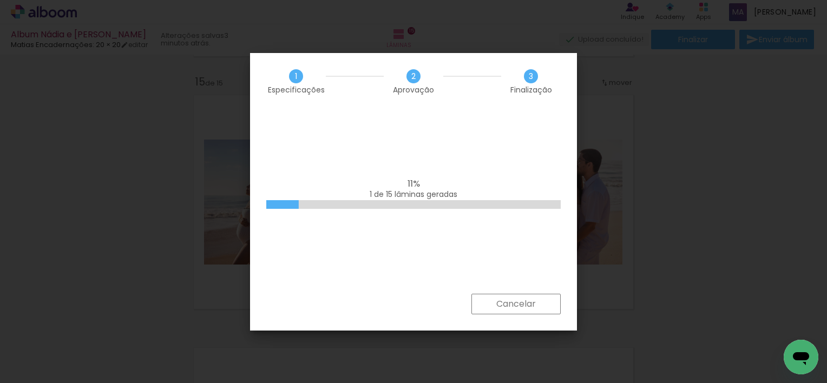
scroll to position [1634, 0]
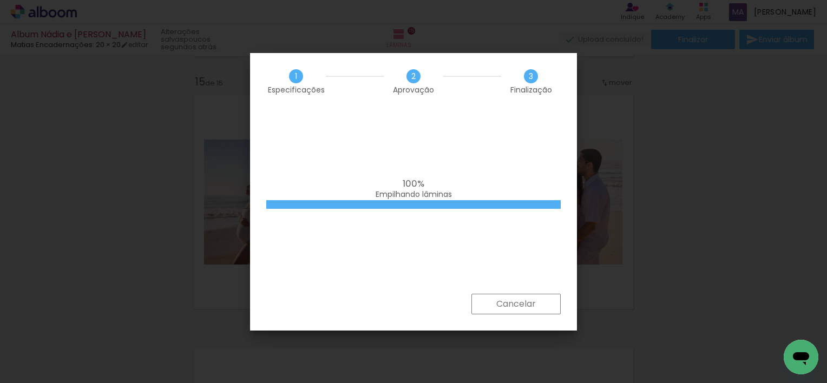
click at [462, 191] on div "100% Empilhando lâminas" at bounding box center [413, 190] width 294 height 22
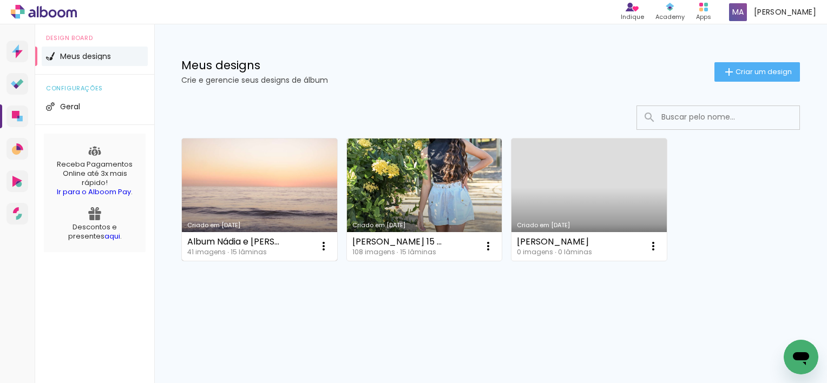
click at [312, 197] on link "Criado em [DATE]" at bounding box center [259, 200] width 155 height 122
click at [0, 0] on neon-animated-pages "Confirmar Cancelar" at bounding box center [0, 0] width 0 height 0
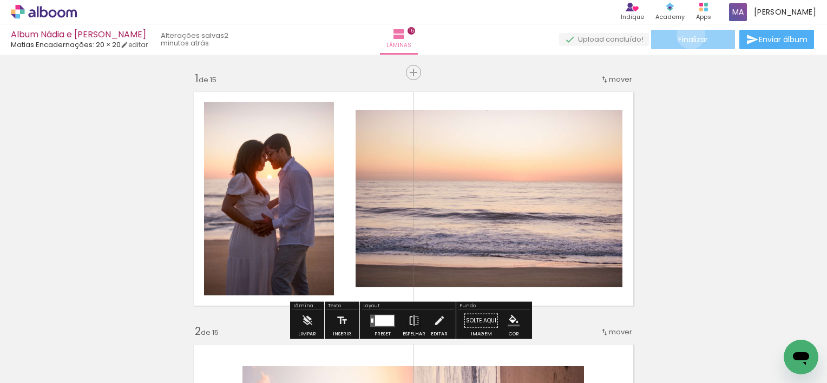
click at [687, 36] on span "Finalizar" at bounding box center [693, 40] width 30 height 8
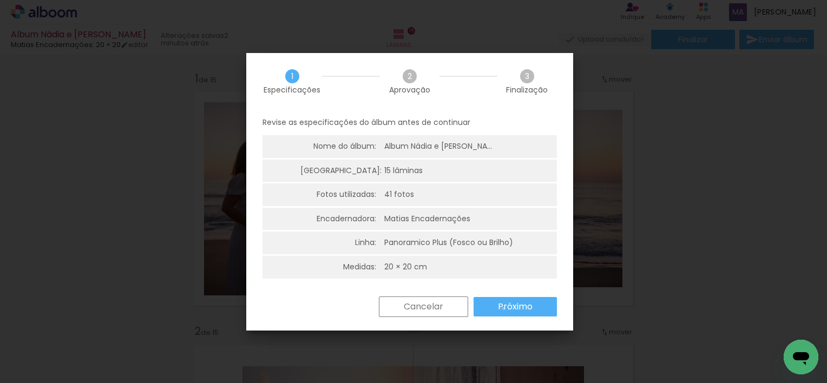
click at [0, 0] on slot "Próximo" at bounding box center [0, 0] width 0 height 0
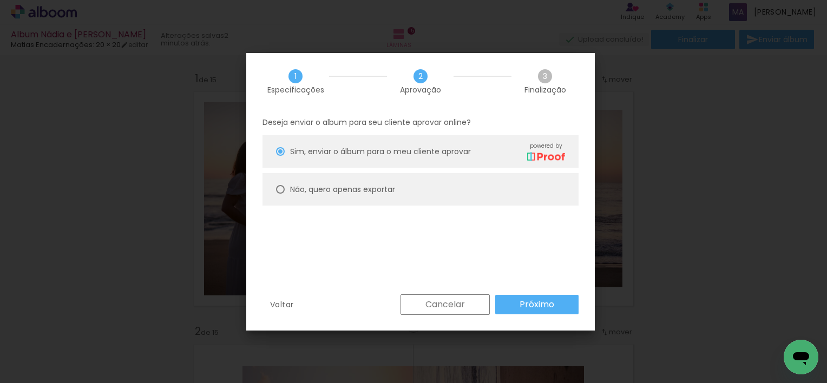
click at [0, 0] on slot "Não, quero apenas exportar" at bounding box center [0, 0] width 0 height 0
type paper-radio-button "on"
click at [513, 302] on paper-button "Próximo" at bounding box center [536, 304] width 83 height 19
type input "Alta, 300 DPI"
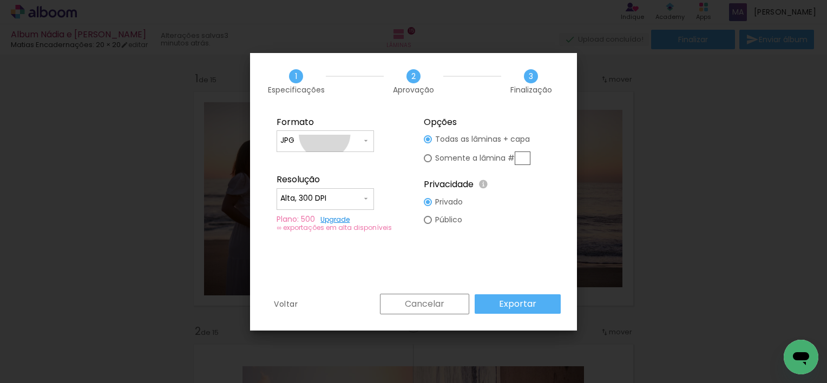
click at [325, 134] on paper-input-container "JPG" at bounding box center [324, 141] width 97 height 22
click at [431, 159] on div at bounding box center [428, 158] width 8 height 8
type paper-radio-button "on"
click at [348, 197] on input "Alta, 300 DPI" at bounding box center [320, 198] width 81 height 11
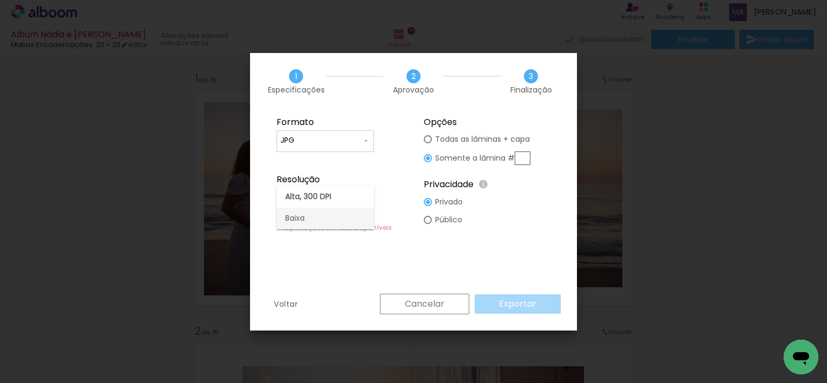
click at [321, 216] on paper-item "Baixa" at bounding box center [324, 219] width 97 height 22
click at [331, 198] on input "Baixa" at bounding box center [320, 198] width 81 height 11
click at [325, 203] on div at bounding box center [324, 202] width 97 height 43
click at [0, 0] on slot "Alta, 300 DPI" at bounding box center [0, 0] width 0 height 0
type input "Alta, 300 DPI"
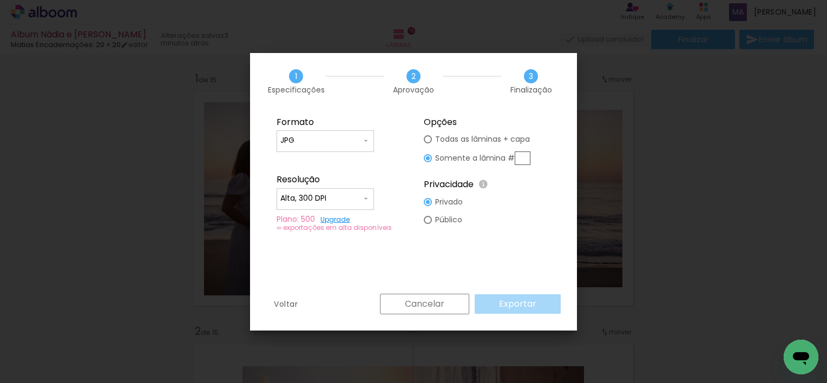
click at [425, 220] on div at bounding box center [428, 220] width 8 height 8
type paper-radio-button "on"
click at [433, 199] on paper-radio-button "Privado" at bounding box center [443, 202] width 39 height 18
type paper-radio-button "on"
click at [426, 141] on div at bounding box center [428, 139] width 8 height 8
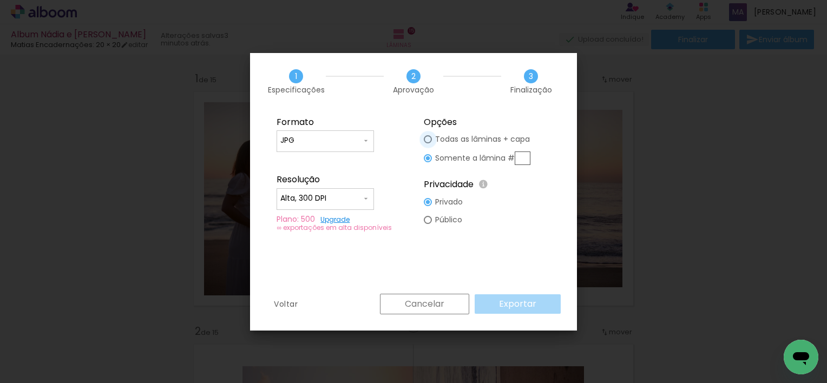
type paper-radio-button "on"
click at [430, 160] on div at bounding box center [428, 158] width 8 height 8
click at [431, 139] on div at bounding box center [428, 139] width 8 height 8
click at [498, 307] on paper-button "Exportar" at bounding box center [518, 303] width 86 height 19
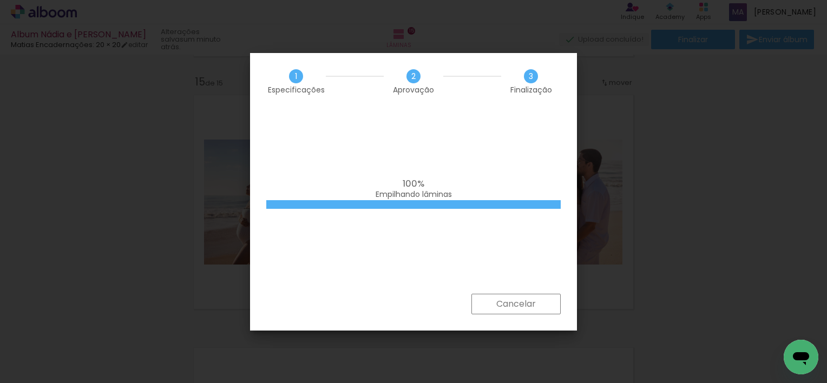
scroll to position [1634, 0]
click at [454, 228] on div "100% Empilhando lâminas" at bounding box center [413, 202] width 327 height 184
click at [471, 171] on div "100% Empilhando lâminas" at bounding box center [413, 202] width 327 height 184
